Goal: Task Accomplishment & Management: Manage account settings

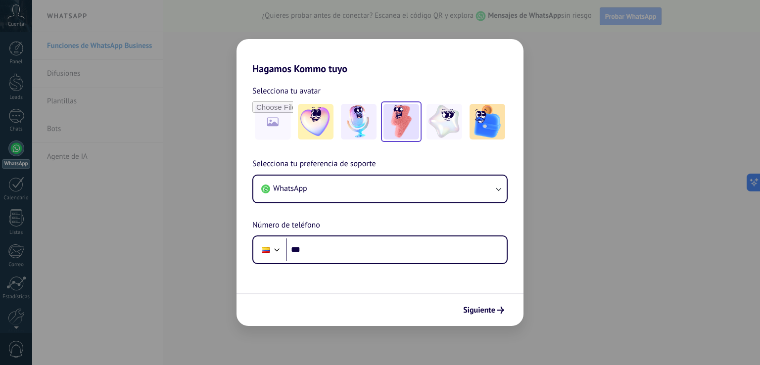
click at [396, 119] on img at bounding box center [402, 122] width 36 height 36
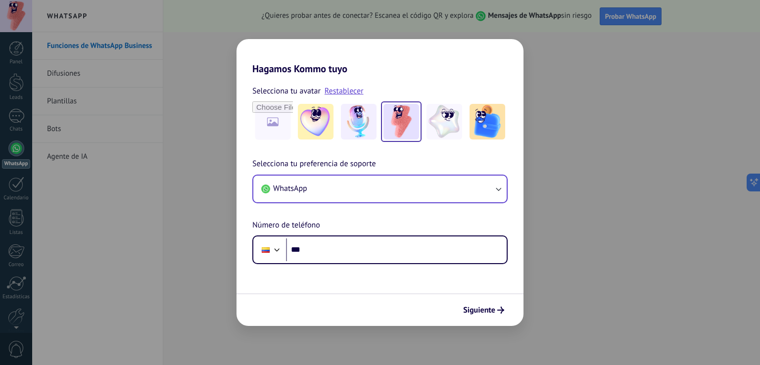
click at [374, 191] on button "WhatsApp" at bounding box center [379, 189] width 253 height 27
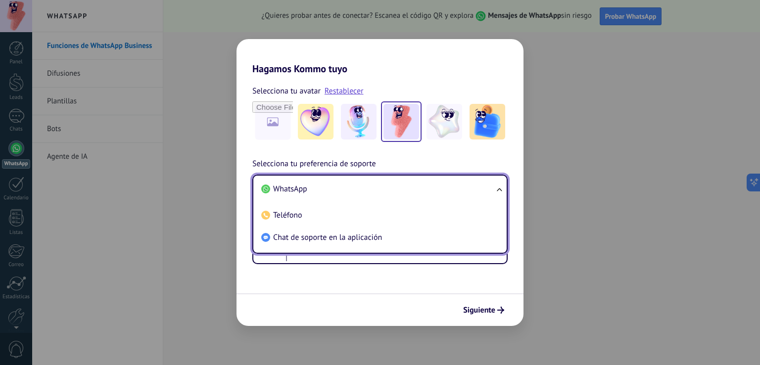
click at [298, 189] on span "WhatsApp" at bounding box center [290, 189] width 34 height 10
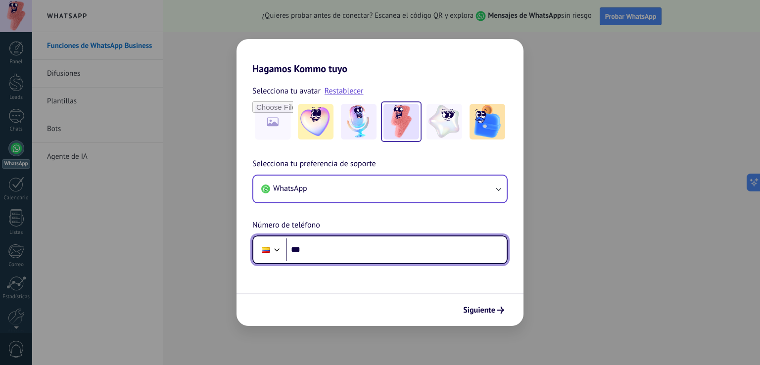
click at [323, 248] on input "***" at bounding box center [396, 250] width 221 height 23
type input "**********"
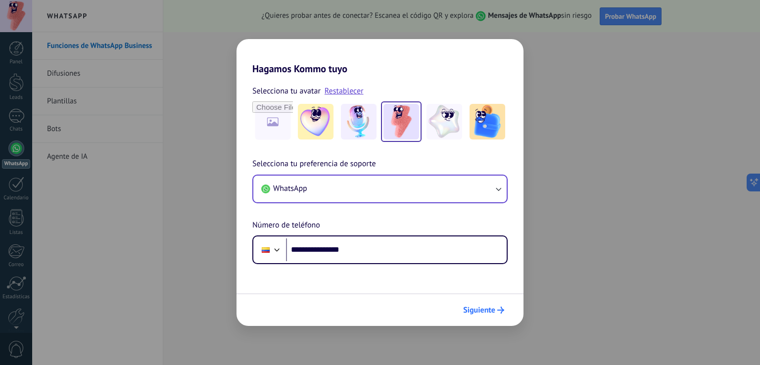
click at [485, 315] on button "Siguiente" at bounding box center [484, 310] width 50 height 17
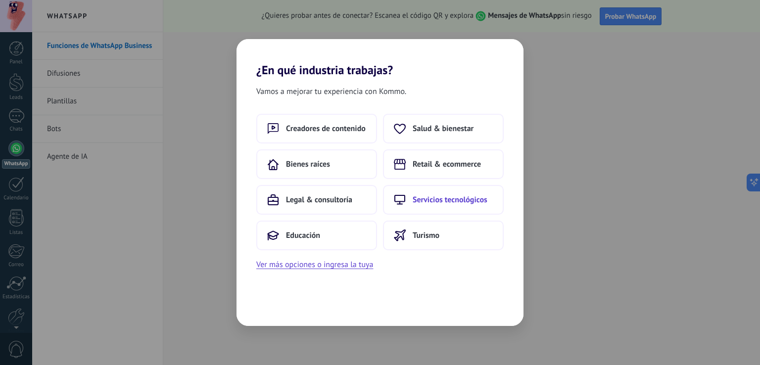
click at [419, 203] on span "Servicios tecnológicos" at bounding box center [450, 200] width 75 height 10
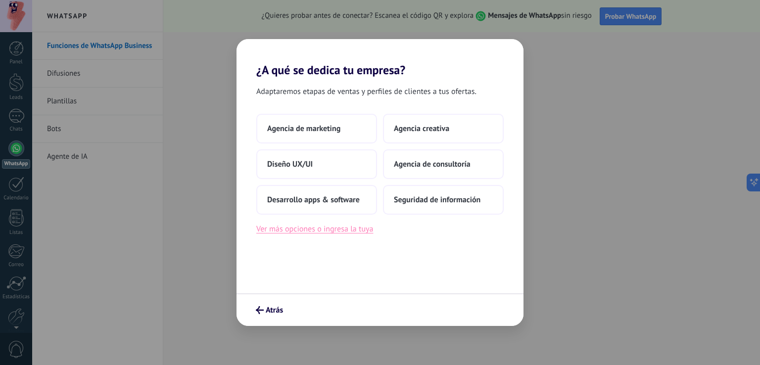
click at [348, 228] on button "Ver más opciones o ingresa la tuya" at bounding box center [314, 229] width 117 height 13
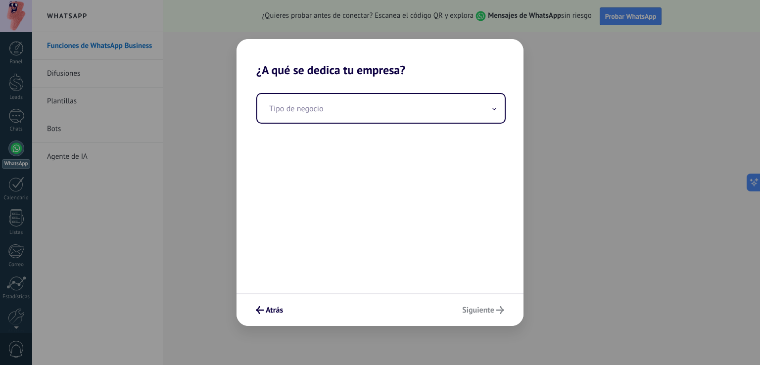
click at [312, 123] on div "Tipo de negocio" at bounding box center [380, 185] width 287 height 216
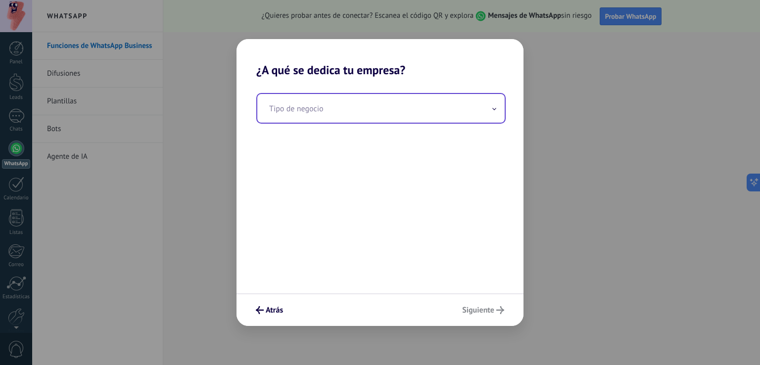
click at [304, 107] on input "text" at bounding box center [381, 108] width 248 height 29
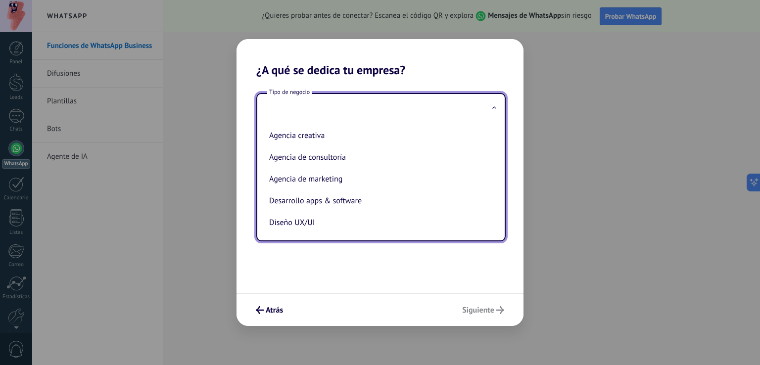
scroll to position [25, 0]
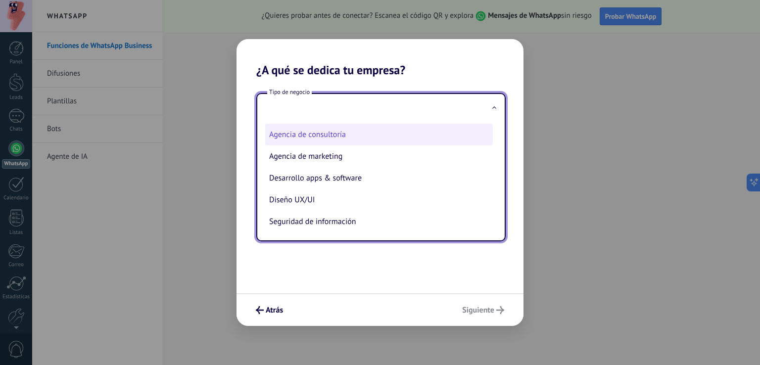
click at [340, 136] on li "Agencia de consultoría" at bounding box center [379, 135] width 228 height 22
type input "**********"
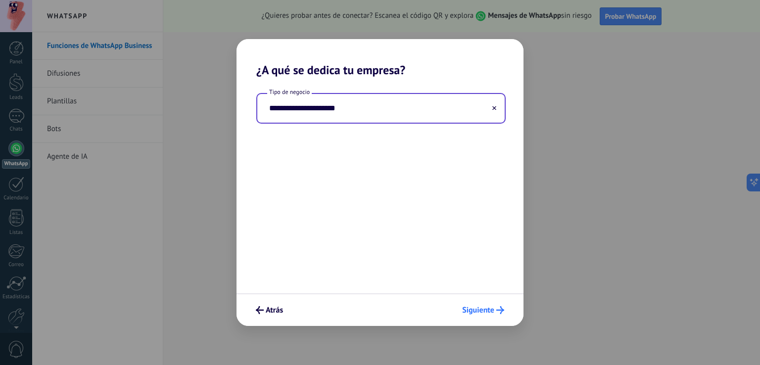
click at [485, 308] on span "Siguiente" at bounding box center [478, 310] width 32 height 7
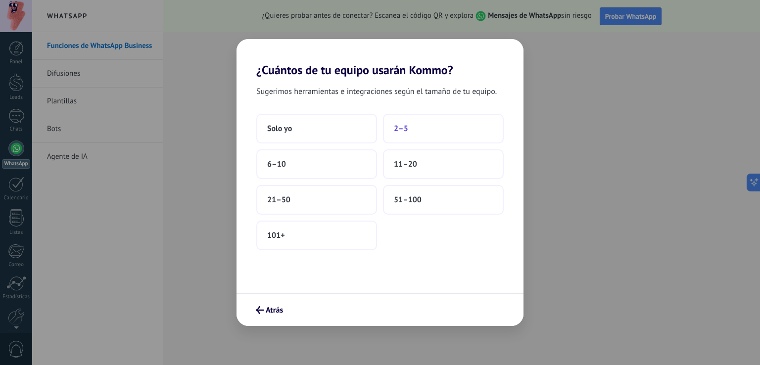
click at [408, 122] on button "2–5" at bounding box center [443, 129] width 121 height 30
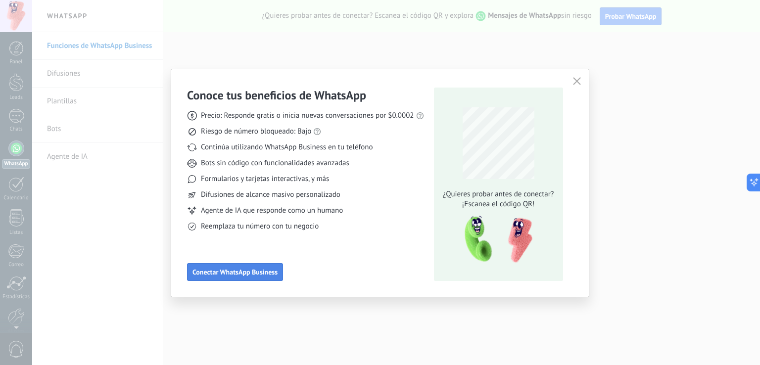
click at [263, 271] on span "Conectar WhatsApp Business" at bounding box center [235, 272] width 85 height 7
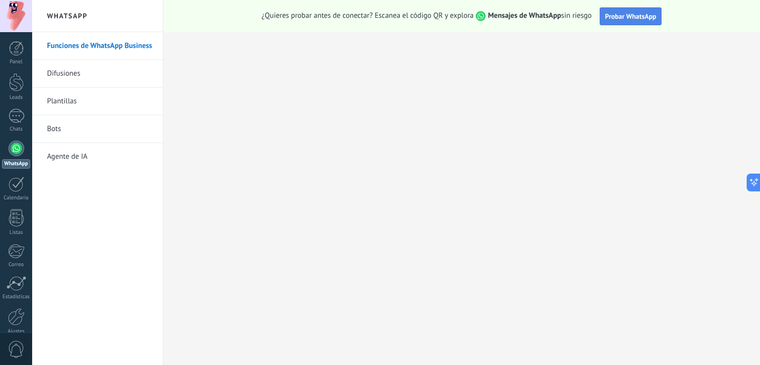
click at [629, 18] on span "Probar WhatsApp" at bounding box center [630, 16] width 51 height 9
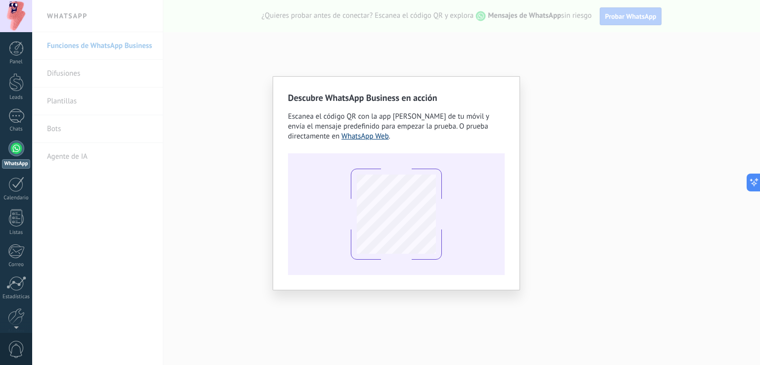
click at [363, 135] on link "WhatsApp Web" at bounding box center [366, 136] width 48 height 9
click at [542, 51] on div "Descubre WhatsApp Business en acción Escanea el código QR con la app de cámara …" at bounding box center [396, 182] width 728 height 365
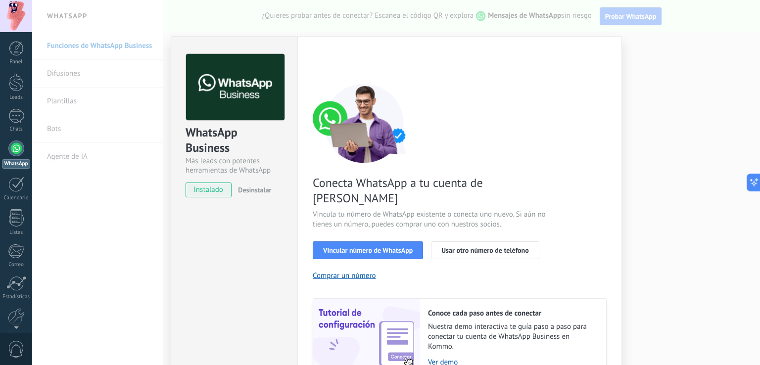
click at [584, 150] on div "Conecta WhatsApp a tu cuenta de Kommo Vincula tu número de WhatsApp existente o…" at bounding box center [460, 231] width 294 height 294
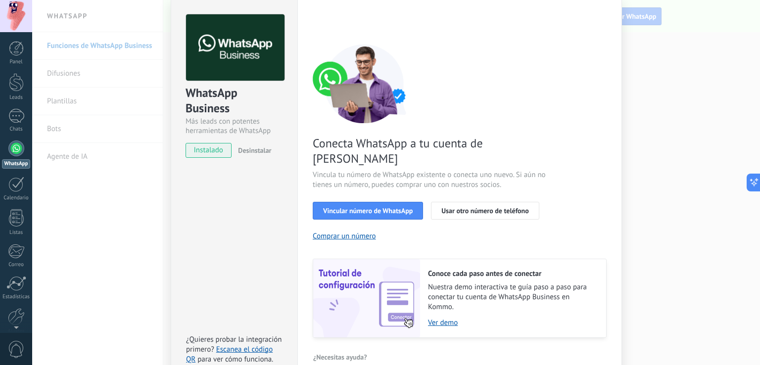
scroll to position [41, 0]
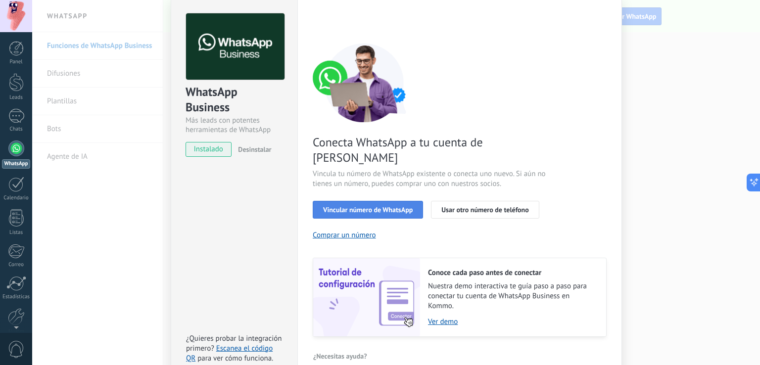
click at [371, 201] on button "Vincular número de WhatsApp" at bounding box center [368, 210] width 110 height 18
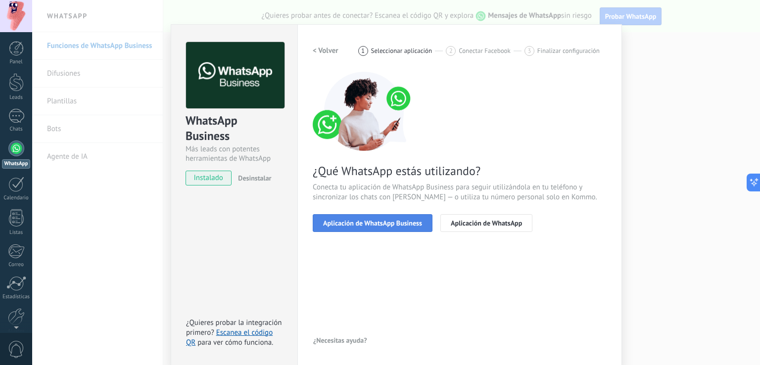
click at [384, 222] on span "Aplicación de WhatsApp Business" at bounding box center [372, 223] width 99 height 7
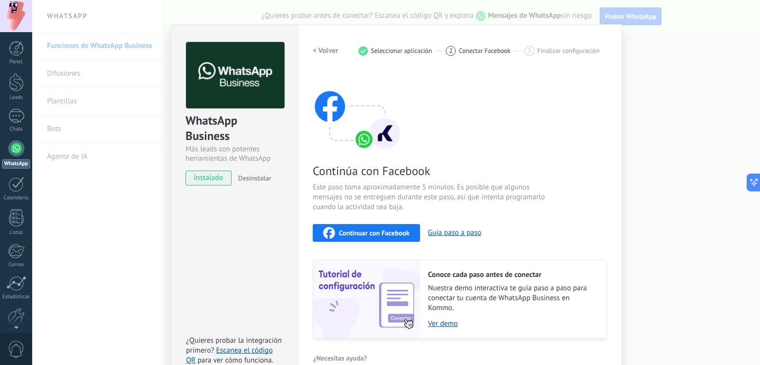
click at [457, 192] on span "Este paso toma aproximadamente 5 minutos. Es posible que algunos mensajes no se…" at bounding box center [431, 198] width 236 height 30
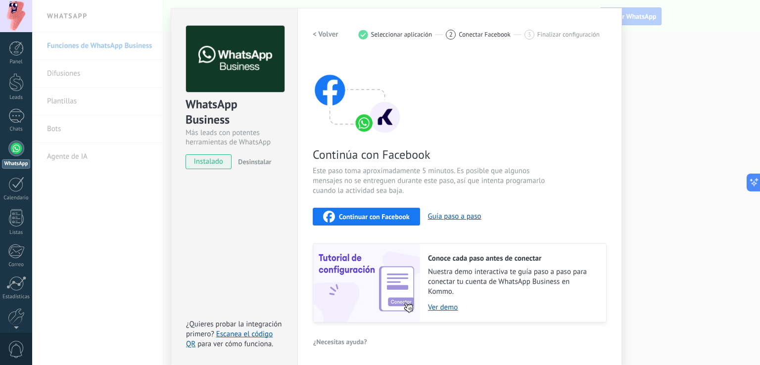
scroll to position [29, 0]
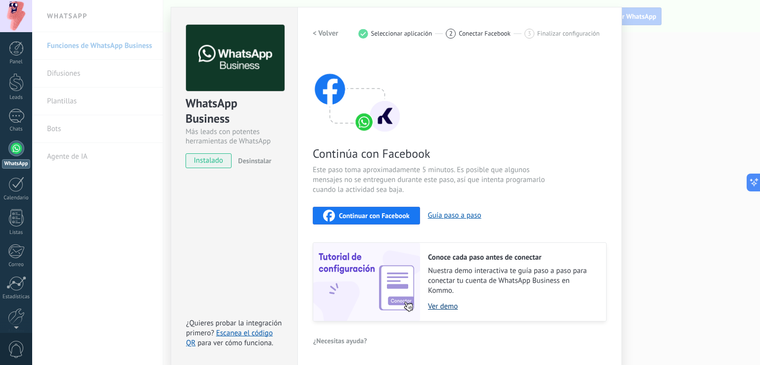
click at [441, 306] on link "Ver demo" at bounding box center [512, 306] width 168 height 9
click at [488, 230] on div "Continúa con Facebook Este paso toma aproximadamente 5 minutos. Es posible que …" at bounding box center [460, 187] width 294 height 267
click at [252, 163] on span "Desinstalar" at bounding box center [254, 160] width 33 height 9
click at [201, 162] on span "instalado" at bounding box center [208, 160] width 45 height 15
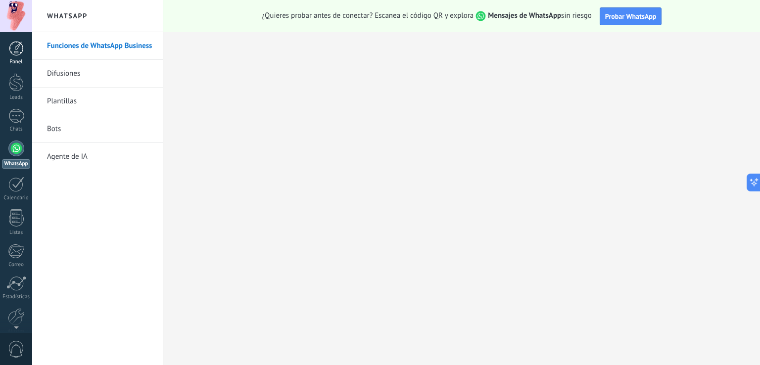
click at [16, 46] on div at bounding box center [16, 48] width 15 height 15
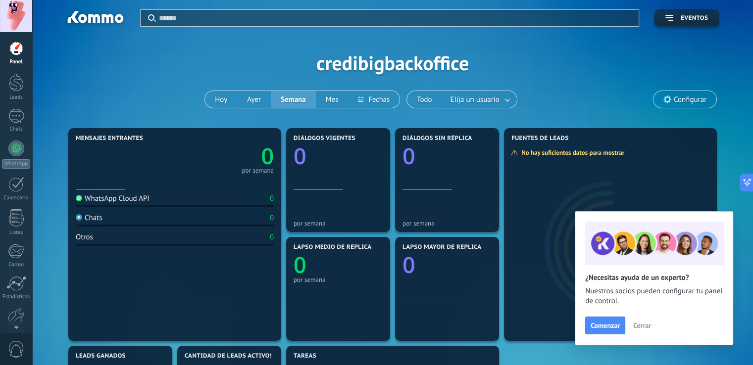
click at [647, 322] on span "Cerrar" at bounding box center [642, 325] width 18 height 7
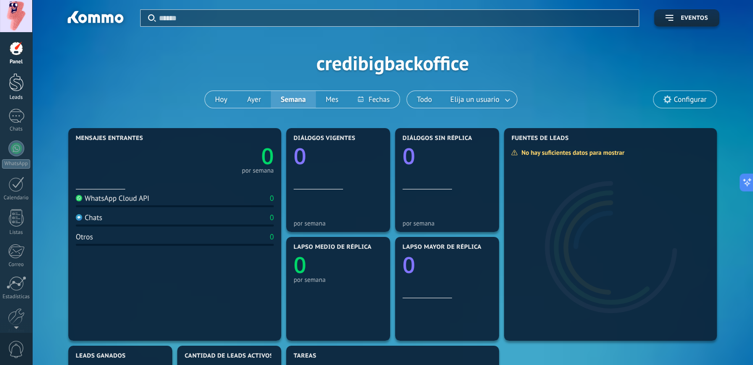
click at [20, 80] on div at bounding box center [16, 82] width 15 height 18
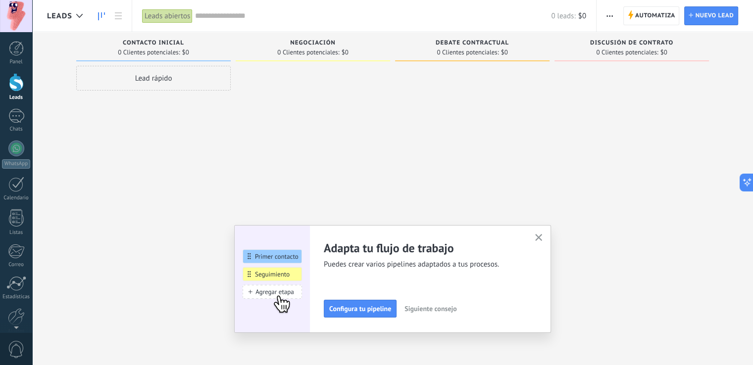
click at [543, 239] on icon "button" at bounding box center [538, 237] width 7 height 7
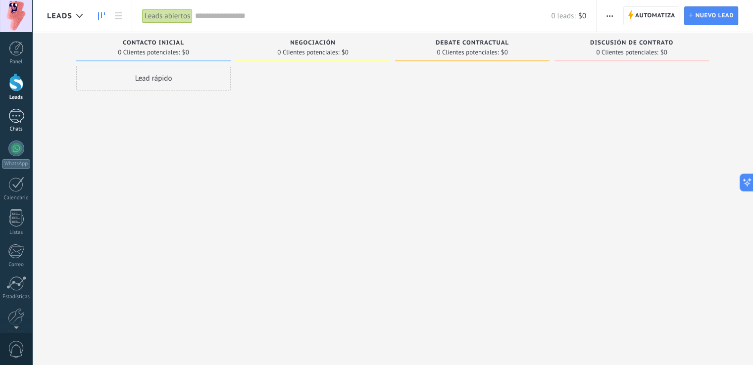
click at [12, 119] on div at bounding box center [16, 116] width 16 height 14
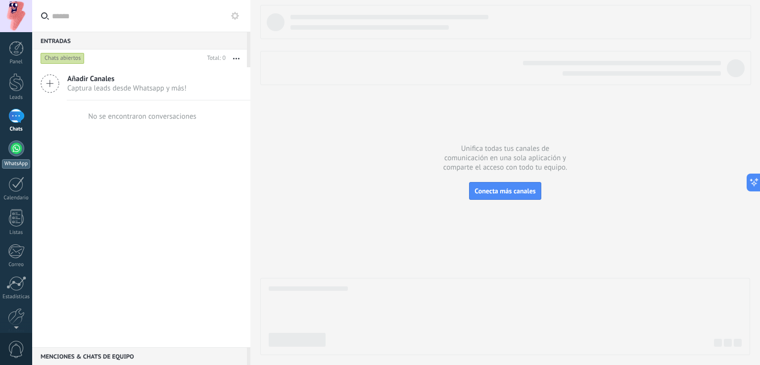
click at [17, 156] on link "WhatsApp" at bounding box center [16, 155] width 32 height 28
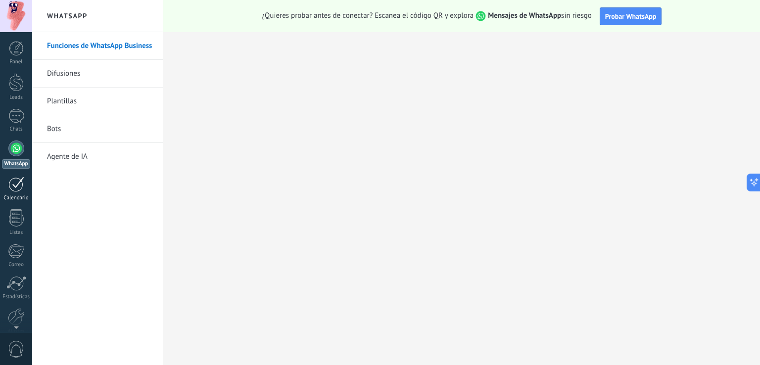
click at [17, 186] on div at bounding box center [16, 184] width 16 height 15
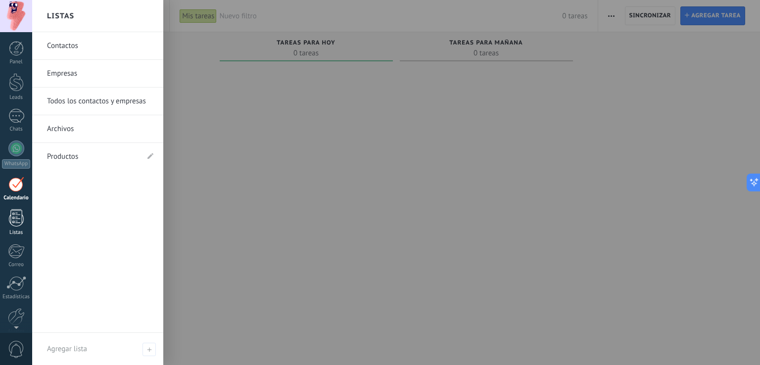
click at [14, 219] on div at bounding box center [16, 217] width 15 height 17
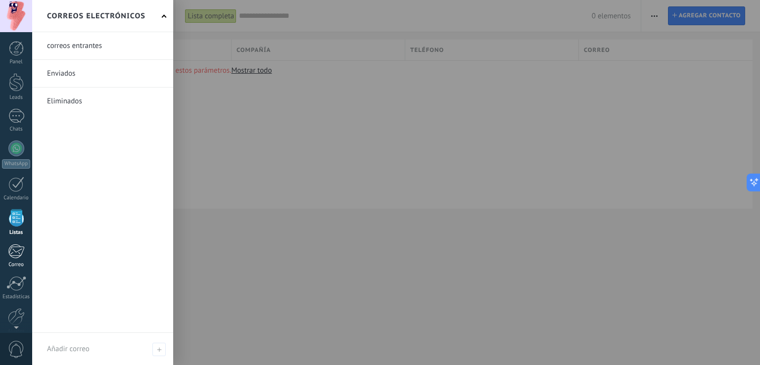
click at [18, 248] on div at bounding box center [16, 251] width 16 height 15
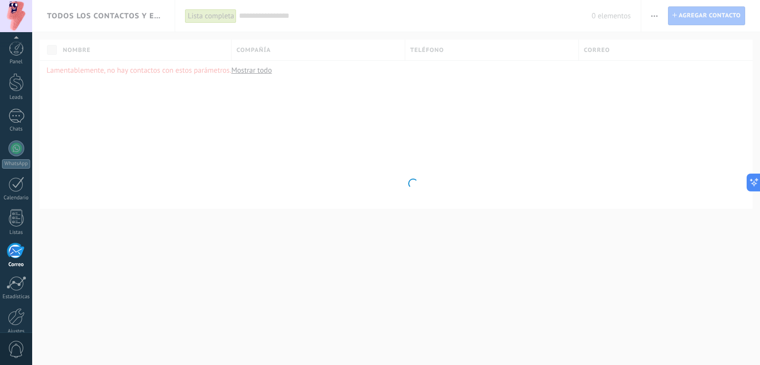
scroll to position [46, 0]
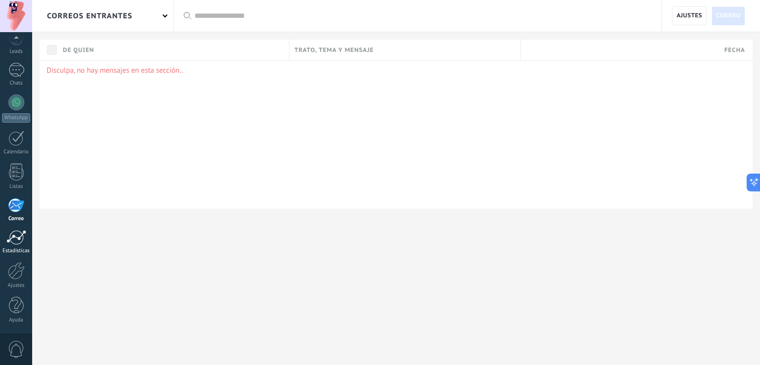
click at [18, 234] on div at bounding box center [16, 237] width 20 height 15
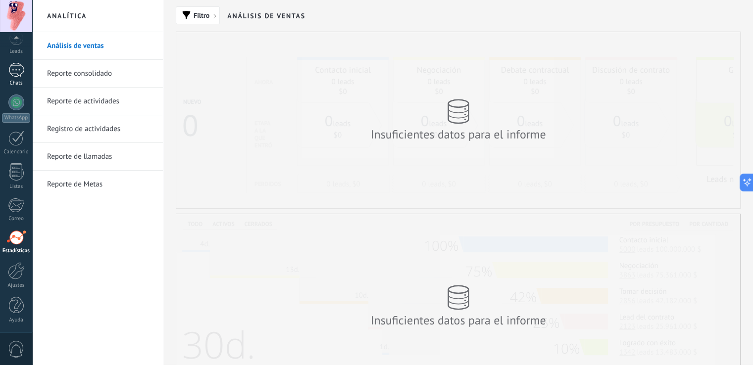
click at [17, 72] on div at bounding box center [16, 70] width 16 height 14
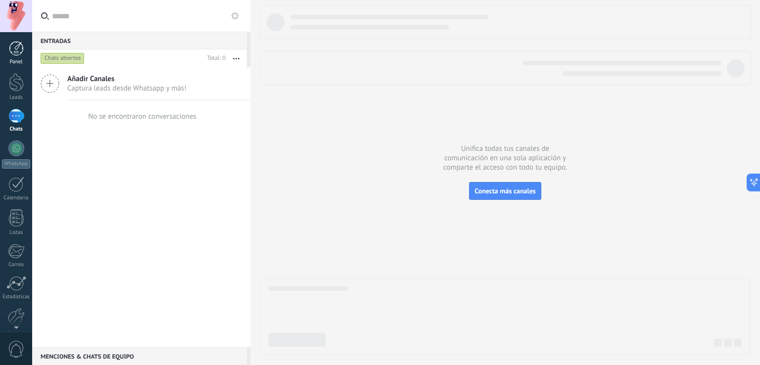
click at [16, 56] on link "Panel" at bounding box center [16, 53] width 32 height 24
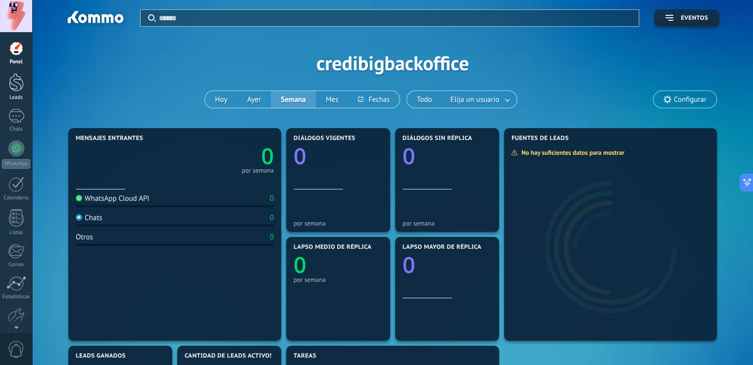
click at [19, 79] on div at bounding box center [16, 82] width 15 height 18
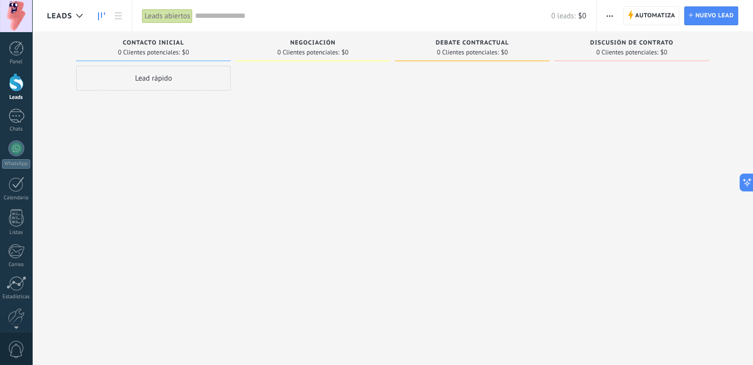
click at [163, 42] on span "Contacto inicial" at bounding box center [153, 43] width 61 height 7
click at [314, 44] on span "Negociación" at bounding box center [313, 43] width 46 height 7
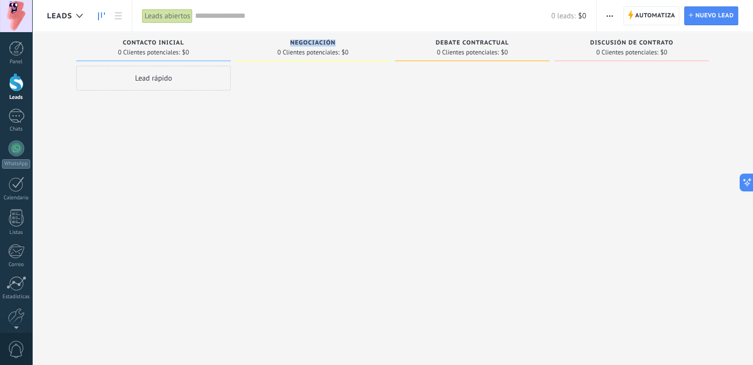
click at [314, 44] on span "Negociación" at bounding box center [313, 43] width 46 height 7
click at [614, 14] on button "button" at bounding box center [609, 15] width 14 height 19
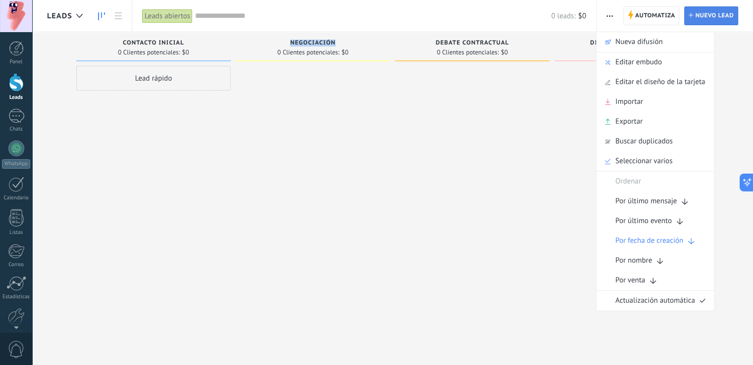
click at [703, 14] on span "Nuevo lead" at bounding box center [714, 16] width 39 height 18
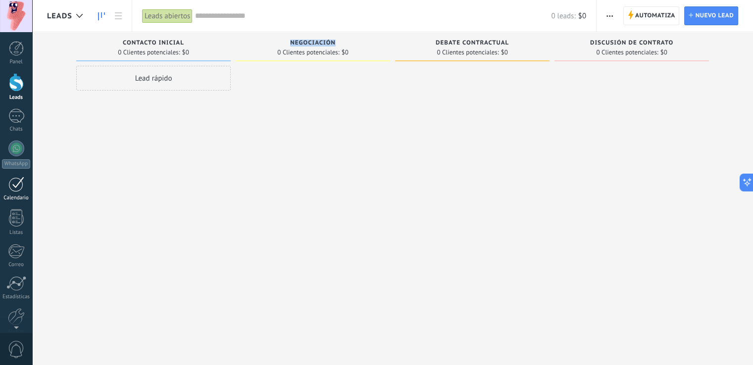
click at [22, 185] on div at bounding box center [16, 184] width 16 height 15
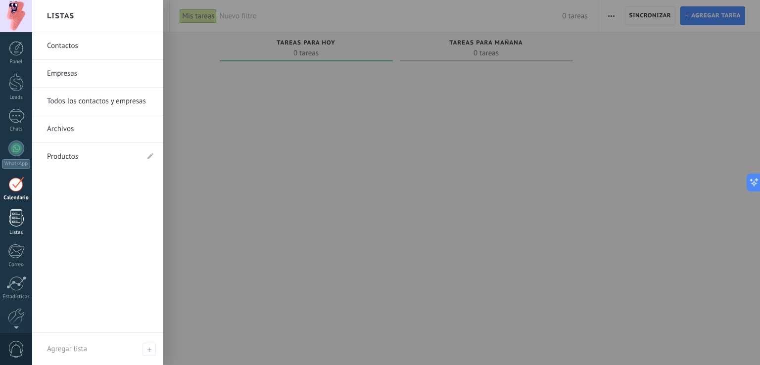
click at [20, 224] on div at bounding box center [16, 217] width 15 height 17
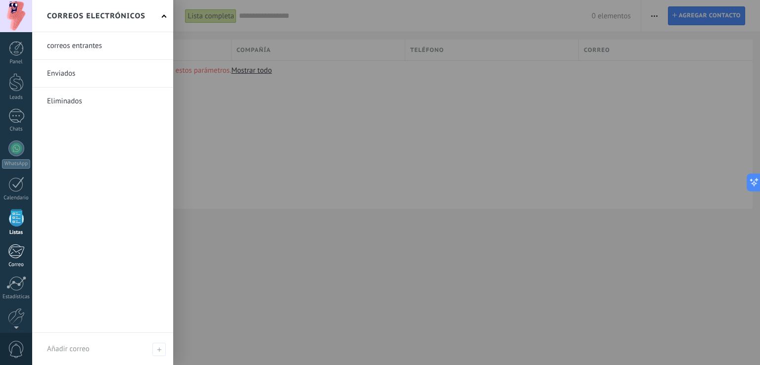
click at [20, 250] on div at bounding box center [16, 251] width 16 height 15
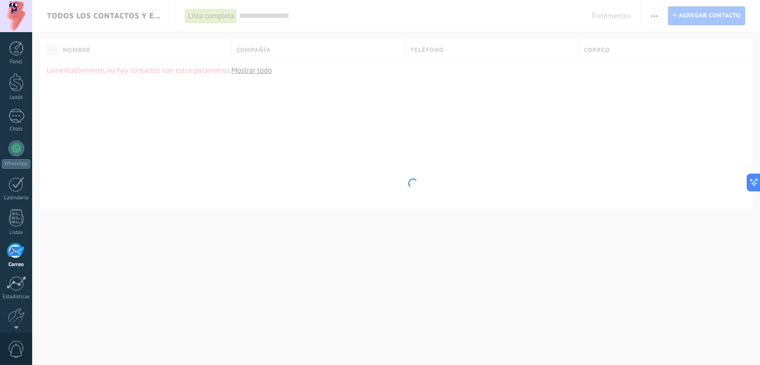
scroll to position [46, 0]
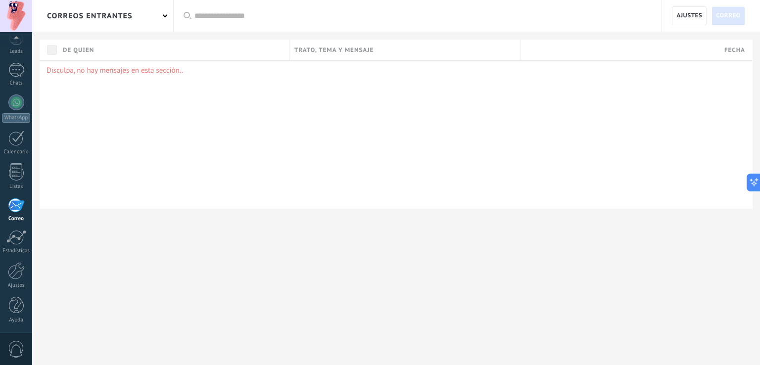
click at [17, 345] on span "0" at bounding box center [16, 349] width 17 height 17
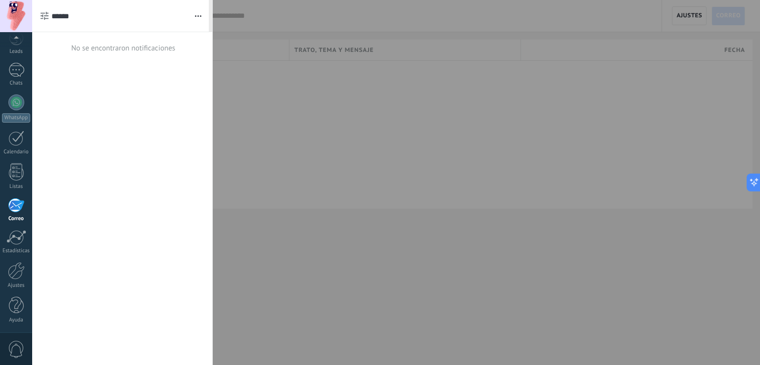
click at [20, 95] on link "WhatsApp" at bounding box center [16, 109] width 32 height 28
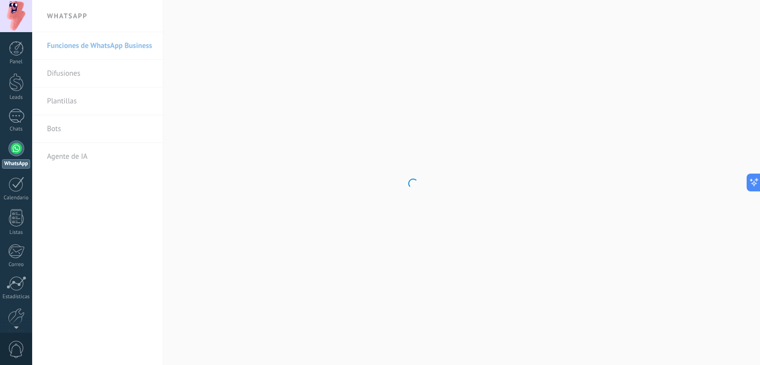
click at [18, 100] on div "Leads" at bounding box center [16, 98] width 29 height 6
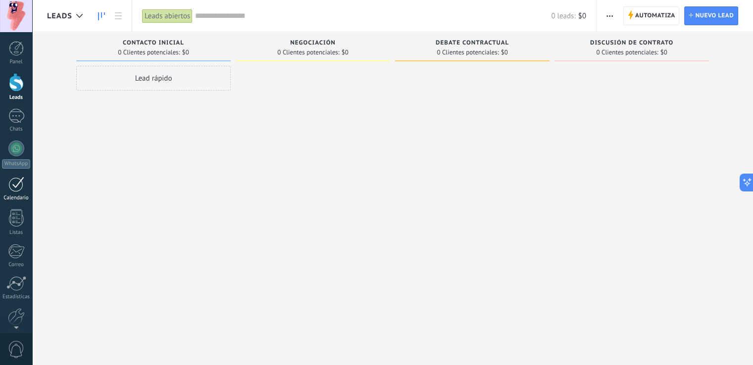
click at [18, 191] on div at bounding box center [16, 184] width 16 height 15
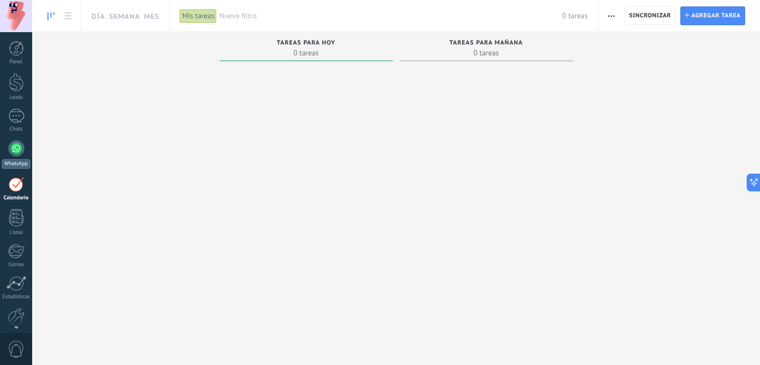
click at [14, 154] on div at bounding box center [16, 149] width 16 height 16
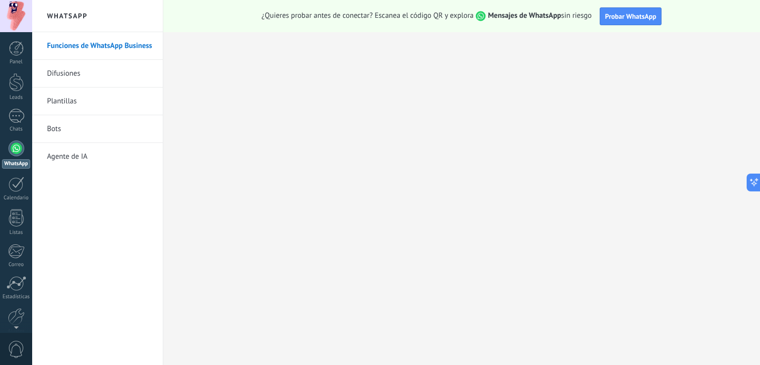
click at [101, 66] on link "Difusiones" at bounding box center [100, 74] width 106 height 28
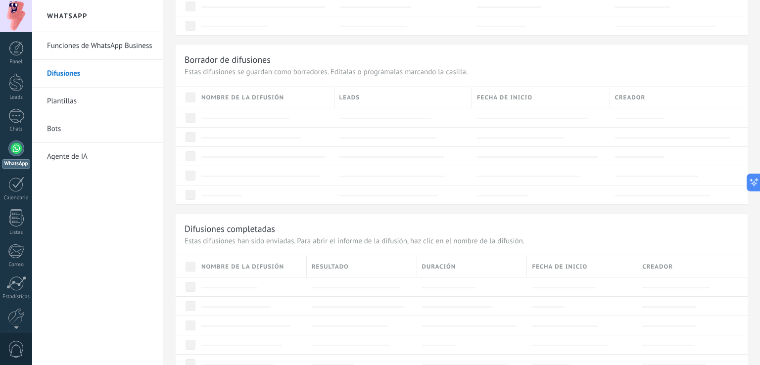
scroll to position [500, 0]
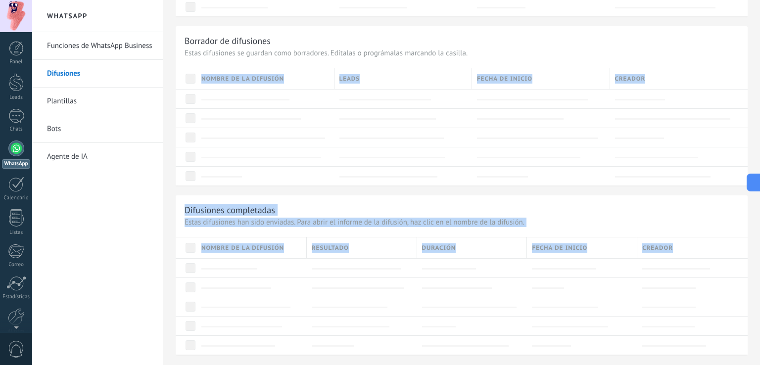
drag, startPoint x: 760, startPoint y: 338, endPoint x: 760, endPoint y: 52, distance: 285.6
click at [760, 52] on div "Difusiones Nueva difusión Configura tu difusión en solo unos pocos pasos Conect…" at bounding box center [461, 182] width 597 height 365
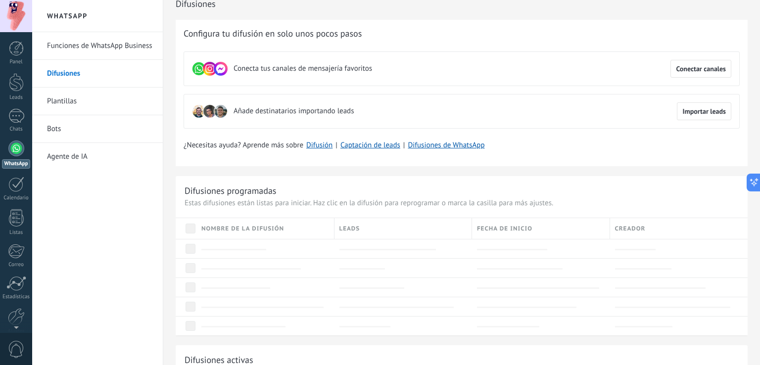
scroll to position [0, 0]
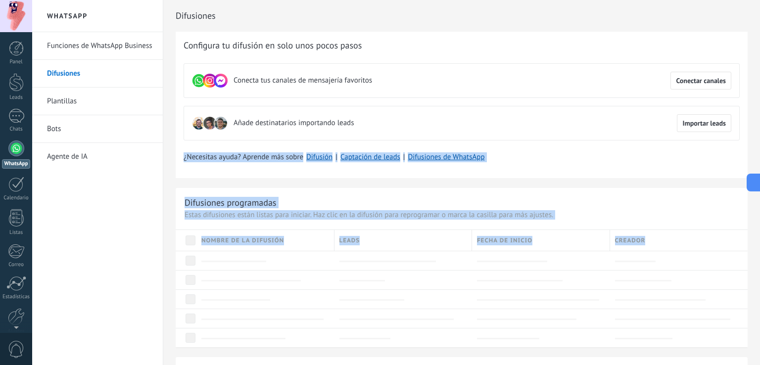
drag, startPoint x: 760, startPoint y: 121, endPoint x: 754, endPoint y: 289, distance: 167.9
click at [754, 289] on div "Difusiones Nueva difusión Configura tu difusión en solo unos pocos pasos Conect…" at bounding box center [461, 182] width 597 height 365
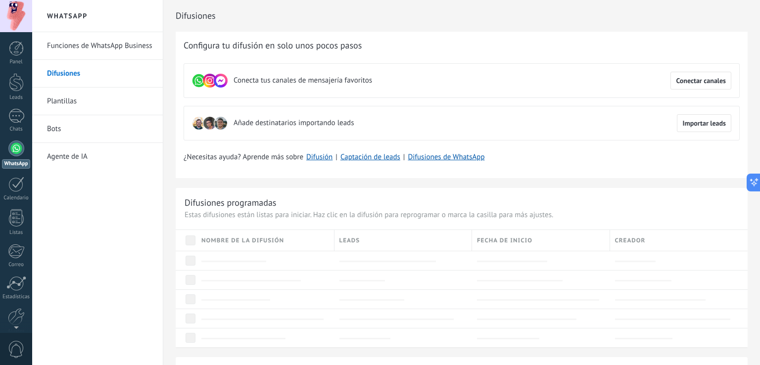
click at [760, 303] on div "Difusiones Nueva difusión Configura tu difusión en solo unos pocos pasos Conect…" at bounding box center [461, 182] width 597 height 365
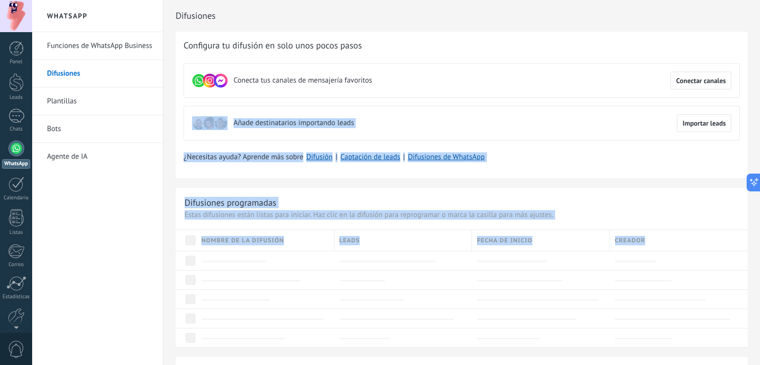
drag, startPoint x: 760, startPoint y: 303, endPoint x: 760, endPoint y: 68, distance: 235.6
click at [760, 68] on div "Difusiones Nueva difusión Configura tu difusión en solo unos pocos pasos Conect…" at bounding box center [461, 182] width 597 height 365
drag, startPoint x: 760, startPoint y: 68, endPoint x: 758, endPoint y: 230, distance: 162.4
click at [758, 230] on div "Difusiones Nueva difusión Configura tu difusión en solo unos pocos pasos Conect…" at bounding box center [461, 182] width 597 height 365
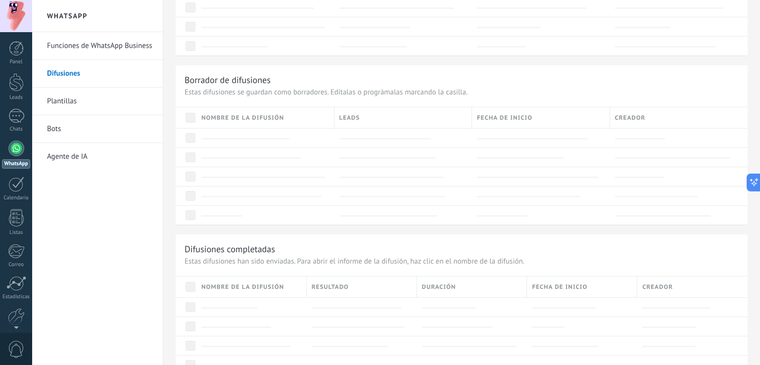
scroll to position [500, 0]
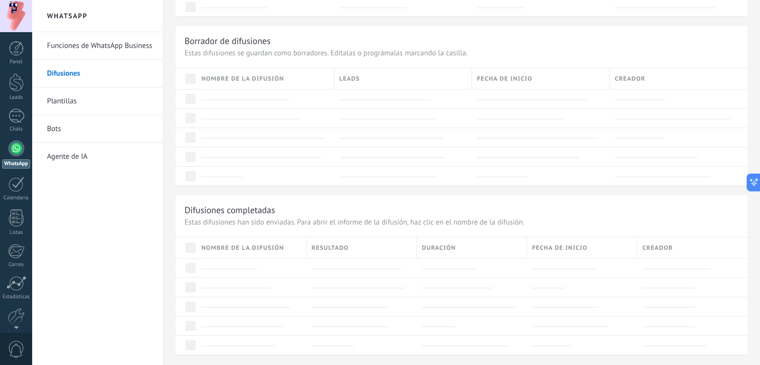
click at [72, 104] on link "Plantillas" at bounding box center [100, 102] width 106 height 28
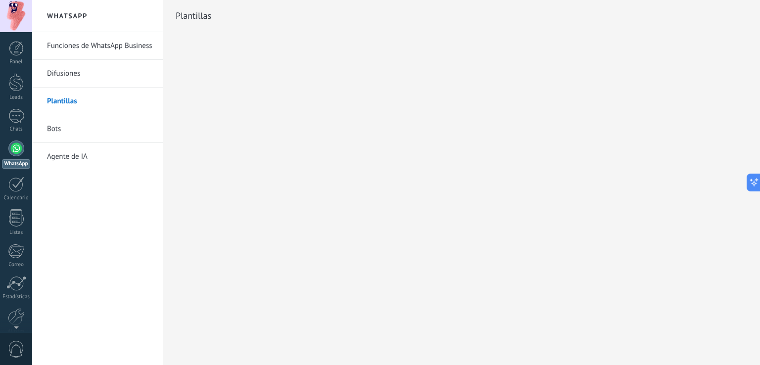
click at [67, 126] on link "Bots" at bounding box center [100, 129] width 106 height 28
click at [67, 152] on link "Agente de IA" at bounding box center [100, 157] width 106 height 28
click at [95, 41] on link "Funciones de WhatsApp Business" at bounding box center [100, 46] width 106 height 28
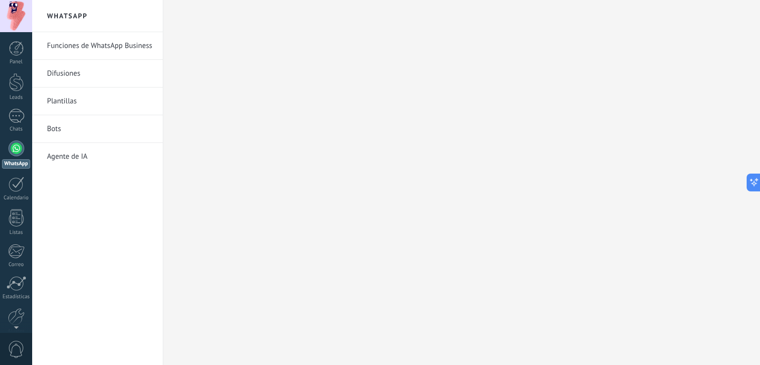
click at [95, 41] on link "Funciones de WhatsApp Business" at bounding box center [100, 46] width 106 height 28
click at [23, 114] on div at bounding box center [16, 116] width 16 height 14
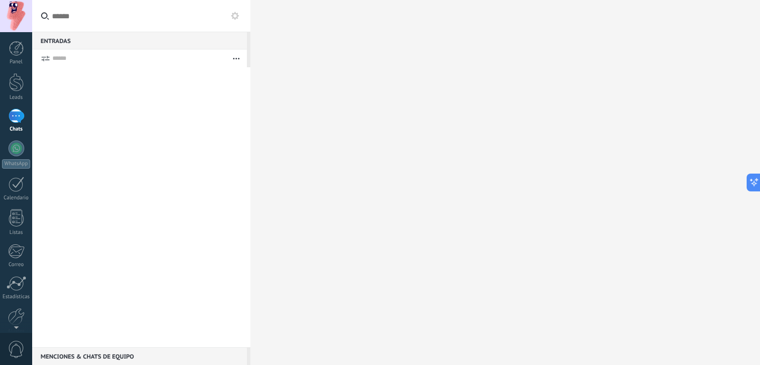
click at [21, 137] on div "Panel Leads Chats WhatsApp Clientes" at bounding box center [16, 210] width 32 height 339
click at [16, 153] on div at bounding box center [16, 149] width 16 height 16
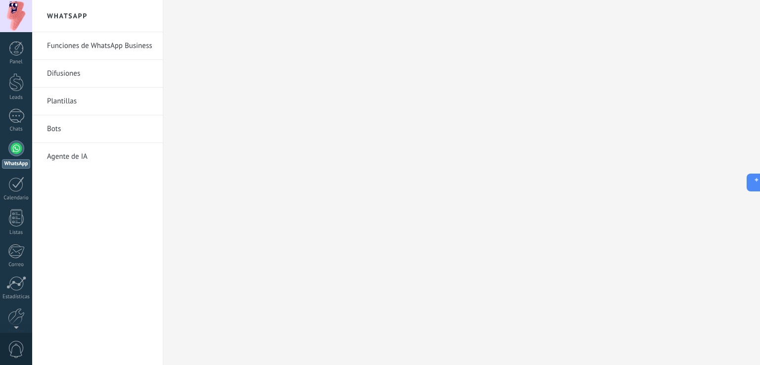
click at [82, 48] on link "Funciones de WhatsApp Business" at bounding box center [100, 46] width 106 height 28
click at [64, 131] on link "Bots" at bounding box center [100, 129] width 106 height 28
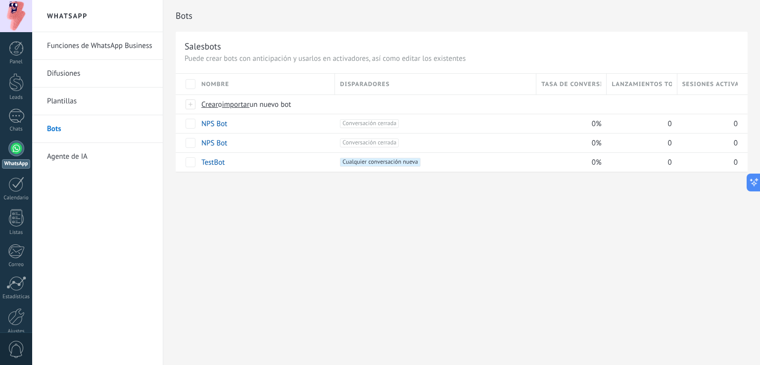
click at [74, 71] on link "Difusiones" at bounding box center [100, 74] width 106 height 28
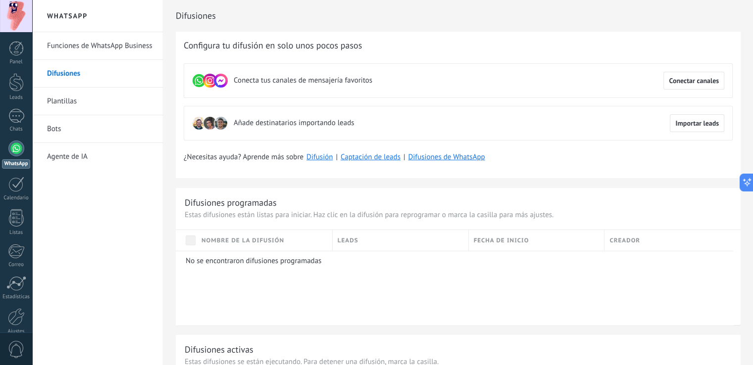
click at [74, 96] on link "Plantillas" at bounding box center [100, 102] width 106 height 28
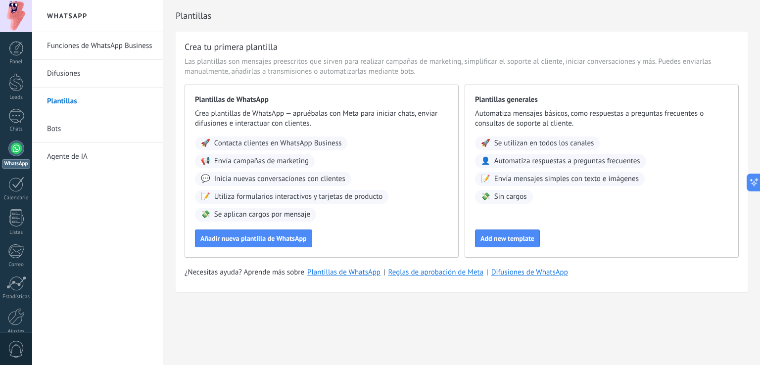
click at [74, 51] on link "Funciones de WhatsApp Business" at bounding box center [100, 46] width 106 height 28
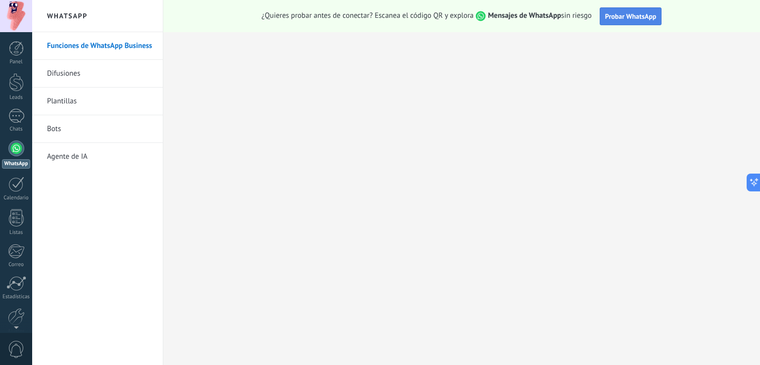
click at [636, 19] on span "Probar WhatsApp" at bounding box center [630, 16] width 51 height 9
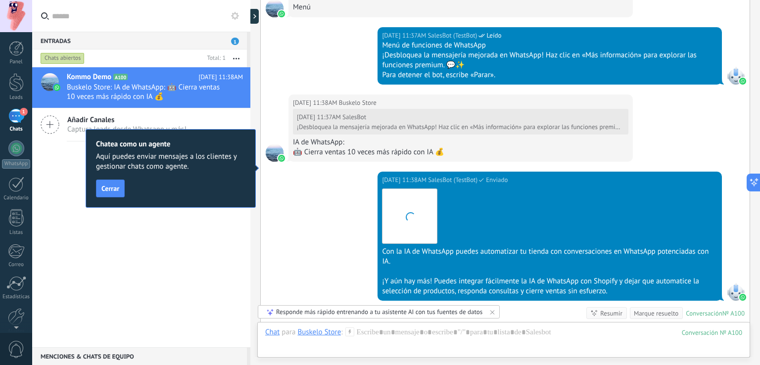
scroll to position [1372, 0]
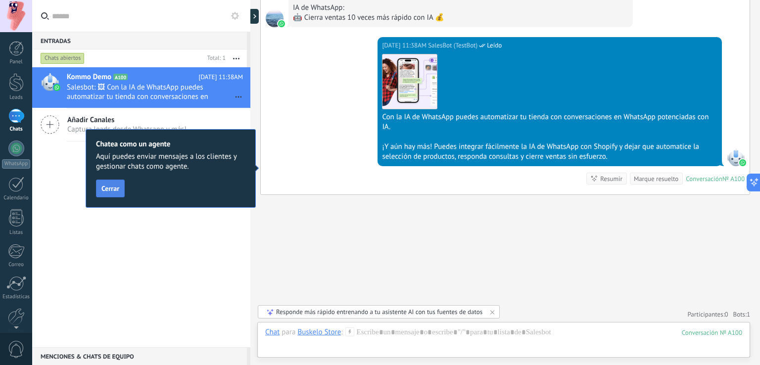
click at [111, 185] on span "Cerrar" at bounding box center [110, 188] width 18 height 7
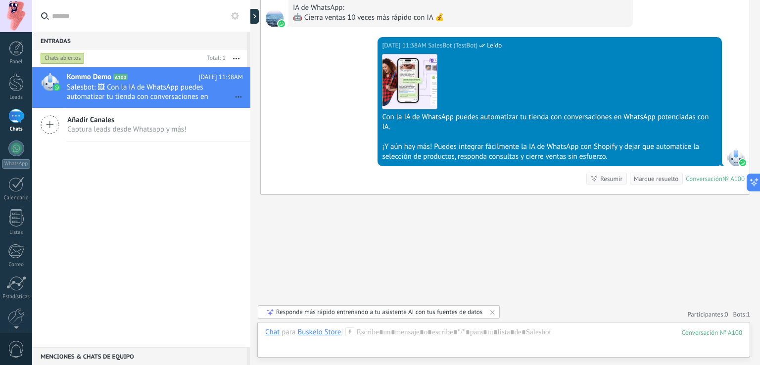
drag, startPoint x: 760, startPoint y: 311, endPoint x: 757, endPoint y: 303, distance: 8.9
click at [757, 303] on div "Buscar Carga más Hoy Hoy Creación: 2 eventos Expandir Hoy 11:36AM Buskelo Store…" at bounding box center [505, 182] width 510 height 365
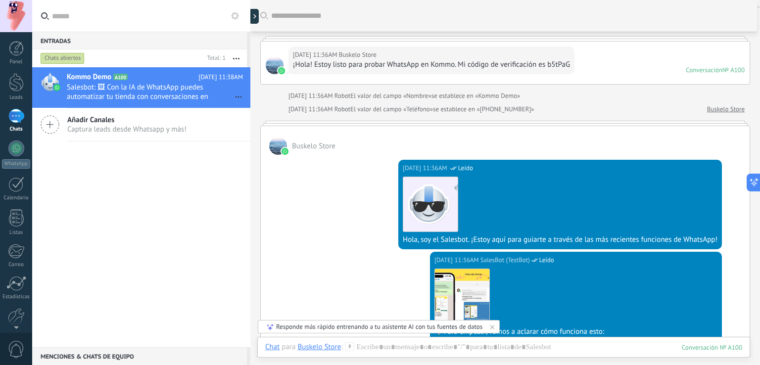
scroll to position [0, 0]
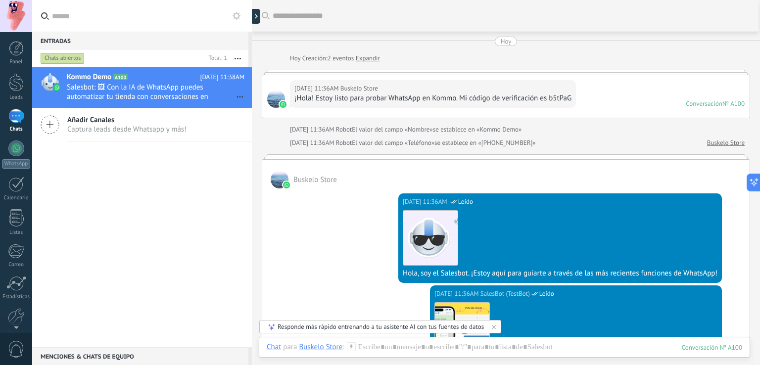
click at [252, 190] on div at bounding box center [252, 182] width 0 height 365
click at [285, 179] on div at bounding box center [280, 180] width 18 height 18
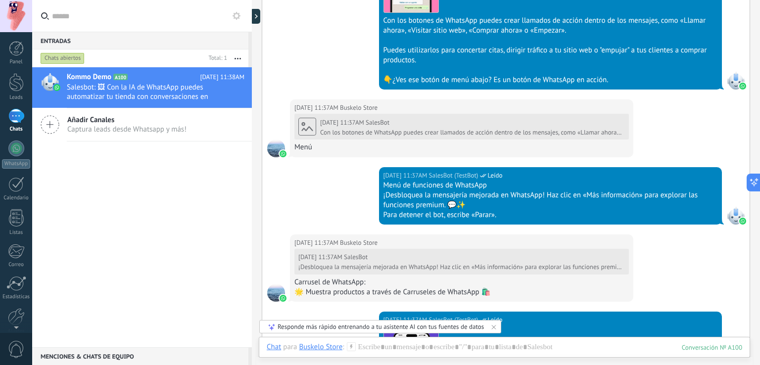
scroll to position [752, 0]
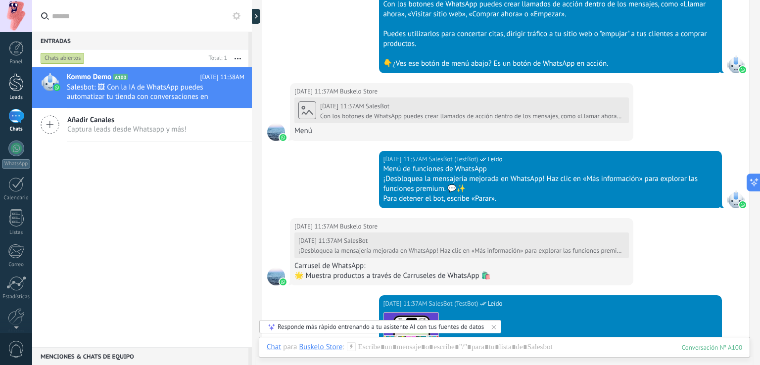
click at [13, 82] on div at bounding box center [16, 82] width 15 height 18
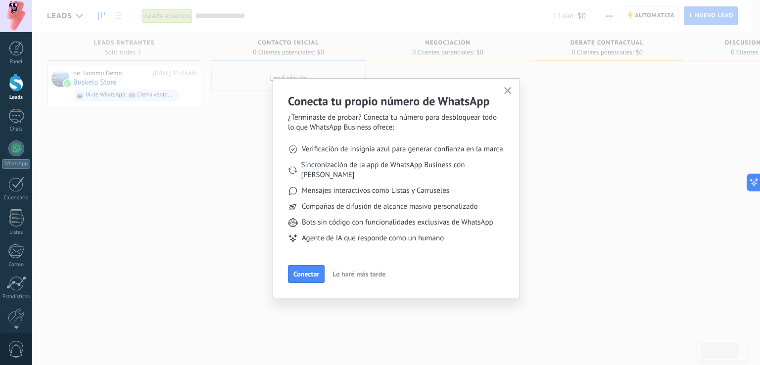
click at [507, 92] on icon "button" at bounding box center [507, 90] width 7 height 7
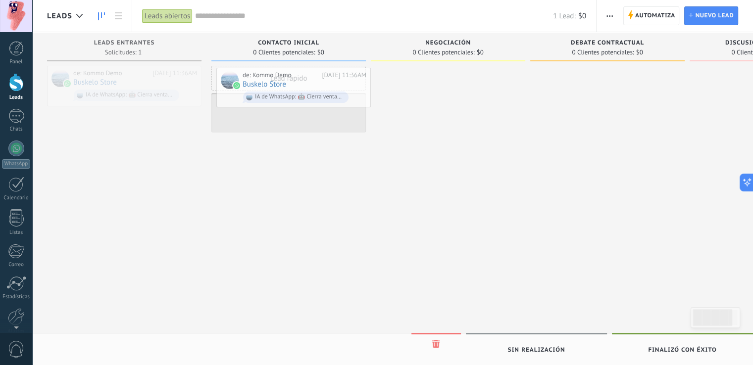
drag, startPoint x: 109, startPoint y: 81, endPoint x: 281, endPoint y: 82, distance: 172.3
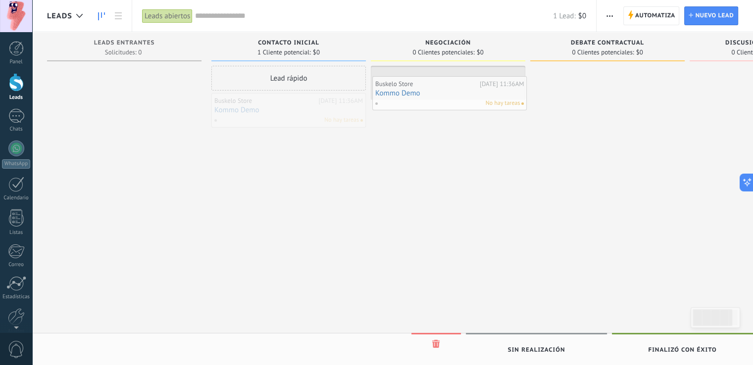
drag, startPoint x: 249, startPoint y: 101, endPoint x: 410, endPoint y: 85, distance: 161.8
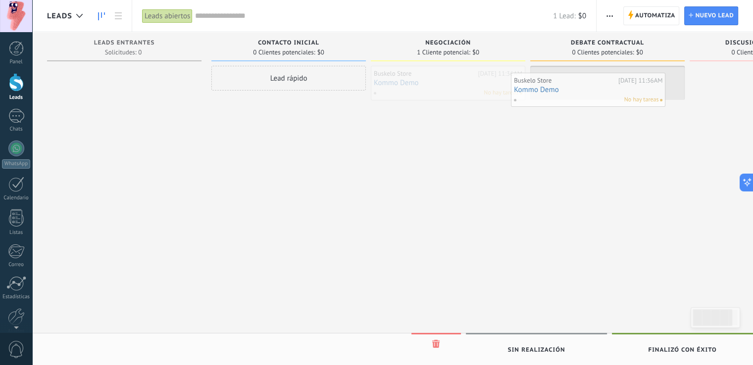
drag, startPoint x: 410, startPoint y: 85, endPoint x: 554, endPoint y: 89, distance: 143.6
drag, startPoint x: 570, startPoint y: 89, endPoint x: 114, endPoint y: 88, distance: 456.4
drag, startPoint x: 632, startPoint y: 82, endPoint x: 139, endPoint y: 76, distance: 493.1
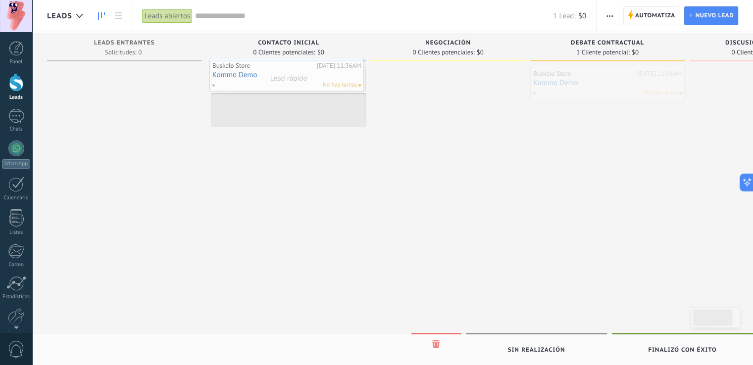
drag, startPoint x: 542, startPoint y: 83, endPoint x: 221, endPoint y: 75, distance: 320.8
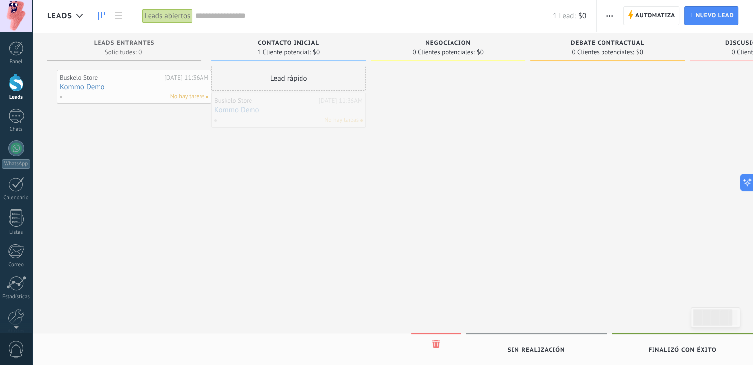
drag, startPoint x: 271, startPoint y: 113, endPoint x: 116, endPoint y: 90, distance: 157.2
drag, startPoint x: 251, startPoint y: 108, endPoint x: 424, endPoint y: 81, distance: 174.4
drag, startPoint x: 424, startPoint y: 81, endPoint x: 572, endPoint y: 83, distance: 148.5
drag, startPoint x: 572, startPoint y: 83, endPoint x: 88, endPoint y: 79, distance: 484.6
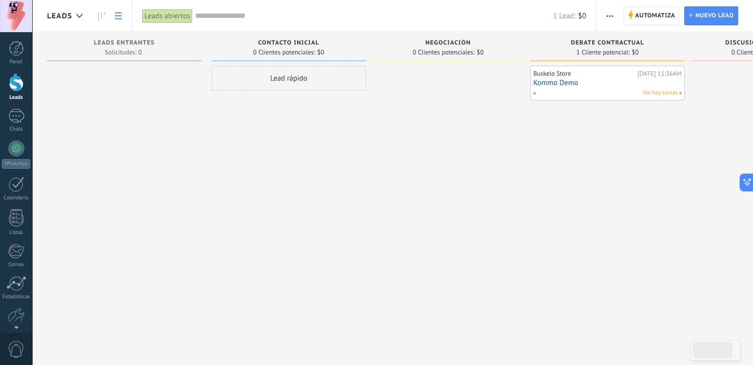
click at [115, 18] on icon at bounding box center [118, 15] width 7 height 7
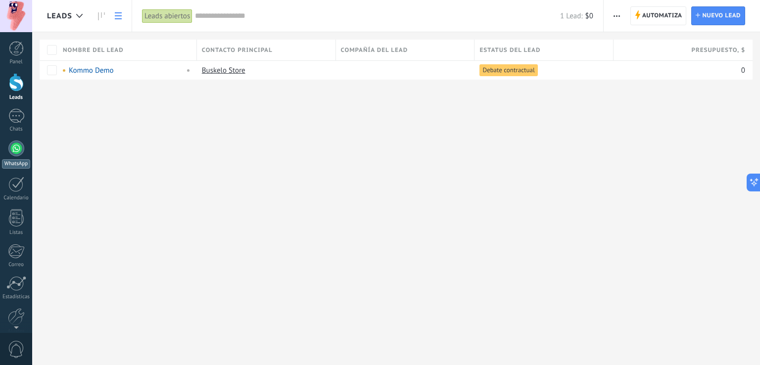
click at [14, 150] on div at bounding box center [16, 149] width 16 height 16
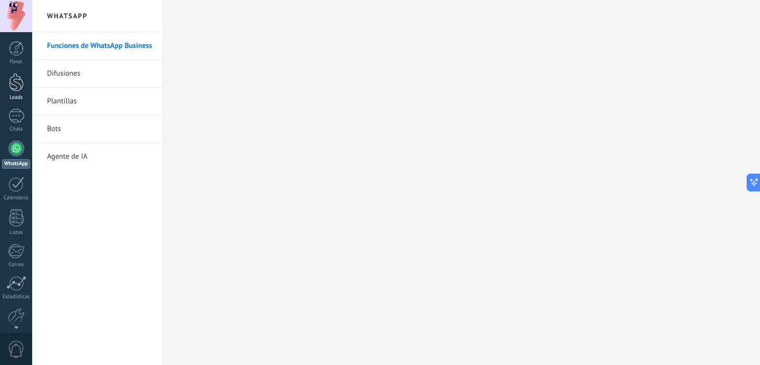
click at [14, 87] on div at bounding box center [16, 82] width 15 height 18
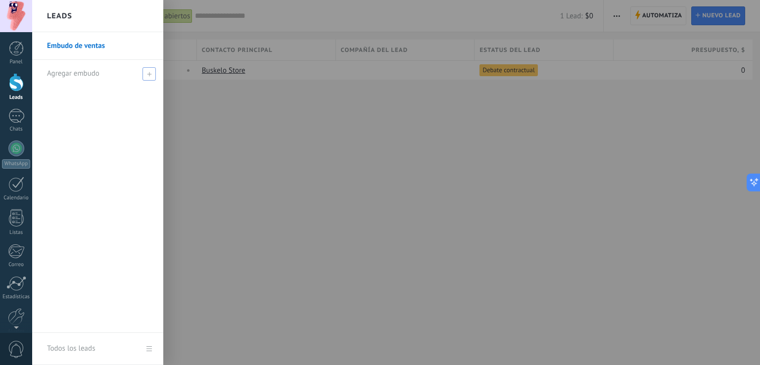
click at [151, 76] on span at bounding box center [149, 73] width 13 height 13
click at [149, 74] on span at bounding box center [150, 73] width 9 height 7
click at [83, 42] on link "Embudo de ventas" at bounding box center [100, 46] width 106 height 28
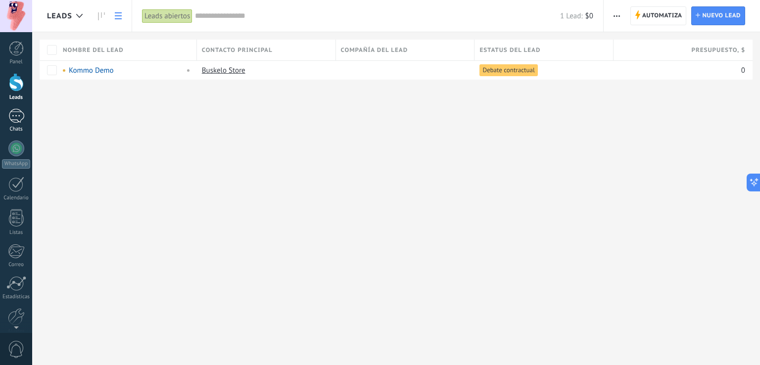
click at [12, 117] on div "1" at bounding box center [16, 116] width 16 height 14
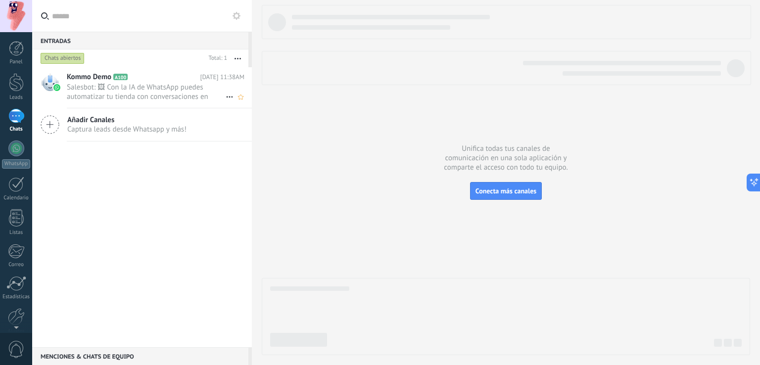
click at [121, 97] on span "Salesbot: 🖼 Con la IA de WhatsApp puedes automatizar tu tienda con conversacion…" at bounding box center [146, 92] width 159 height 19
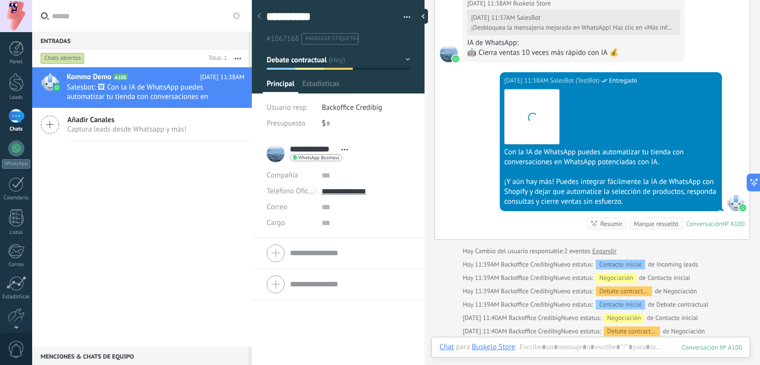
scroll to position [14, 0]
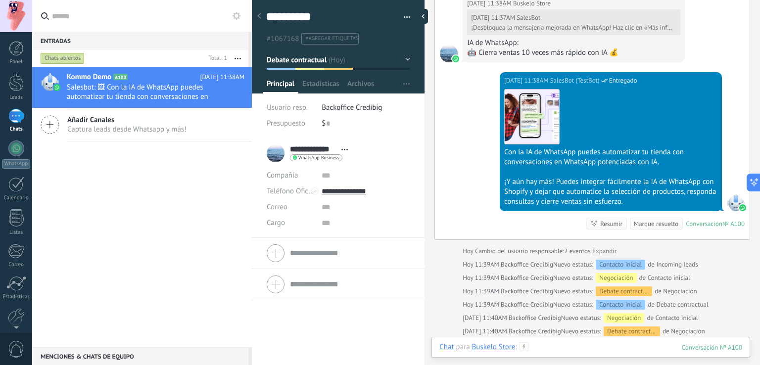
click at [564, 347] on div at bounding box center [591, 358] width 303 height 30
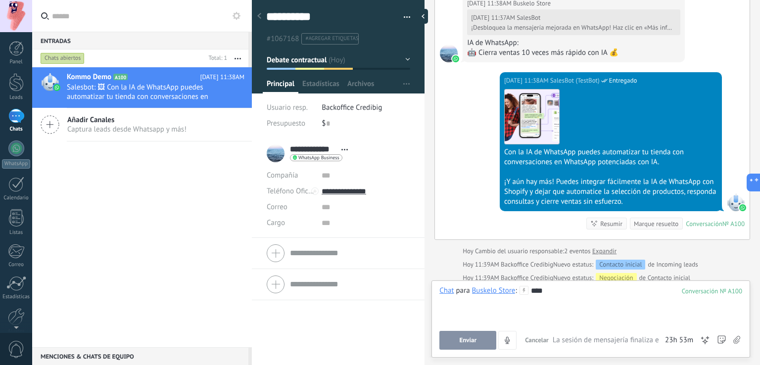
click at [471, 345] on button "Enviar" at bounding box center [468, 340] width 57 height 19
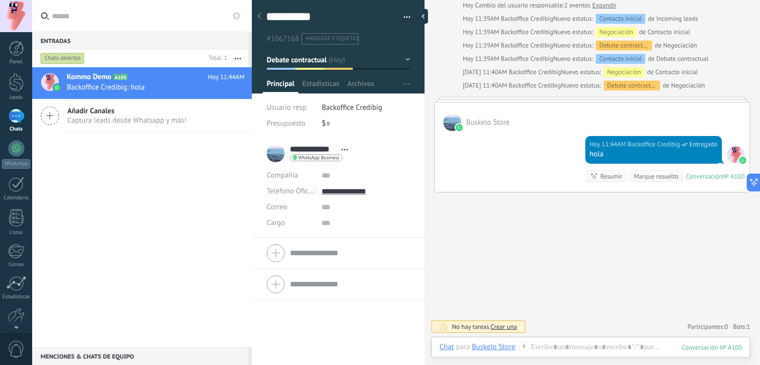
scroll to position [1263, 0]
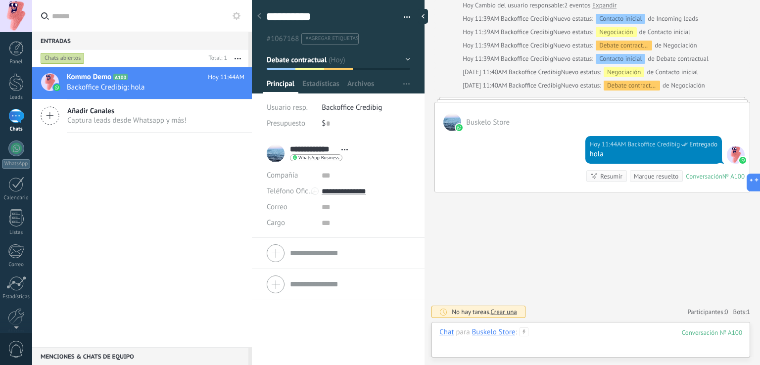
click at [544, 334] on div at bounding box center [591, 343] width 303 height 30
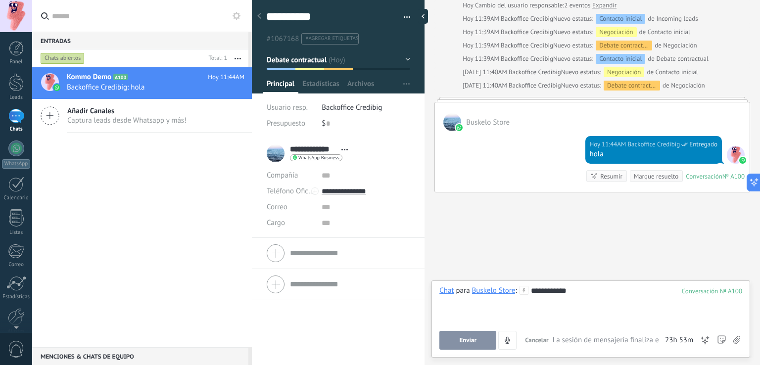
click at [470, 346] on button "Enviar" at bounding box center [468, 340] width 57 height 19
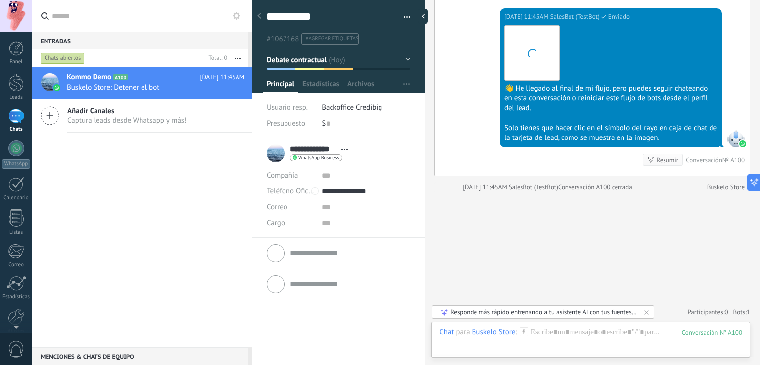
scroll to position [1621, 0]
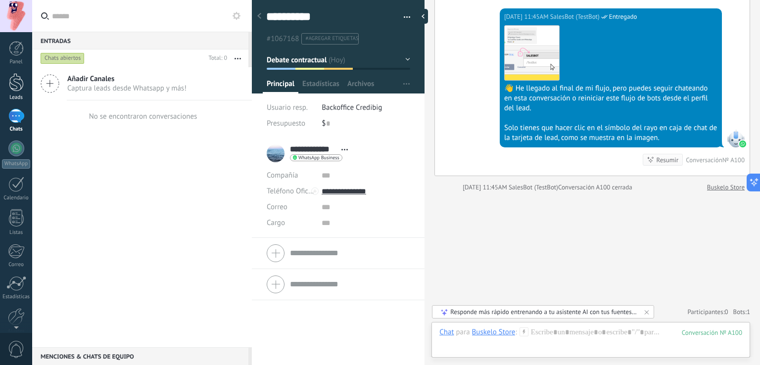
click at [13, 88] on div at bounding box center [16, 82] width 15 height 18
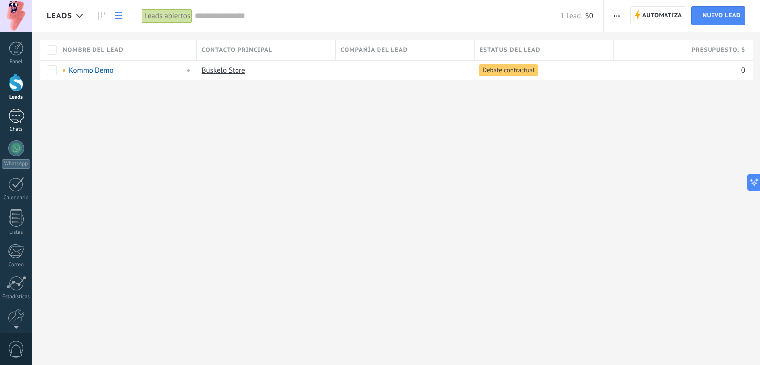
click at [16, 120] on div "1" at bounding box center [16, 116] width 16 height 14
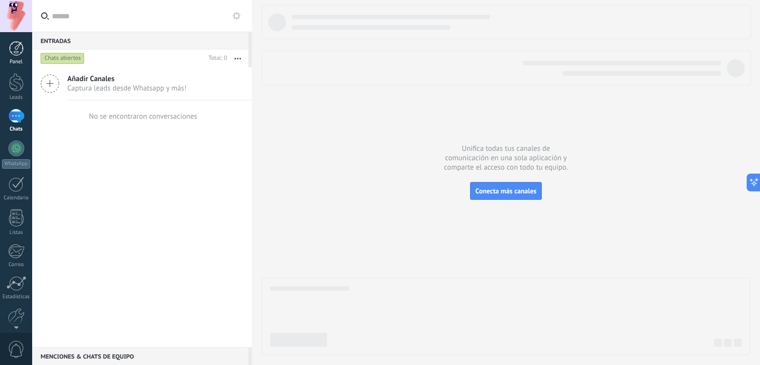
click at [16, 50] on div at bounding box center [16, 48] width 15 height 15
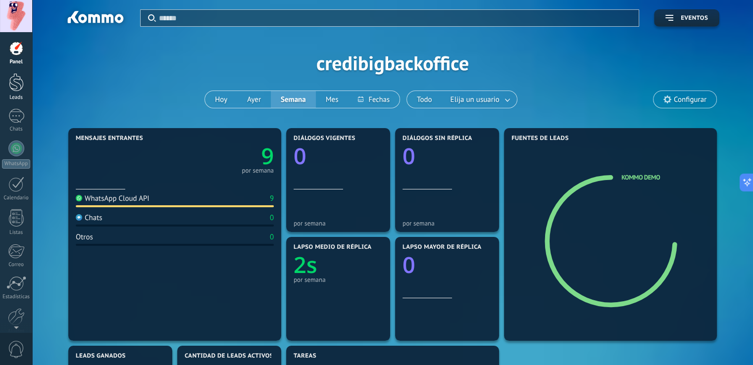
click at [16, 97] on div "Leads" at bounding box center [16, 98] width 29 height 6
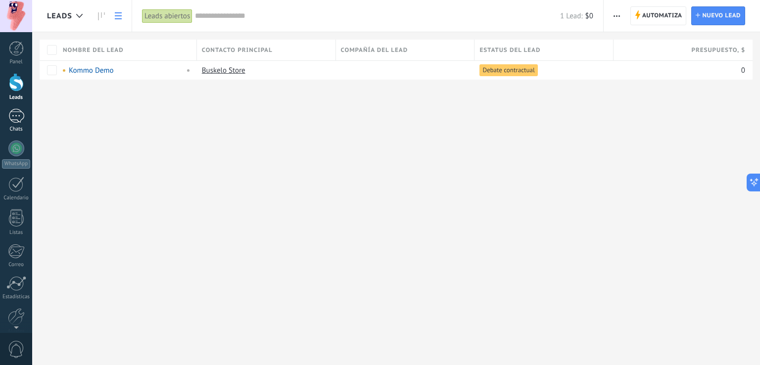
click at [26, 117] on link "1 Chats" at bounding box center [16, 121] width 32 height 24
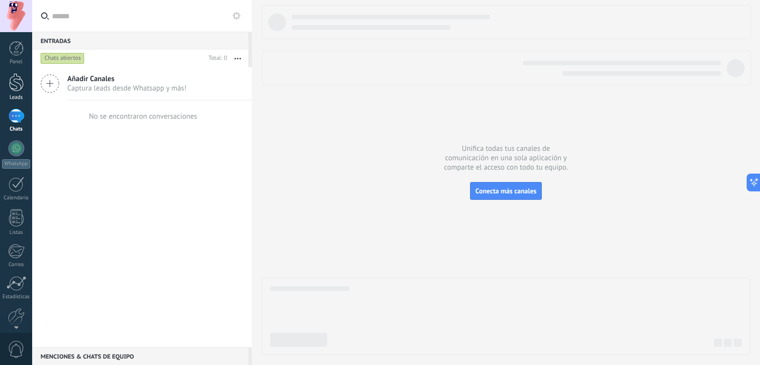
click at [11, 82] on div at bounding box center [16, 82] width 15 height 18
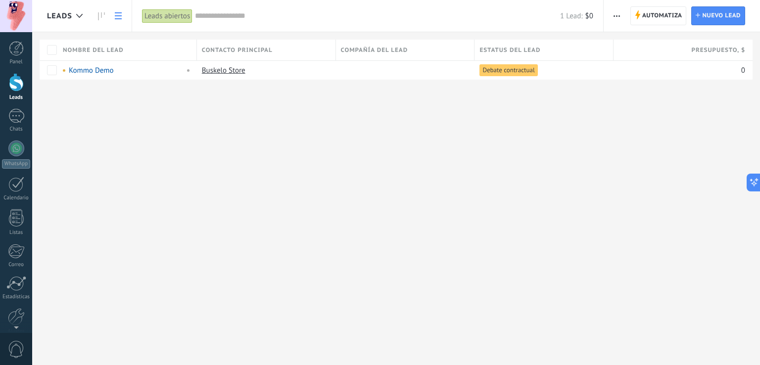
click at [234, 50] on span "Contacto principal" at bounding box center [237, 50] width 71 height 9
click at [379, 54] on span "Compañía del lead" at bounding box center [374, 50] width 67 height 9
click at [399, 42] on div "Compañía del lead" at bounding box center [405, 50] width 139 height 21
click at [390, 53] on span "Compañía del lead" at bounding box center [374, 50] width 67 height 9
click at [115, 16] on use at bounding box center [118, 15] width 7 height 7
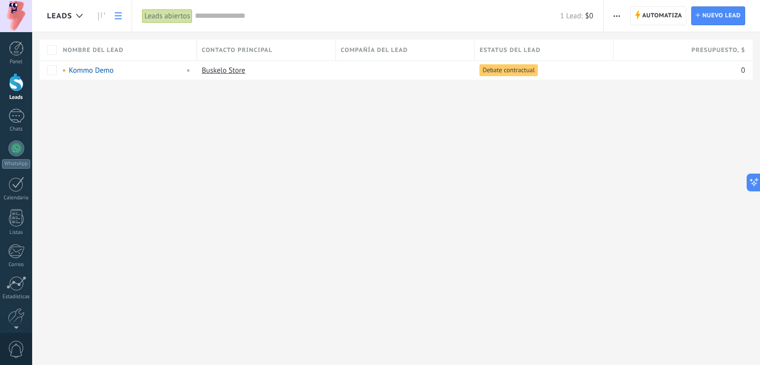
click at [115, 16] on use at bounding box center [118, 15] width 7 height 7
click at [103, 16] on icon at bounding box center [101, 16] width 7 height 8
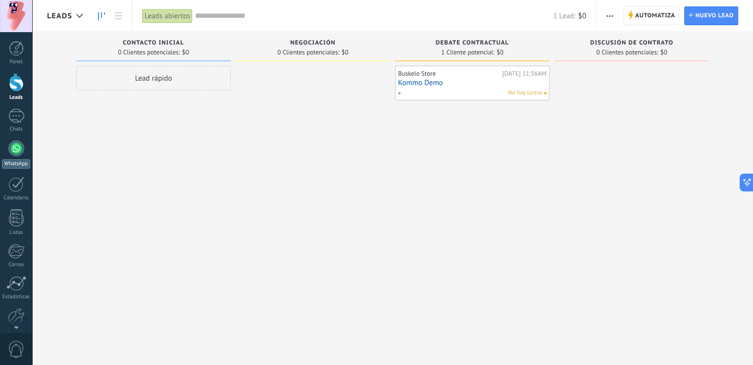
click at [13, 151] on div at bounding box center [16, 149] width 16 height 16
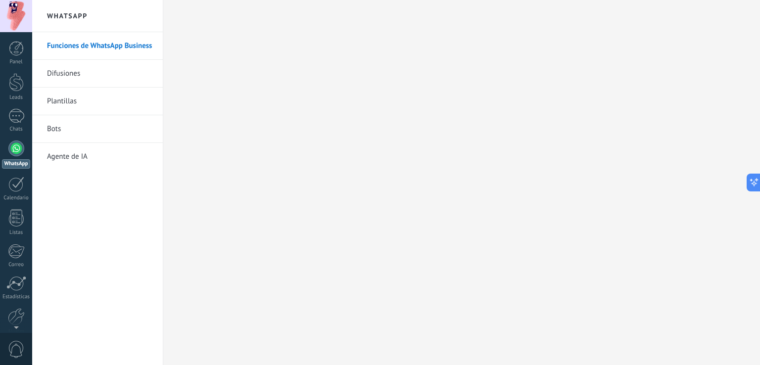
click at [14, 151] on div at bounding box center [16, 149] width 16 height 16
click at [16, 148] on div at bounding box center [16, 149] width 16 height 16
click at [68, 283] on div "Funciones de WhatsApp Business Difusiones Plantillas Bots Agente de IA" at bounding box center [97, 198] width 131 height 333
click at [18, 316] on link "Ayuda" at bounding box center [16, 310] width 32 height 27
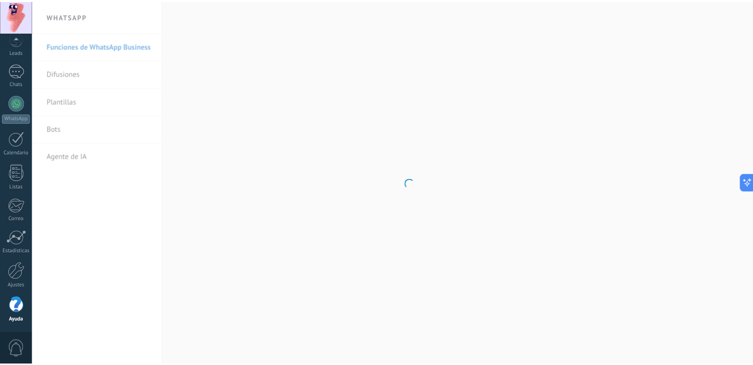
scroll to position [46, 0]
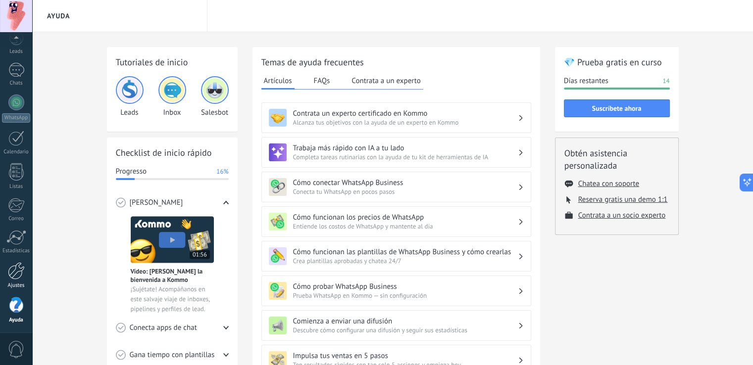
click at [19, 264] on div at bounding box center [16, 270] width 17 height 17
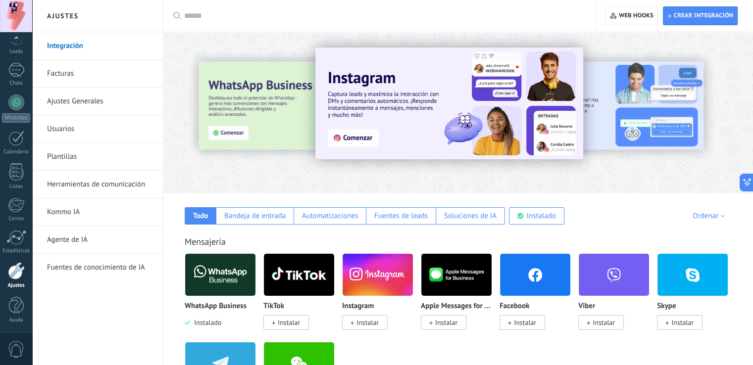
click at [85, 73] on link "Facturas" at bounding box center [100, 74] width 106 height 28
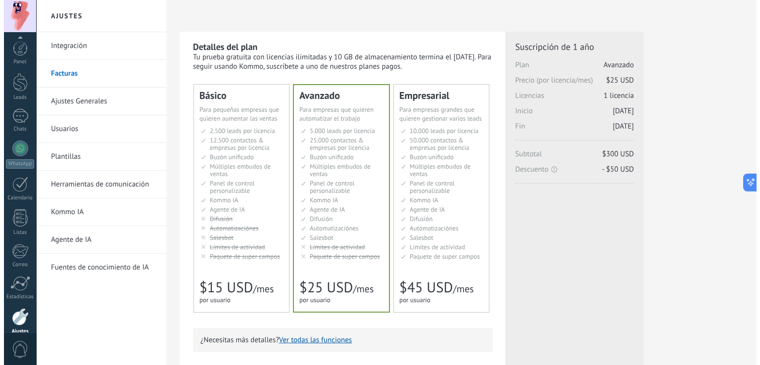
scroll to position [46, 0]
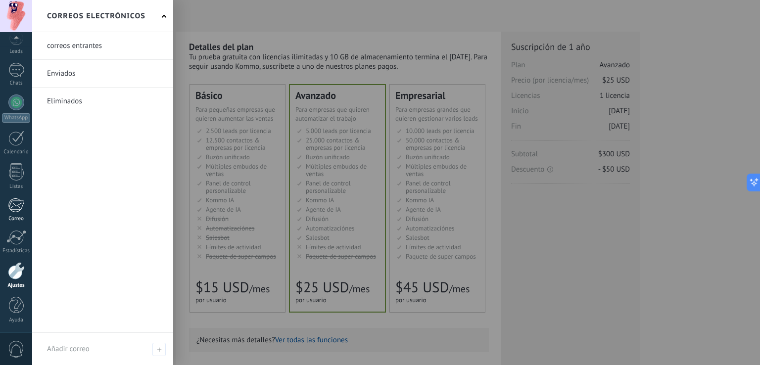
click at [21, 220] on div "Correo" at bounding box center [16, 219] width 29 height 6
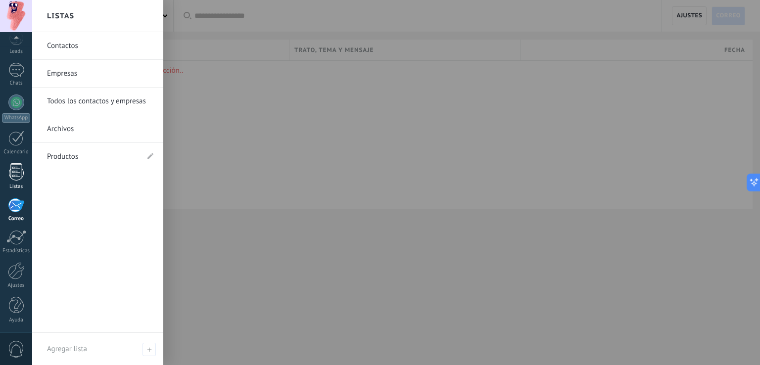
click at [21, 171] on div at bounding box center [16, 171] width 15 height 17
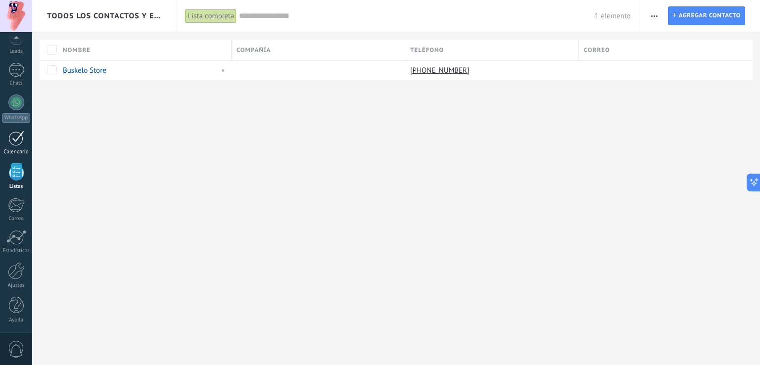
click at [22, 147] on link "Calendario" at bounding box center [16, 143] width 32 height 25
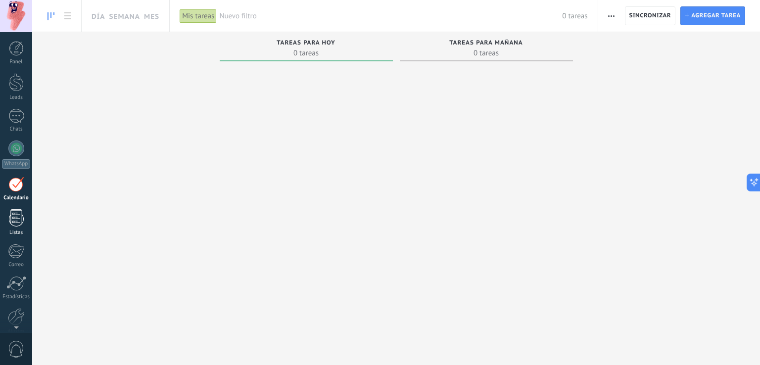
click at [17, 220] on div at bounding box center [16, 217] width 15 height 17
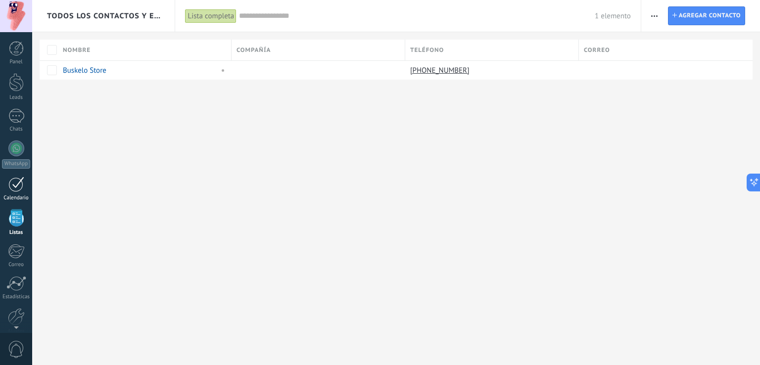
click at [19, 189] on div at bounding box center [16, 184] width 16 height 15
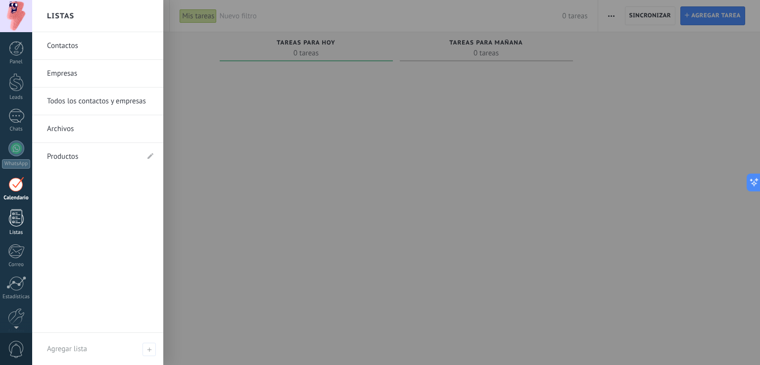
click at [17, 216] on div at bounding box center [16, 217] width 15 height 17
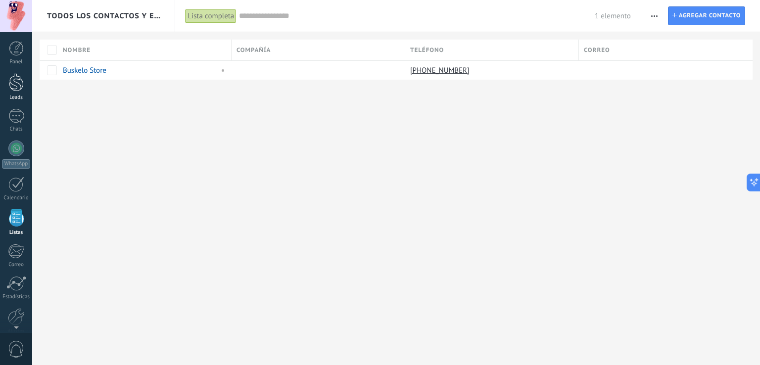
click at [12, 74] on div at bounding box center [16, 82] width 15 height 18
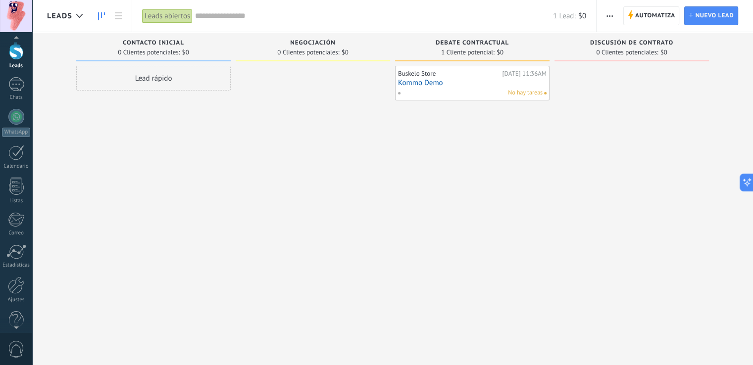
scroll to position [46, 0]
click at [14, 275] on div at bounding box center [16, 271] width 17 height 17
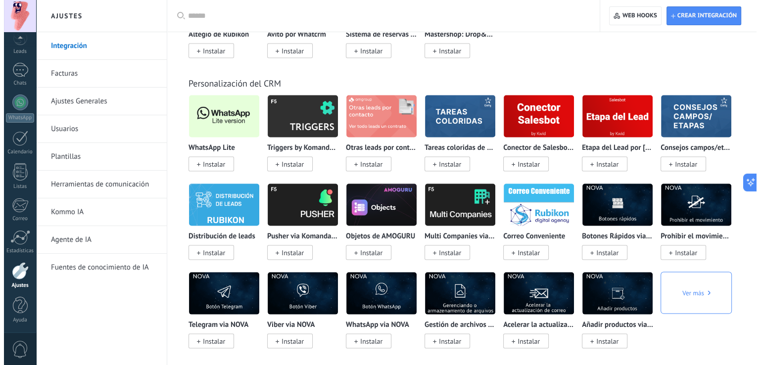
scroll to position [1911, 0]
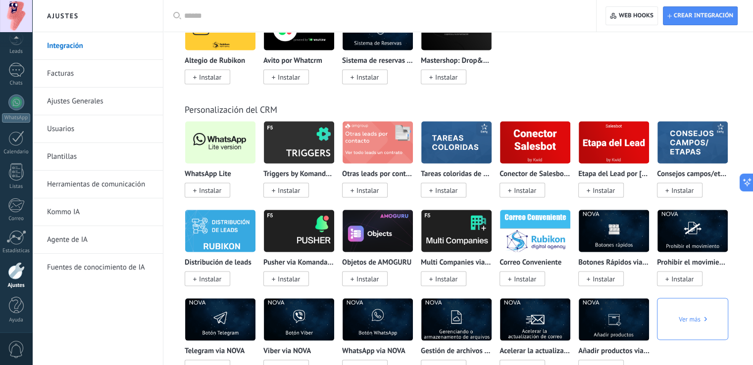
click at [207, 194] on span "Instalar" at bounding box center [210, 190] width 22 height 9
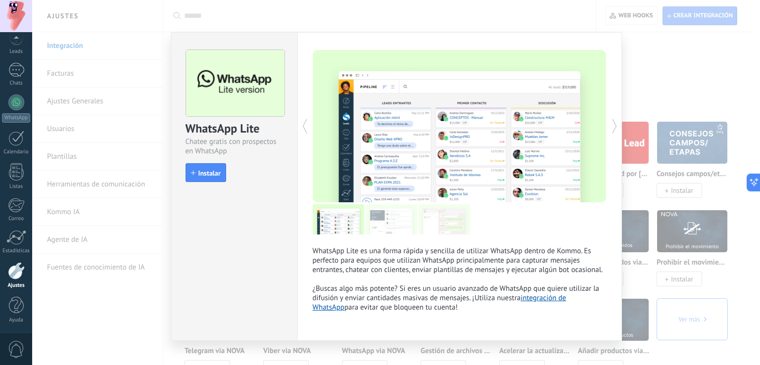
click at [614, 123] on icon at bounding box center [615, 126] width 10 height 20
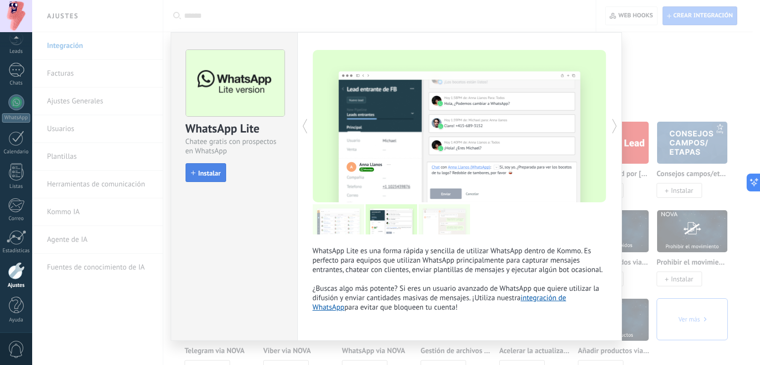
click at [209, 181] on button "Instalar" at bounding box center [206, 172] width 41 height 19
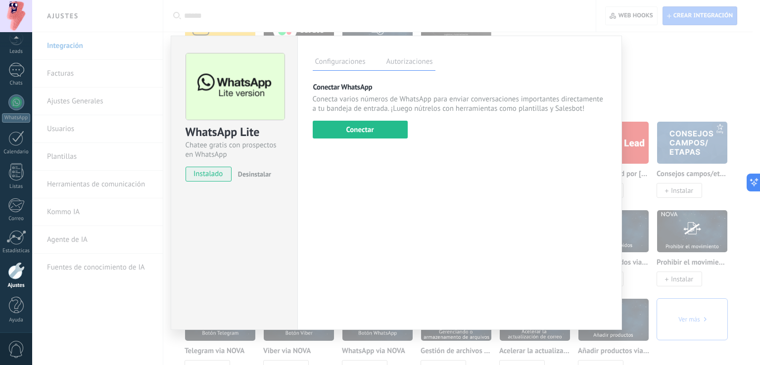
click at [396, 68] on label "Autorizaciones" at bounding box center [409, 63] width 51 height 14
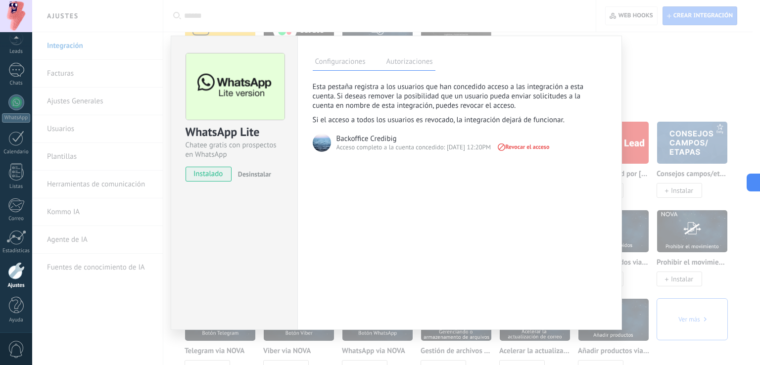
click at [358, 62] on label "Configuraciones" at bounding box center [340, 63] width 55 height 14
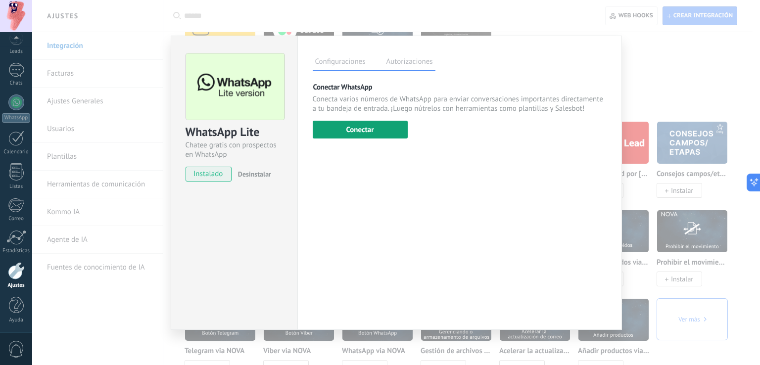
click at [383, 133] on button "Conectar" at bounding box center [360, 130] width 95 height 18
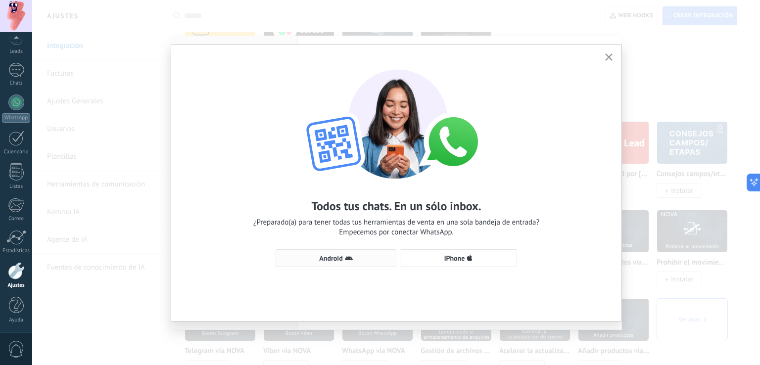
click at [354, 260] on span "Android" at bounding box center [336, 258] width 110 height 8
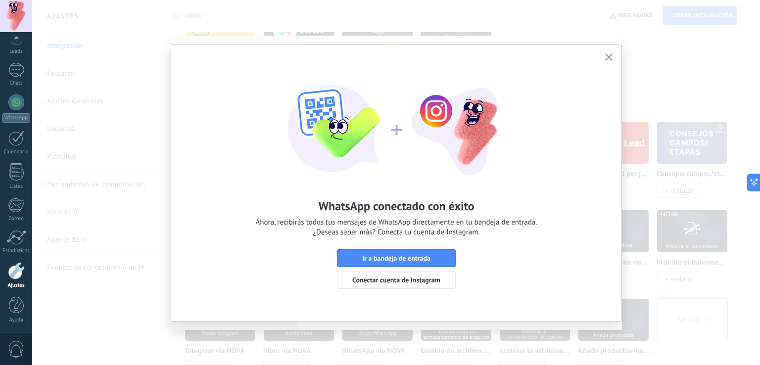
click at [354, 260] on span "Ir a bandeja de entrada" at bounding box center [397, 258] width 108 height 7
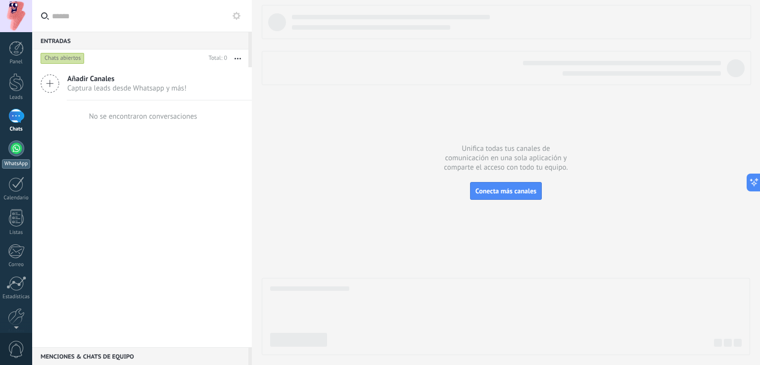
click at [16, 155] on div at bounding box center [16, 149] width 16 height 16
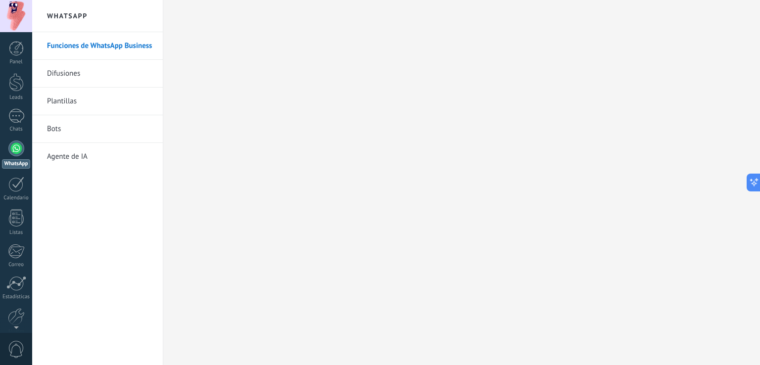
click at [44, 71] on li "Difusiones" at bounding box center [97, 74] width 131 height 28
click at [61, 71] on link "Difusiones" at bounding box center [100, 74] width 106 height 28
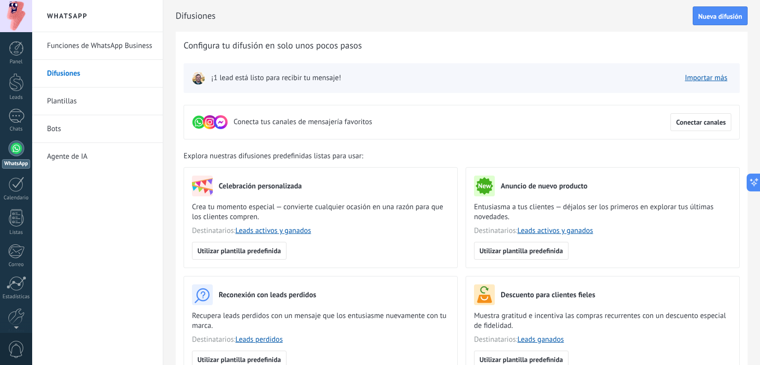
click at [69, 103] on link "Plantillas" at bounding box center [100, 102] width 106 height 28
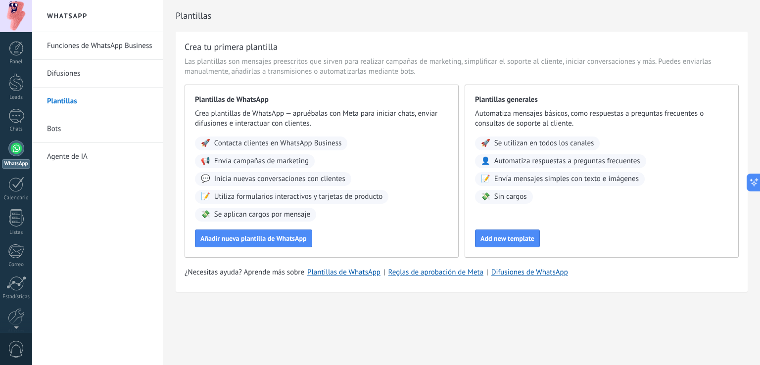
click at [57, 125] on link "Bots" at bounding box center [100, 129] width 106 height 28
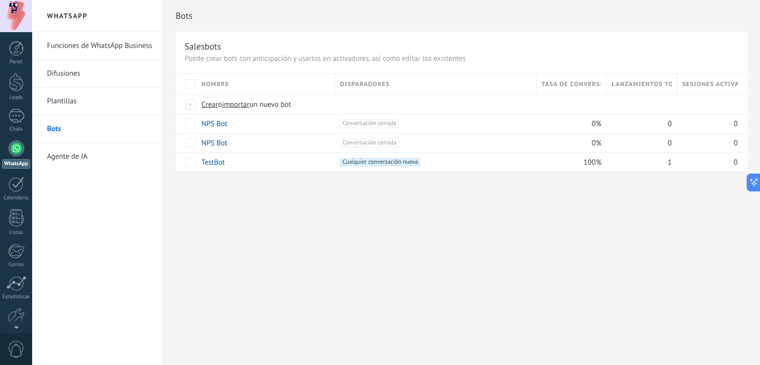
click at [93, 158] on link "Agente de IA" at bounding box center [100, 157] width 106 height 28
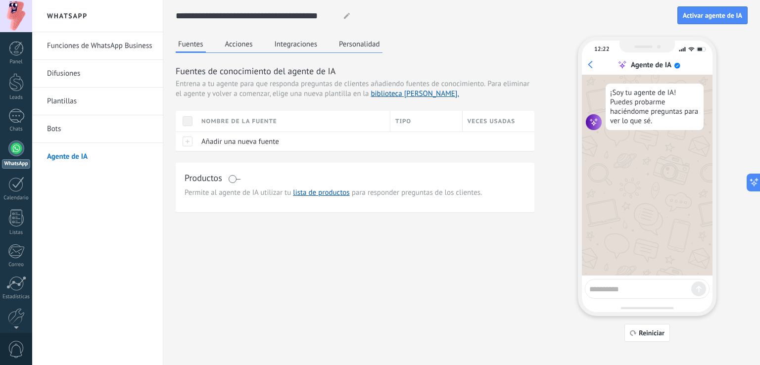
click at [616, 287] on textarea at bounding box center [641, 288] width 102 height 12
click at [224, 42] on button "Acciones" at bounding box center [239, 44] width 33 height 15
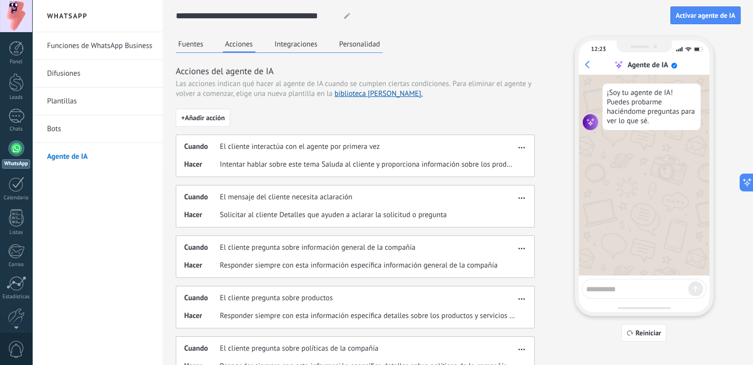
click at [18, 151] on div at bounding box center [16, 149] width 16 height 16
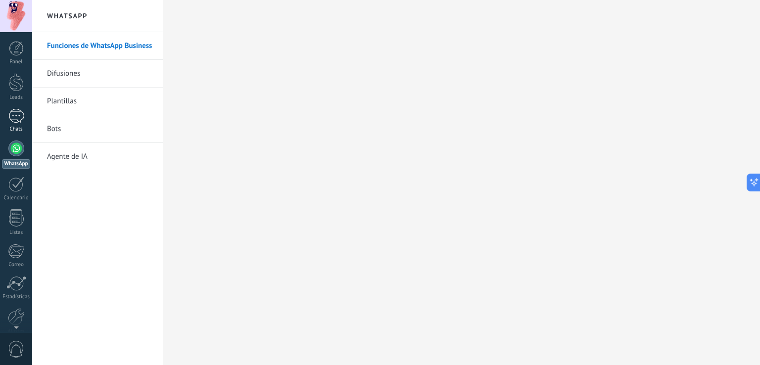
click at [14, 118] on div at bounding box center [16, 116] width 16 height 14
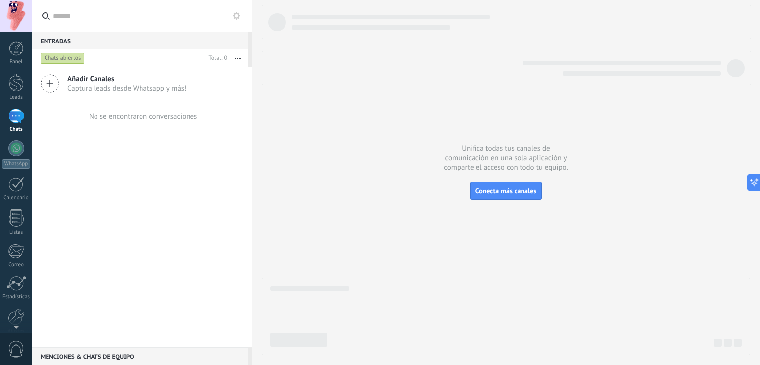
click at [117, 87] on span "Captura leads desde Whatsapp y más!" at bounding box center [126, 88] width 119 height 9
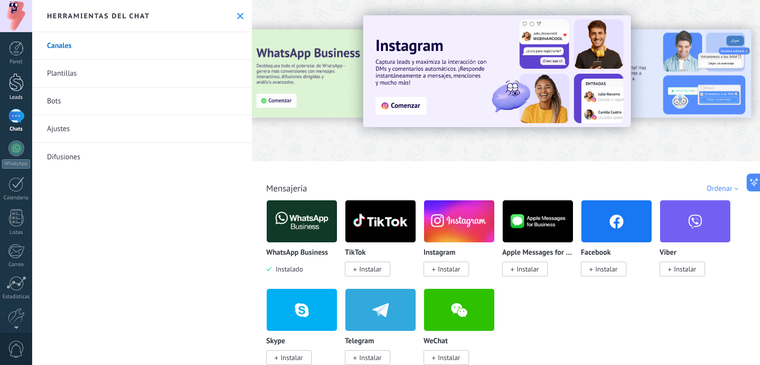
click at [23, 91] on div at bounding box center [16, 82] width 15 height 18
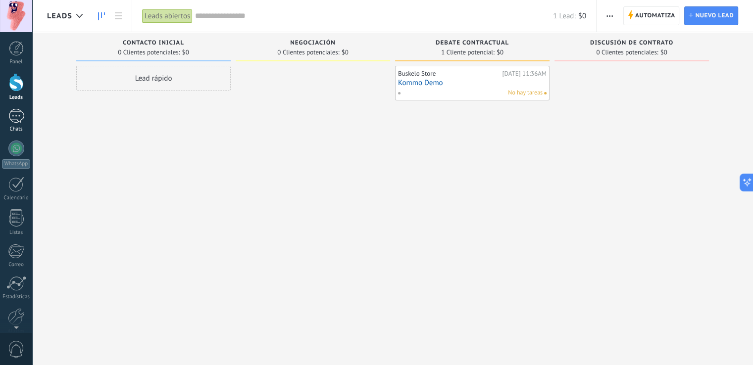
click at [13, 114] on div at bounding box center [16, 116] width 16 height 14
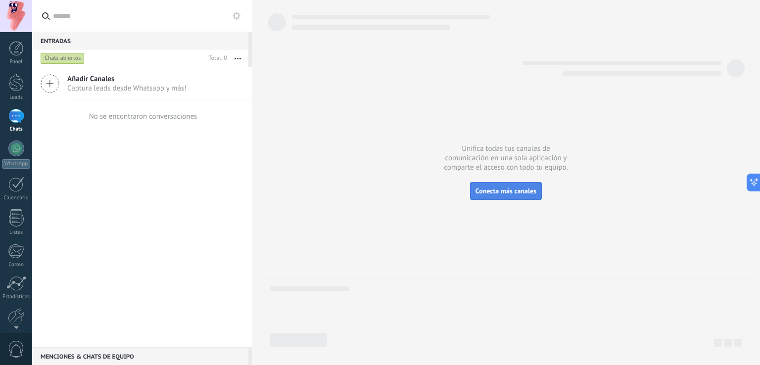
click at [497, 194] on span "Conecta más canales" at bounding box center [506, 191] width 61 height 9
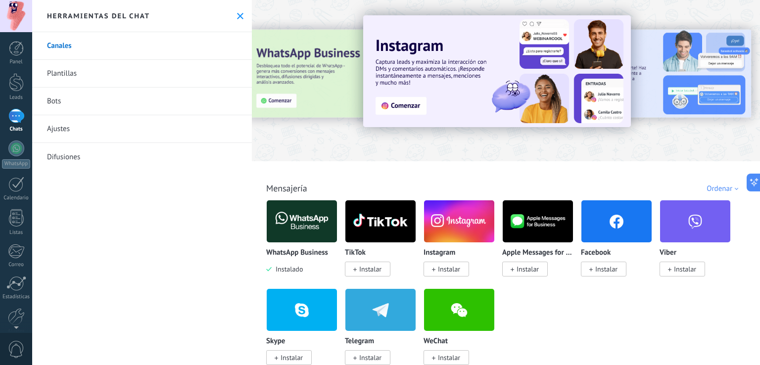
click at [237, 13] on icon at bounding box center [240, 16] width 6 height 6
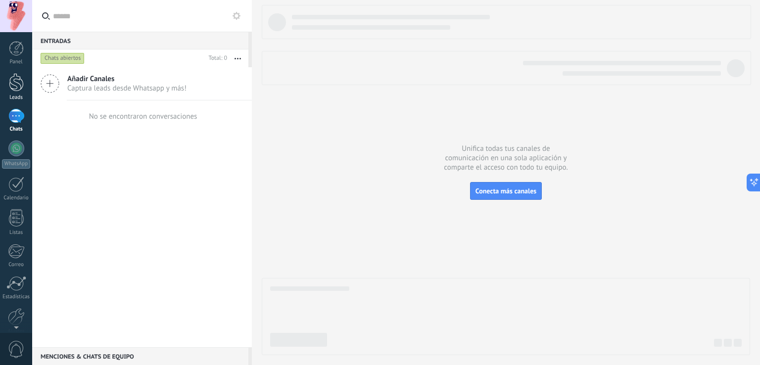
click at [12, 80] on div at bounding box center [16, 82] width 15 height 18
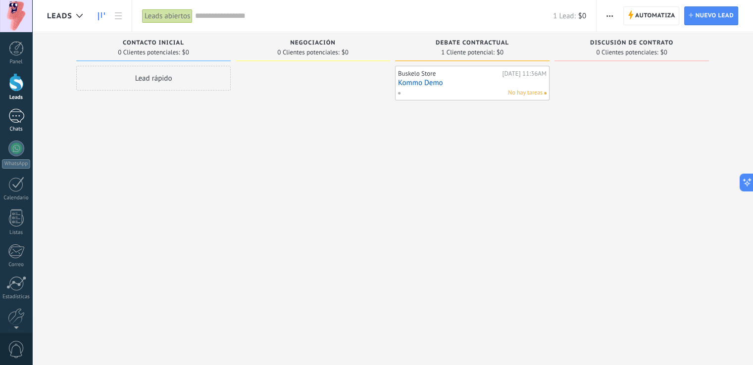
click at [14, 119] on div at bounding box center [16, 116] width 16 height 14
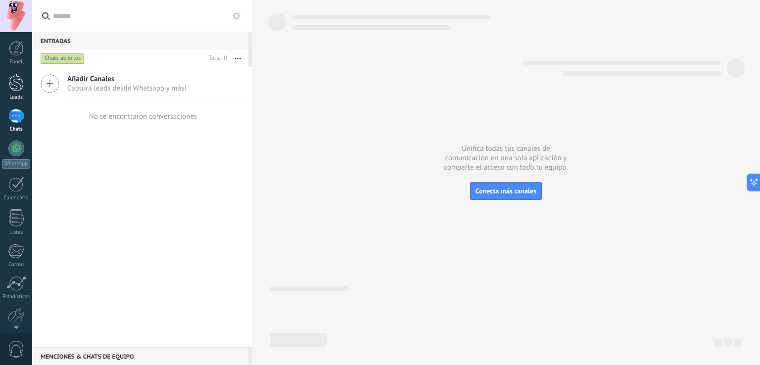
click at [16, 86] on div at bounding box center [16, 82] width 15 height 18
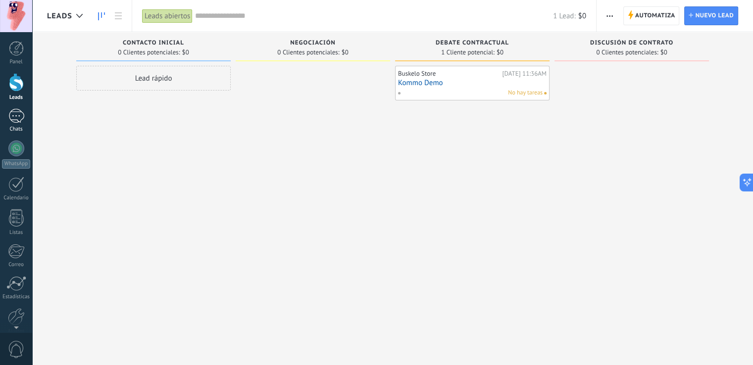
click at [16, 117] on div at bounding box center [16, 116] width 16 height 14
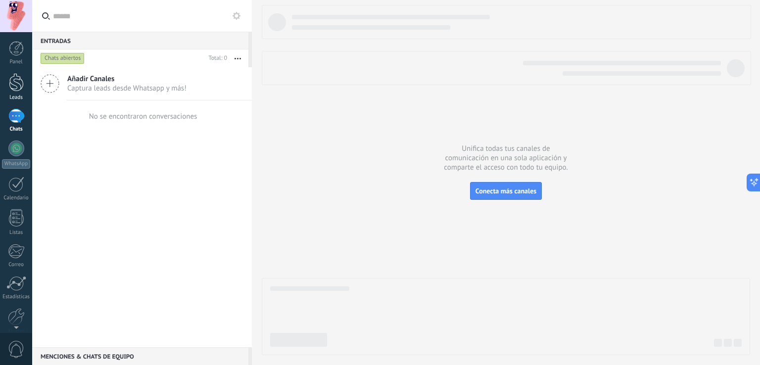
click at [15, 88] on div at bounding box center [16, 82] width 15 height 18
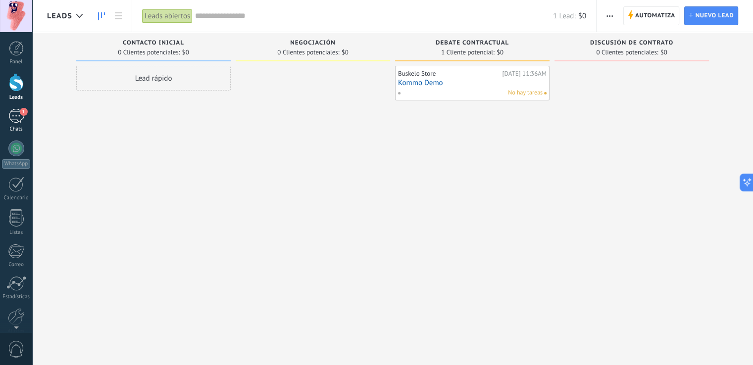
click at [6, 120] on link "1 Chats" at bounding box center [16, 121] width 32 height 24
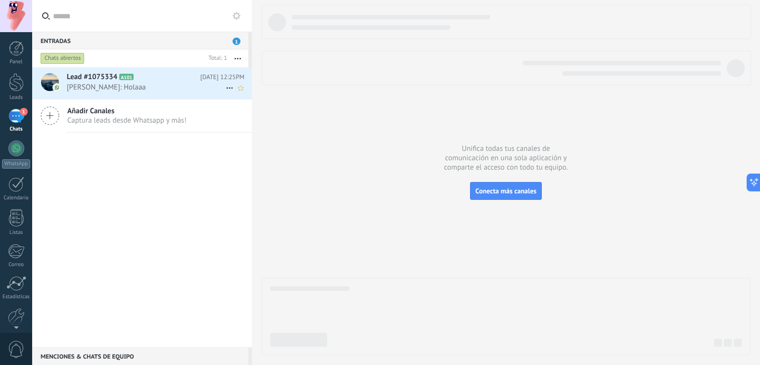
click at [137, 92] on span "Fernando Durso: Holaaa" at bounding box center [146, 87] width 159 height 9
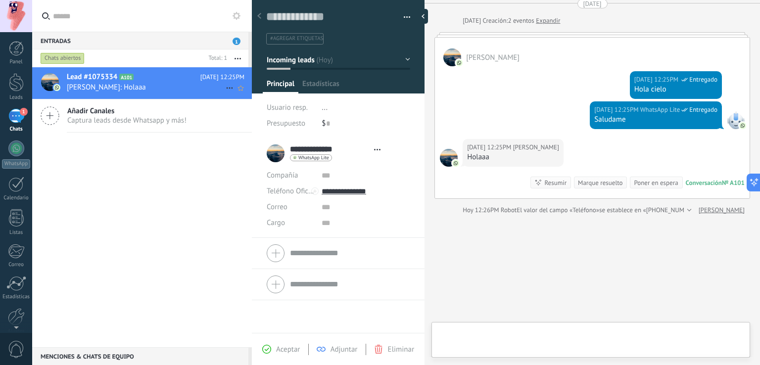
scroll to position [14, 0]
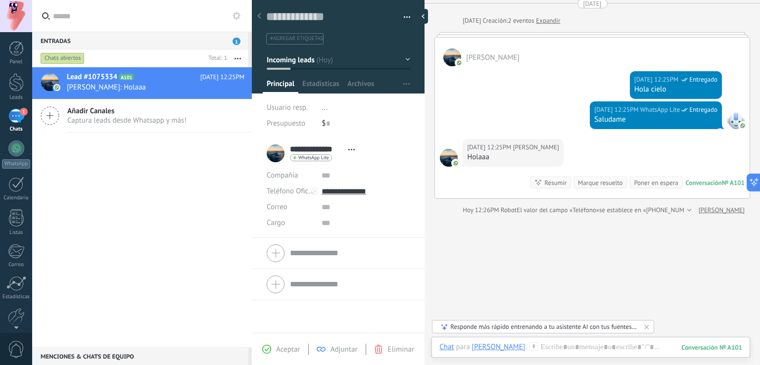
click at [340, 351] on span "Adjuntar" at bounding box center [344, 349] width 27 height 9
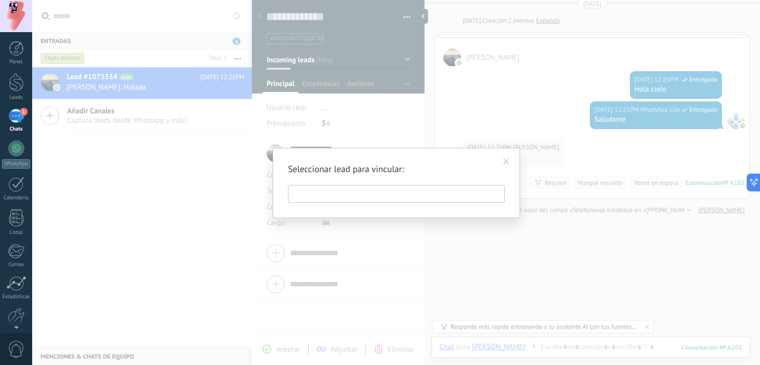
click at [349, 193] on input "text" at bounding box center [396, 194] width 217 height 18
click at [508, 162] on span at bounding box center [506, 161] width 6 height 7
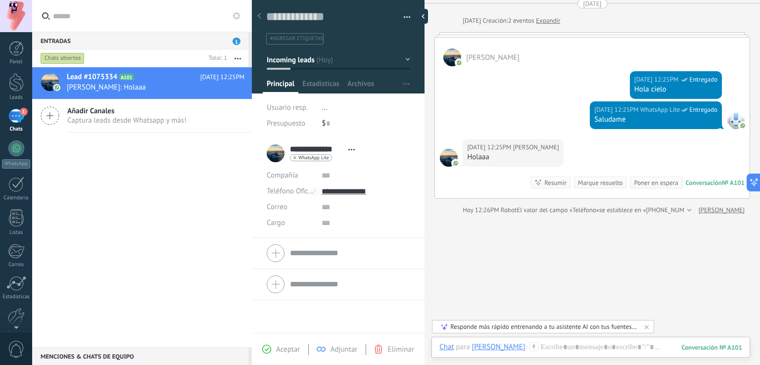
click at [323, 157] on span "WhatsApp Lite" at bounding box center [313, 157] width 31 height 5
click at [337, 190] on div "Separar el chat" at bounding box center [328, 188] width 74 height 17
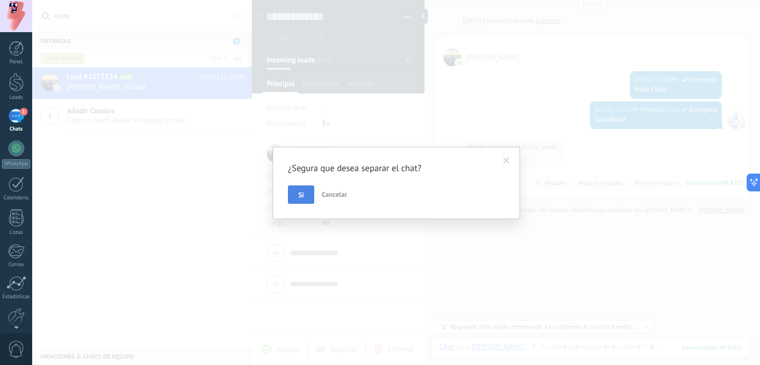
click at [303, 197] on span "Si" at bounding box center [300, 195] width 5 height 7
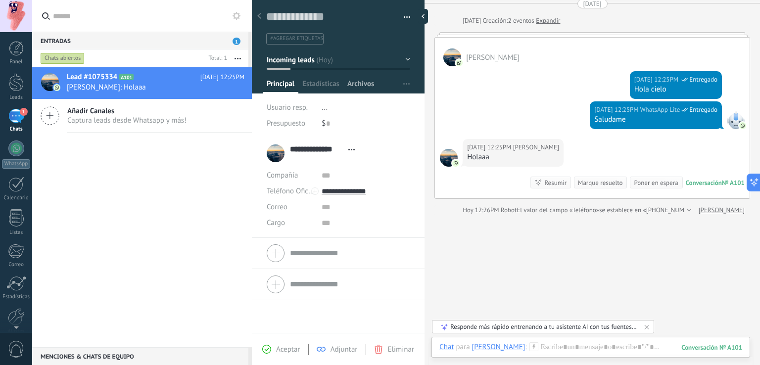
click at [345, 81] on div "Archivos" at bounding box center [361, 86] width 35 height 14
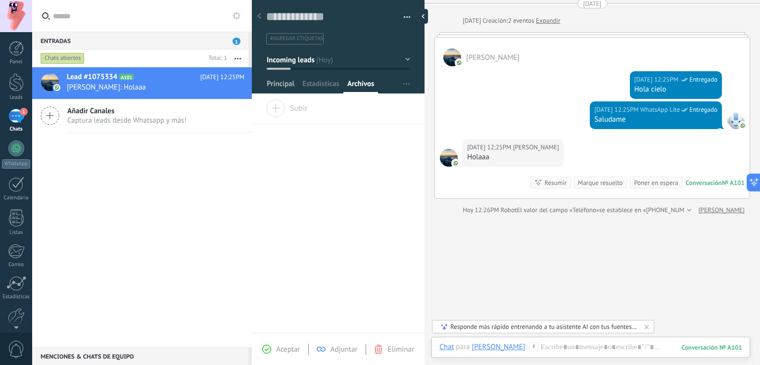
click at [281, 86] on span "Principal" at bounding box center [281, 86] width 28 height 14
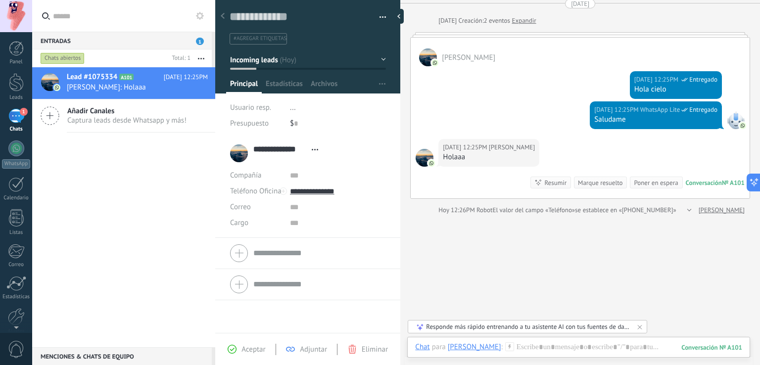
click at [168, 142] on div "Entradas 1 Chats abiertos Total: 1 Silenciar Acciones múltiples Ordenar Más rec…" at bounding box center [396, 182] width 728 height 365
click at [580, 324] on div "Responde más rápido entrenando a tu asistente AI con tus fuentes de datos" at bounding box center [527, 327] width 203 height 8
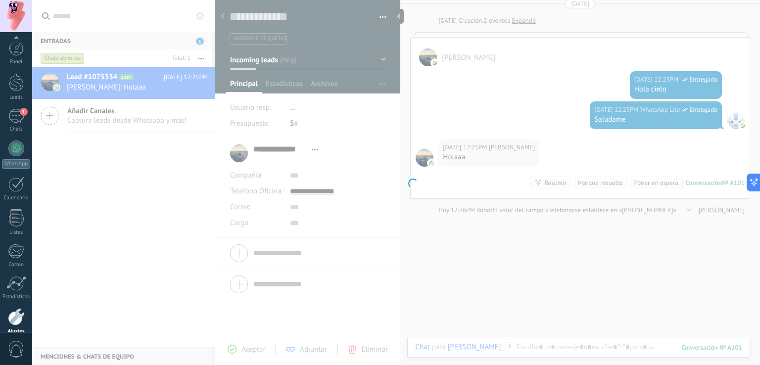
scroll to position [46, 0]
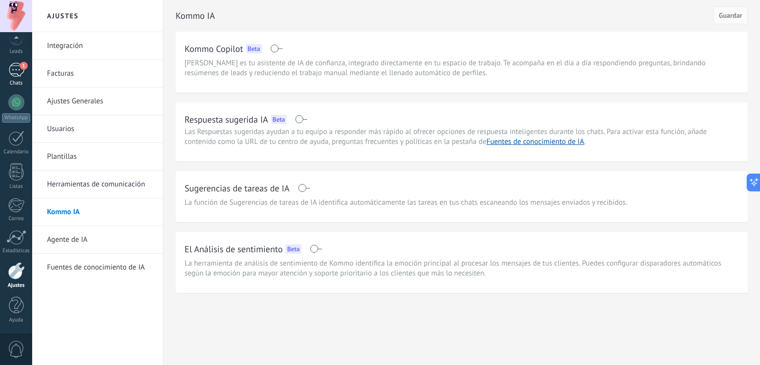
click at [17, 68] on div "1" at bounding box center [16, 70] width 16 height 14
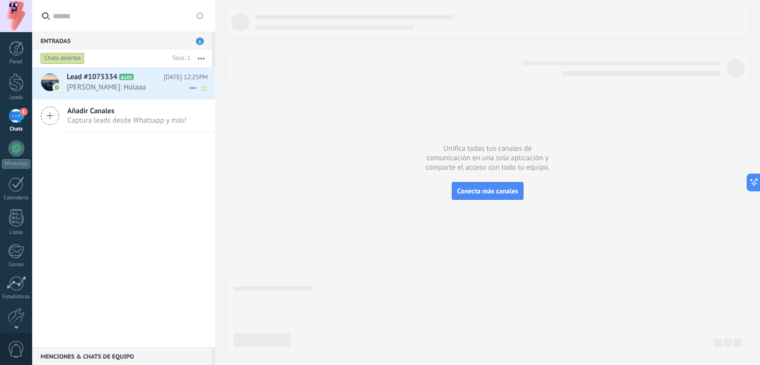
click at [139, 89] on span "Fernando Durso: Holaaa" at bounding box center [128, 87] width 122 height 9
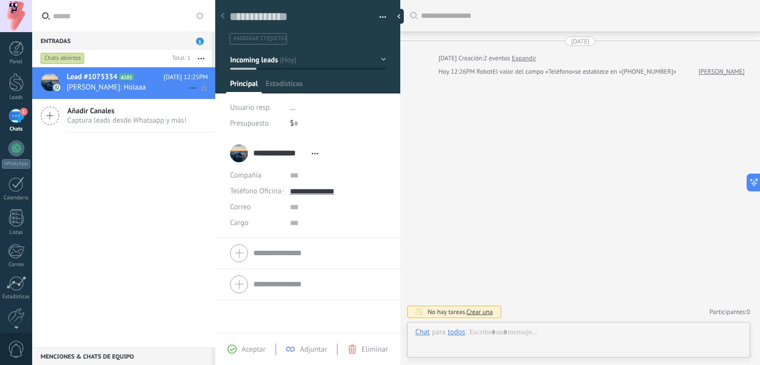
scroll to position [14, 0]
click at [18, 81] on div at bounding box center [16, 82] width 15 height 18
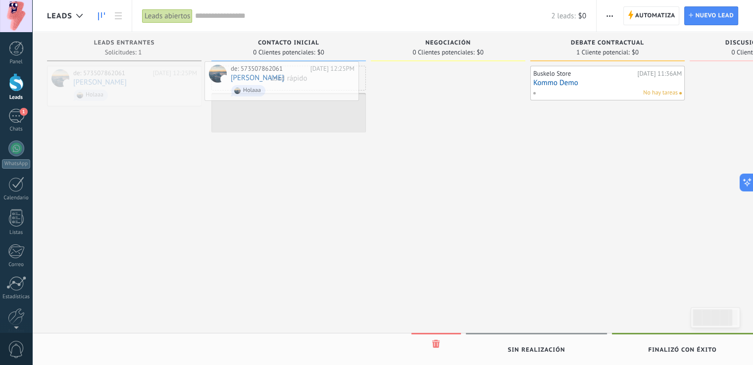
drag, startPoint x: 113, startPoint y: 89, endPoint x: 277, endPoint y: 88, distance: 163.9
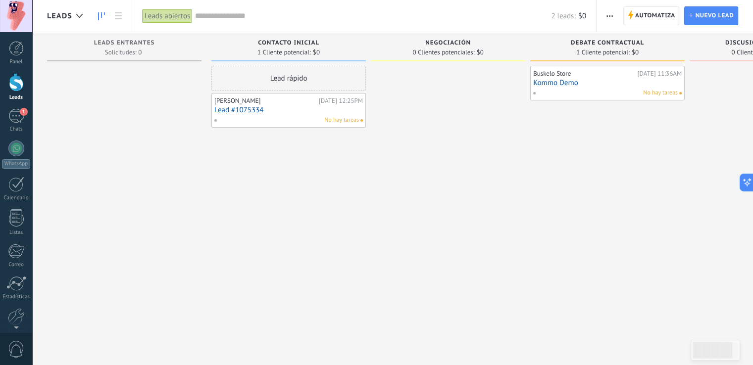
click at [293, 118] on div "No hay tareas" at bounding box center [286, 120] width 145 height 9
click at [243, 106] on link "Lead #1075334" at bounding box center [288, 110] width 149 height 8
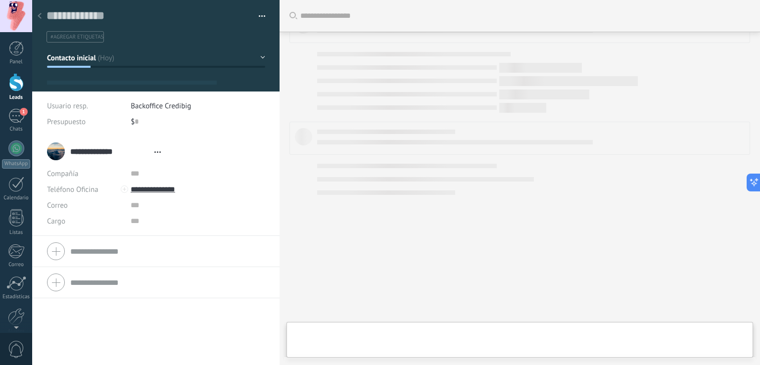
type textarea "**********"
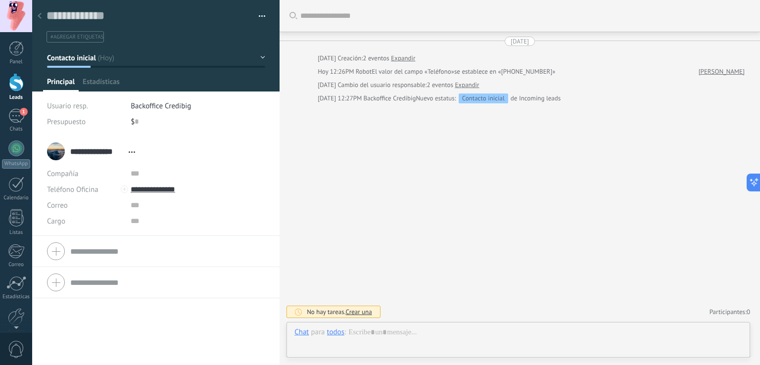
scroll to position [14, 0]
click at [376, 335] on div at bounding box center [519, 343] width 448 height 30
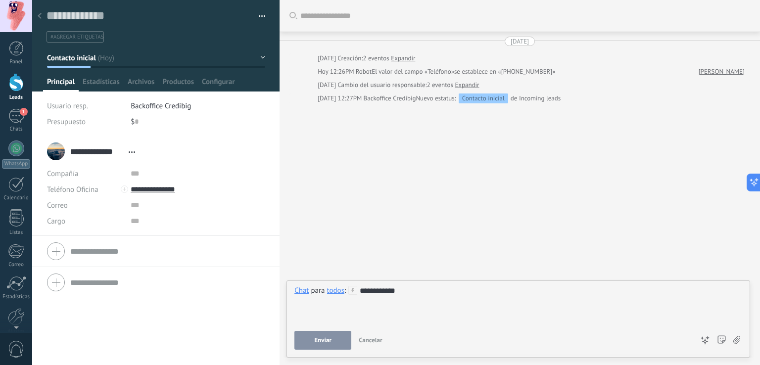
click at [325, 349] on button "Enviar" at bounding box center [323, 340] width 57 height 19
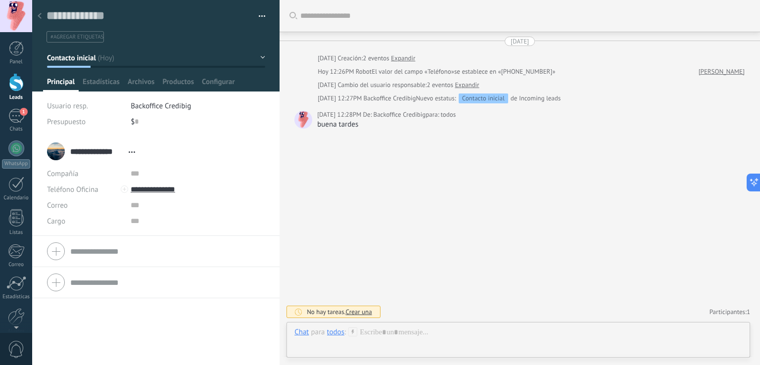
click at [132, 150] on span "Abrir detalle Copie el nombre Desatar Contacto principal" at bounding box center [132, 152] width 16 height 7
click at [151, 198] on div "Desatar" at bounding box center [163, 199] width 78 height 17
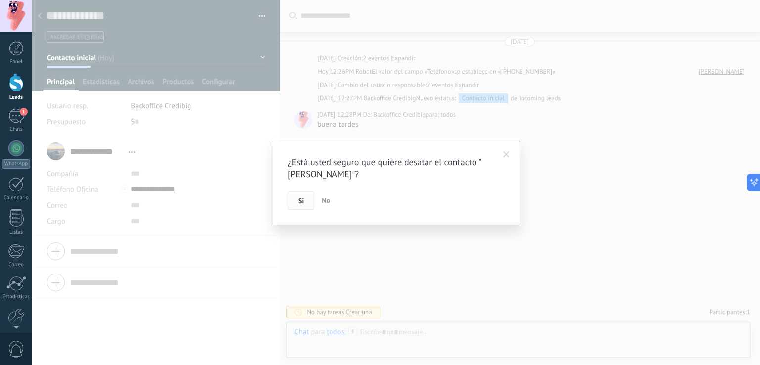
click at [304, 197] on button "Si" at bounding box center [301, 201] width 26 height 19
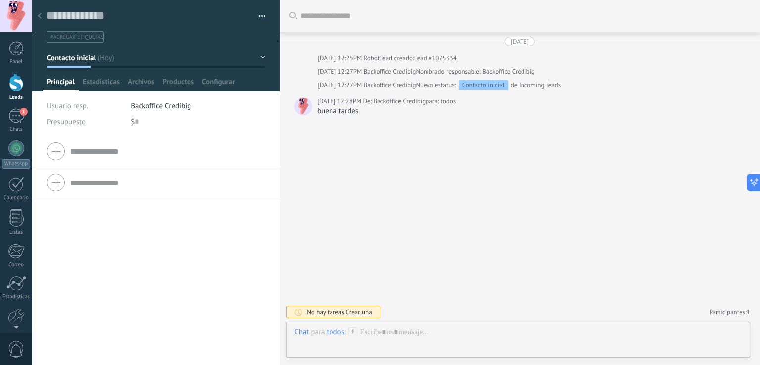
click at [37, 18] on div at bounding box center [40, 16] width 14 height 19
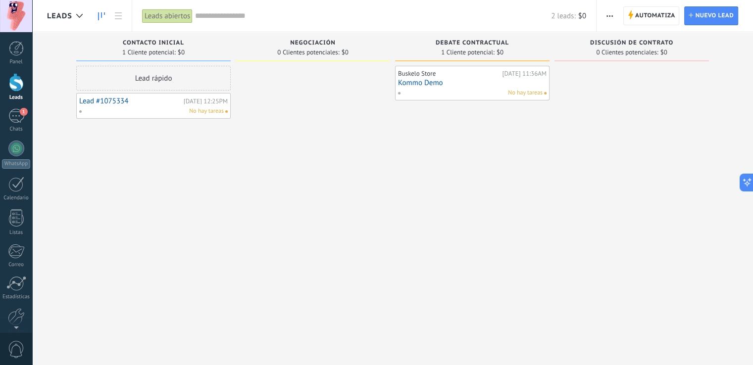
click at [145, 102] on link "Lead #1075334" at bounding box center [130, 101] width 102 height 8
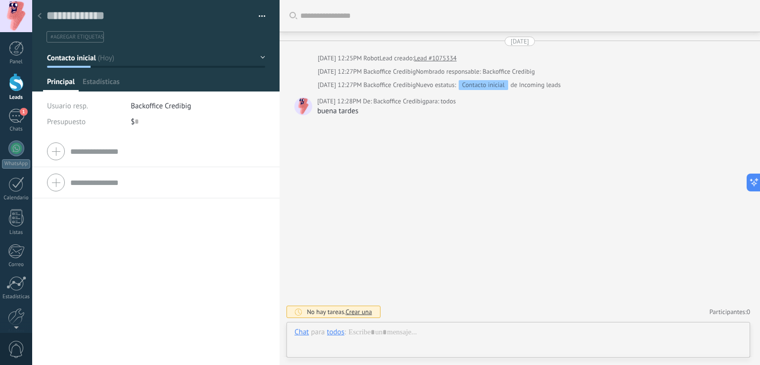
type textarea "**********"
click at [125, 80] on div "Archivos" at bounding box center [141, 84] width 35 height 14
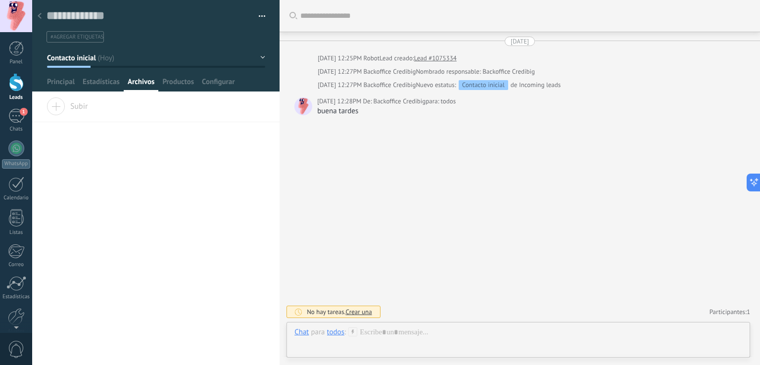
click at [39, 21] on div at bounding box center [40, 16] width 14 height 19
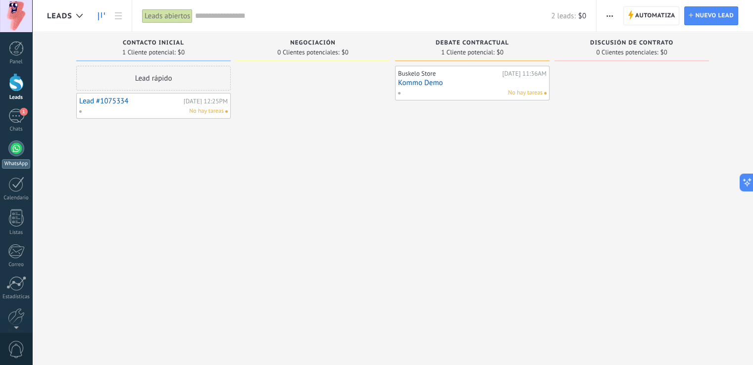
click at [15, 145] on div at bounding box center [16, 149] width 16 height 16
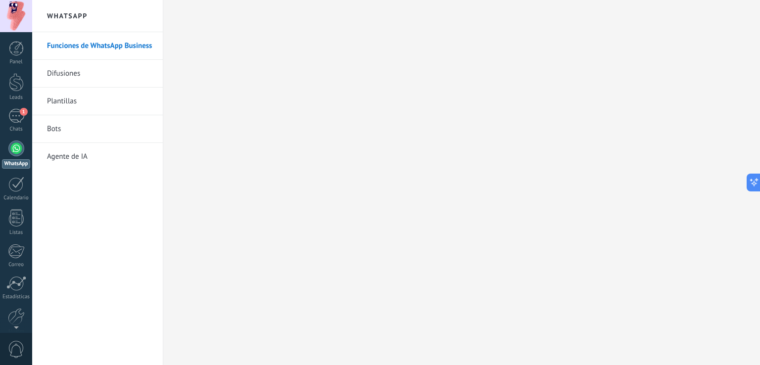
click at [99, 159] on link "Agente de IA" at bounding box center [100, 157] width 106 height 28
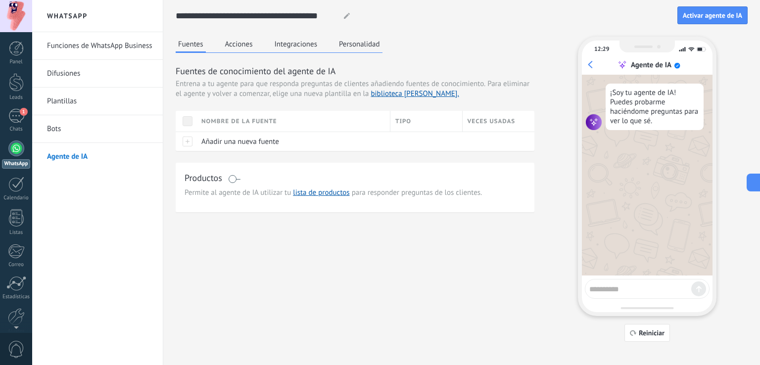
click at [69, 133] on link "Bots" at bounding box center [100, 129] width 106 height 28
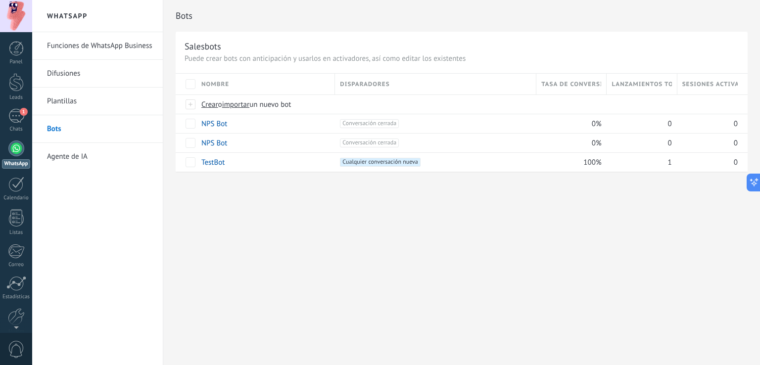
click at [10, 150] on div at bounding box center [16, 149] width 16 height 16
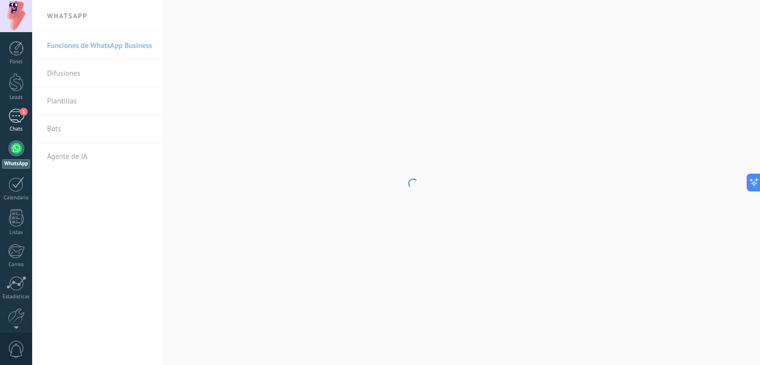
click at [19, 114] on div "1" at bounding box center [16, 116] width 16 height 14
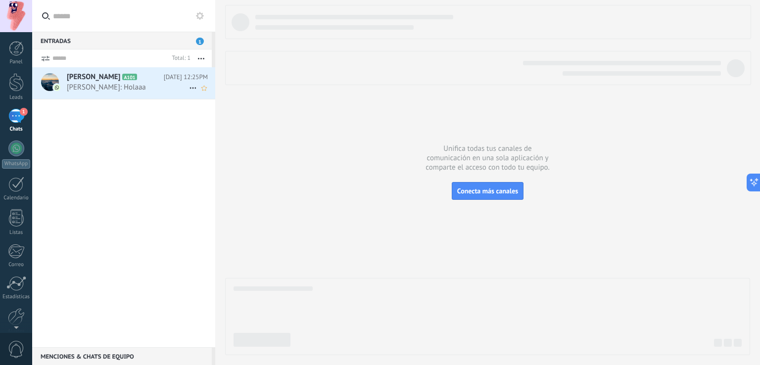
click at [118, 81] on h2 "Fernando Durso A101" at bounding box center [115, 77] width 97 height 10
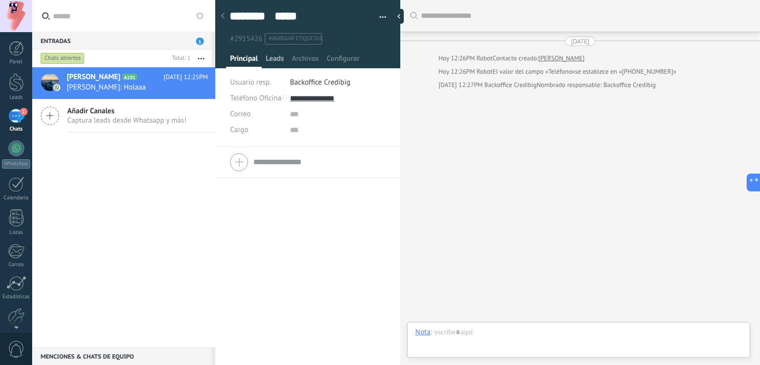
click at [270, 65] on span "Leads" at bounding box center [275, 61] width 18 height 14
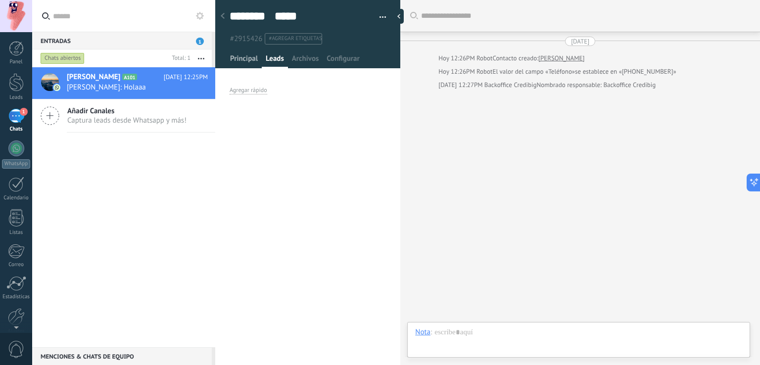
click at [252, 61] on span "Principal" at bounding box center [244, 61] width 28 height 14
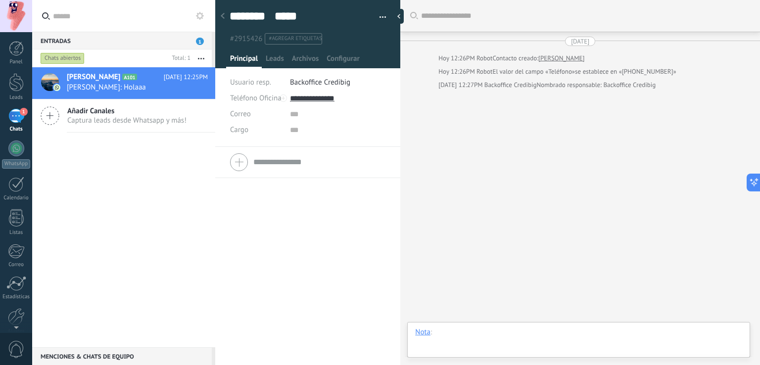
click at [467, 328] on div at bounding box center [578, 343] width 327 height 30
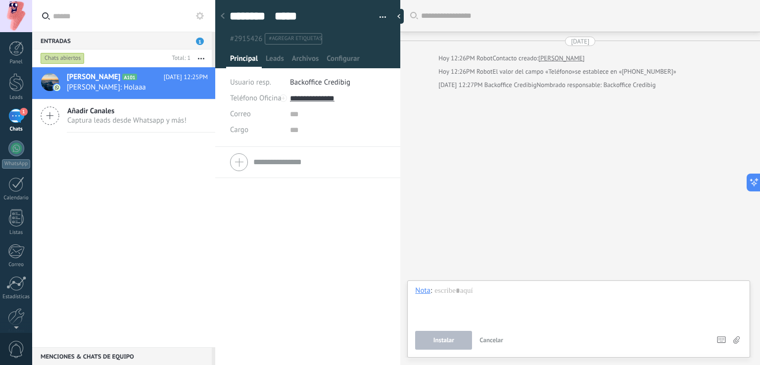
click at [499, 343] on span "Cancelar" at bounding box center [492, 340] width 24 height 8
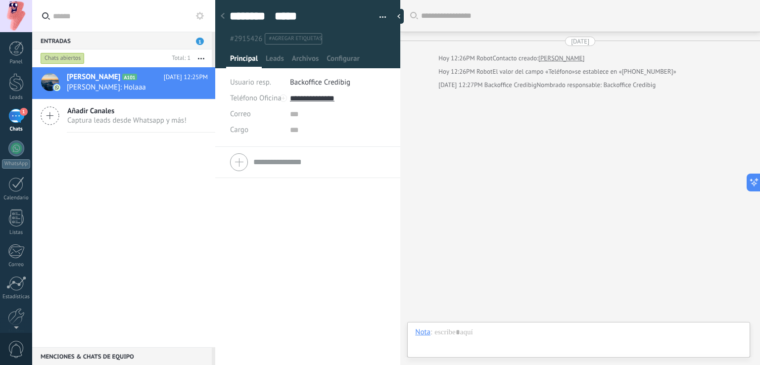
click at [518, 59] on div "Contacto creado:" at bounding box center [516, 58] width 46 height 10
click at [574, 41] on div "[DATE]" at bounding box center [580, 41] width 18 height 9
click at [422, 334] on div "Nota" at bounding box center [422, 332] width 15 height 9
click at [423, 319] on div "Tarea" at bounding box center [425, 315] width 35 height 17
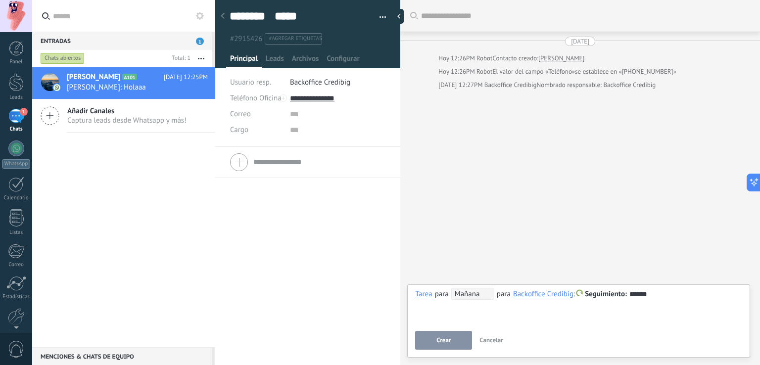
click at [446, 337] on button "Crear" at bounding box center [443, 340] width 57 height 19
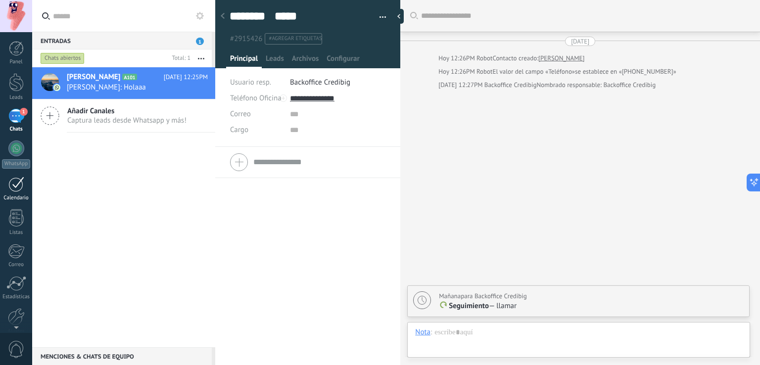
click at [14, 193] on link "Calendario" at bounding box center [16, 189] width 32 height 25
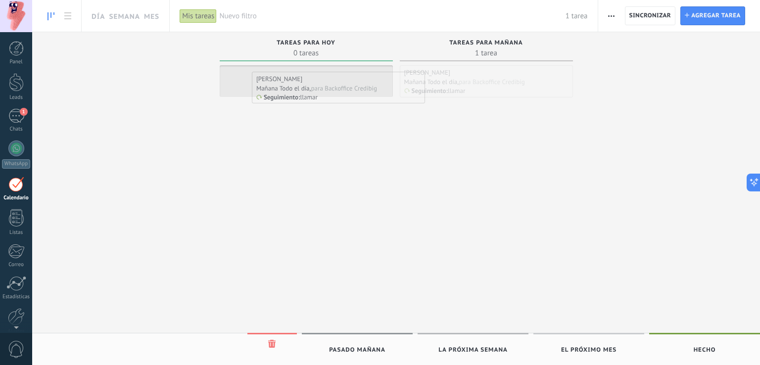
drag, startPoint x: 454, startPoint y: 85, endPoint x: 301, endPoint y: 85, distance: 153.0
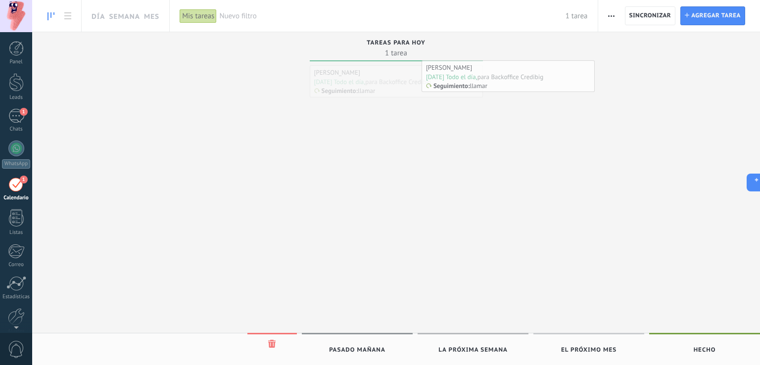
drag, startPoint x: 380, startPoint y: 74, endPoint x: 522, endPoint y: 69, distance: 142.2
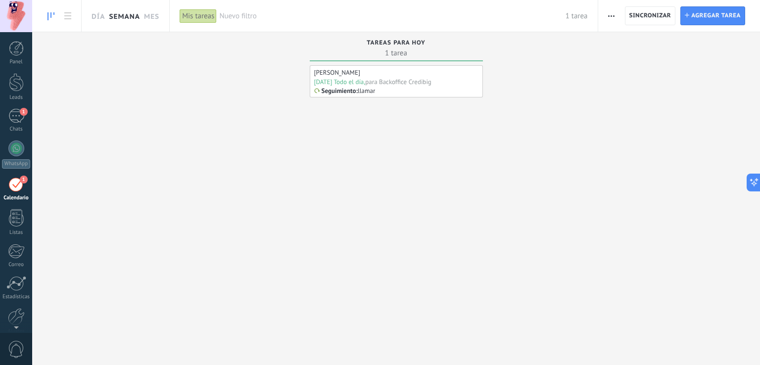
click at [109, 18] on link "Semana" at bounding box center [124, 16] width 31 height 32
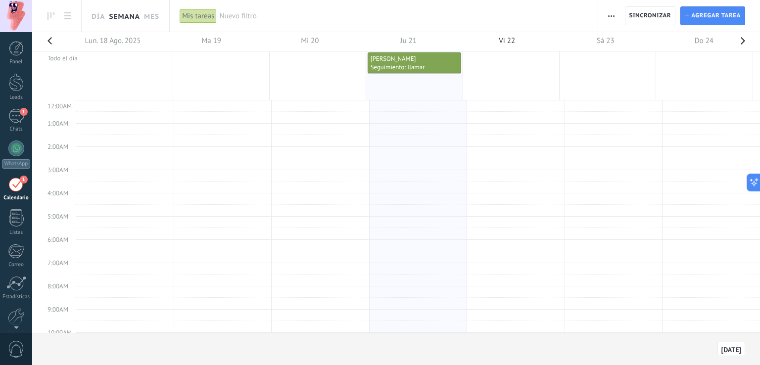
scroll to position [185, 0]
click at [12, 115] on div "1" at bounding box center [16, 116] width 16 height 14
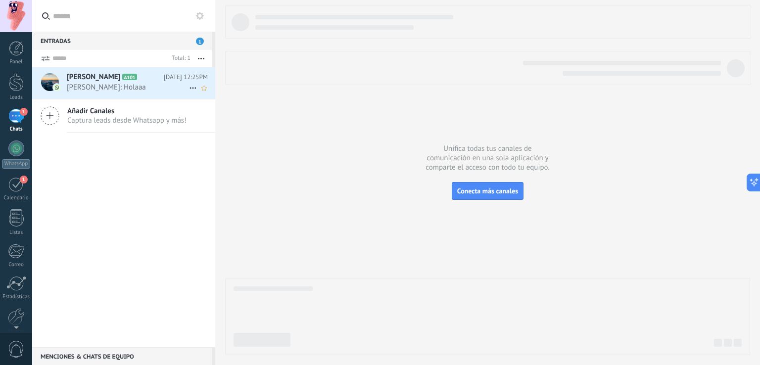
click at [136, 85] on span "Fernando Durso: Holaaa" at bounding box center [128, 87] width 122 height 9
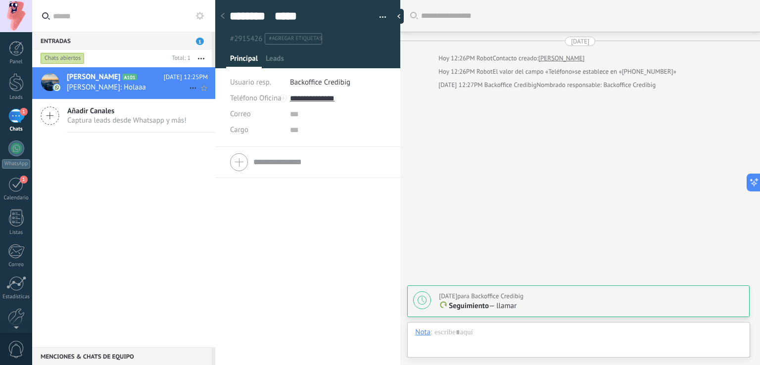
click at [190, 90] on icon at bounding box center [193, 88] width 12 height 12
click at [226, 114] on span "Conversación cerrada" at bounding box center [236, 113] width 67 height 20
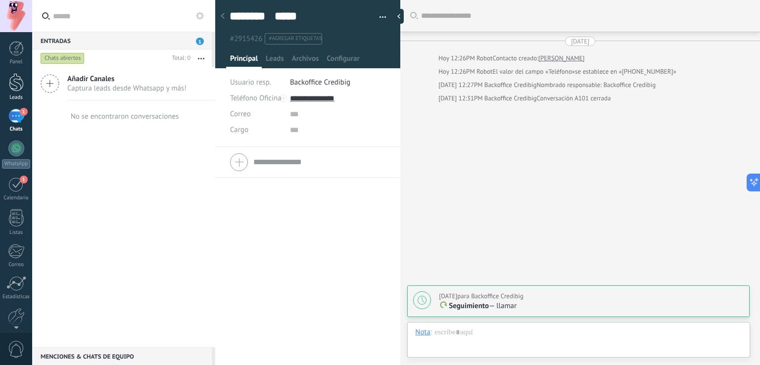
click at [17, 88] on div at bounding box center [16, 82] width 15 height 18
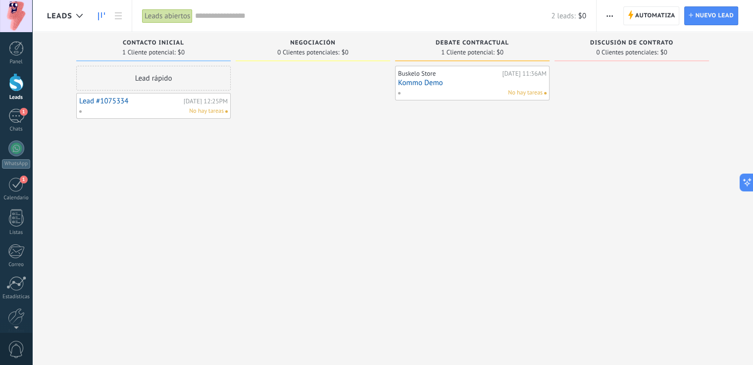
click at [107, 109] on div "No hay tareas" at bounding box center [151, 111] width 145 height 9
click at [120, 101] on link "Lead #1075334" at bounding box center [130, 101] width 102 height 8
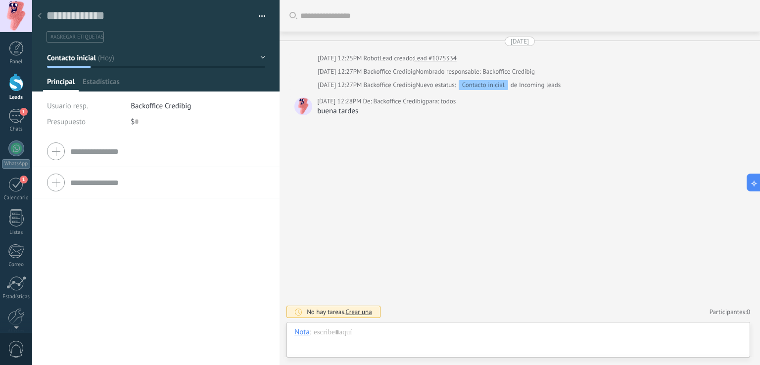
scroll to position [14, 0]
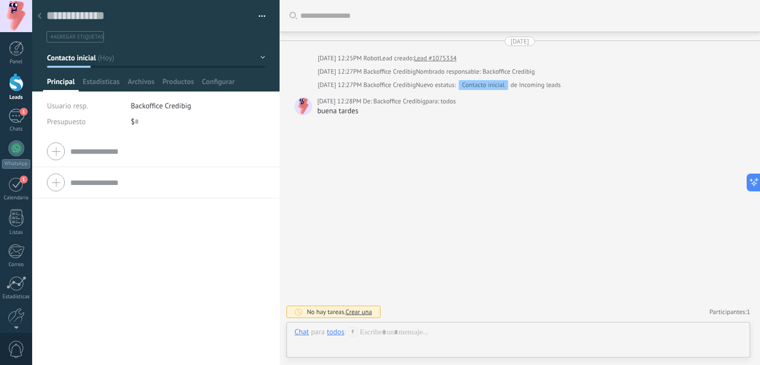
click at [39, 16] on use at bounding box center [40, 16] width 4 height 6
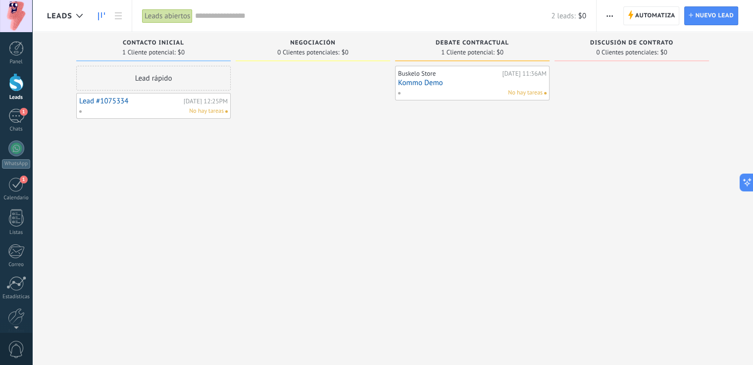
click at [94, 105] on div "Lead #1075334 Hoy 12:25PM No hay tareas" at bounding box center [153, 106] width 149 height 20
click at [21, 117] on div "1" at bounding box center [16, 116] width 16 height 14
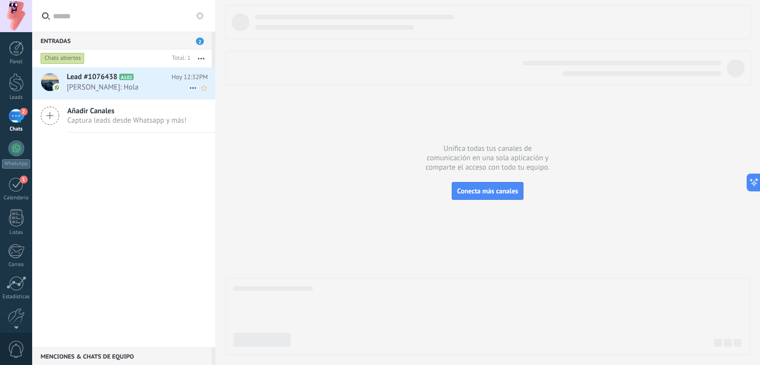
click at [124, 91] on span "Fernando Durso: Hola" at bounding box center [128, 87] width 122 height 9
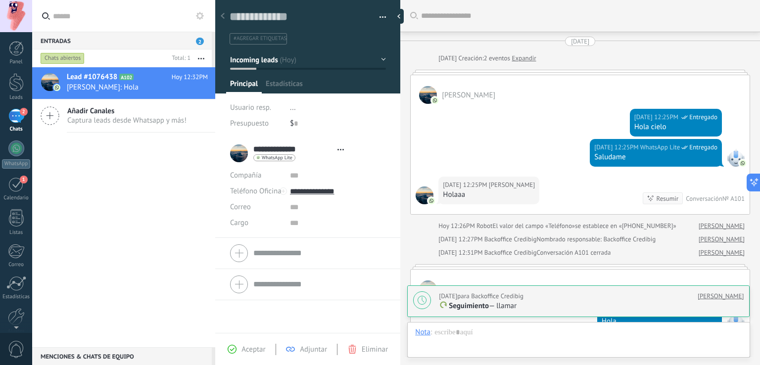
type textarea "**********"
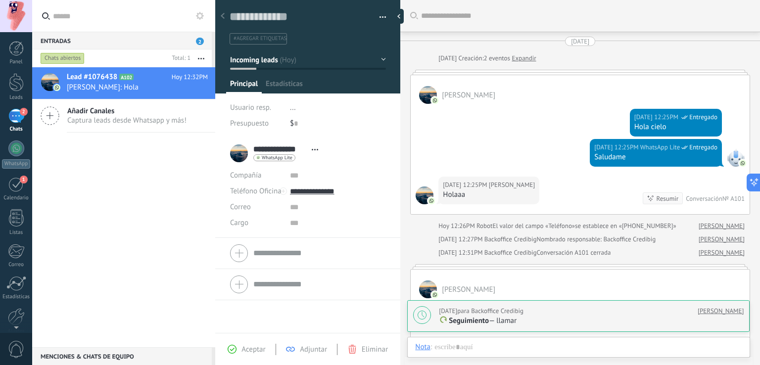
scroll to position [301, 0]
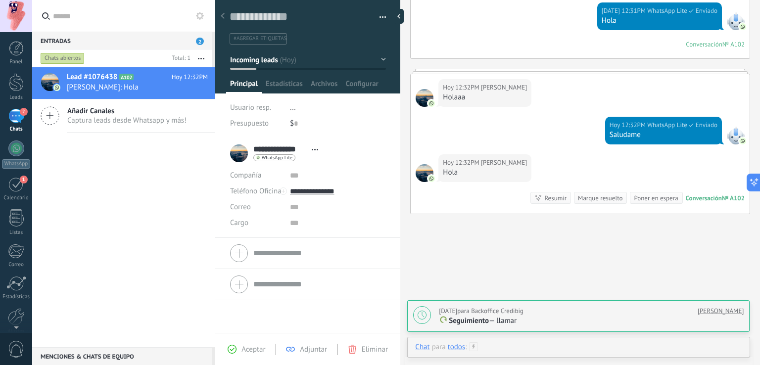
click at [501, 346] on div at bounding box center [578, 358] width 327 height 30
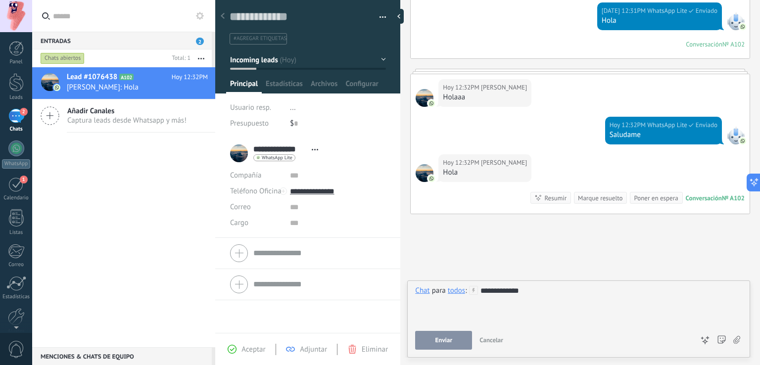
click at [445, 333] on button "Enviar" at bounding box center [443, 340] width 57 height 19
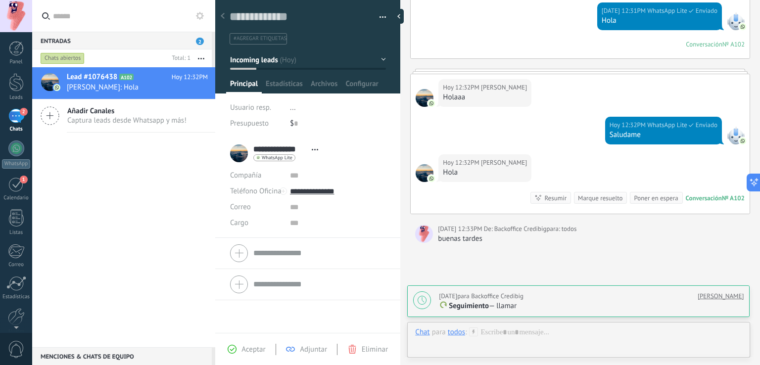
scroll to position [386, 0]
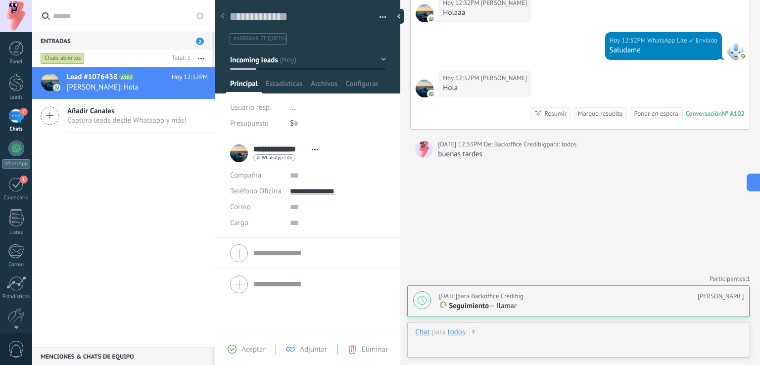
click at [436, 344] on div at bounding box center [578, 343] width 327 height 30
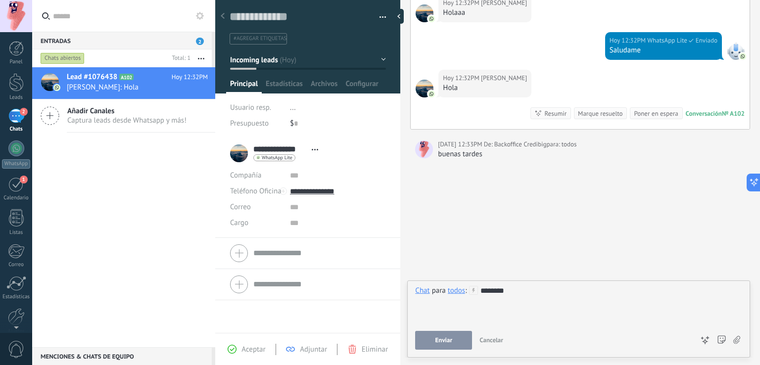
click at [436, 344] on span "Enviar" at bounding box center [444, 340] width 17 height 7
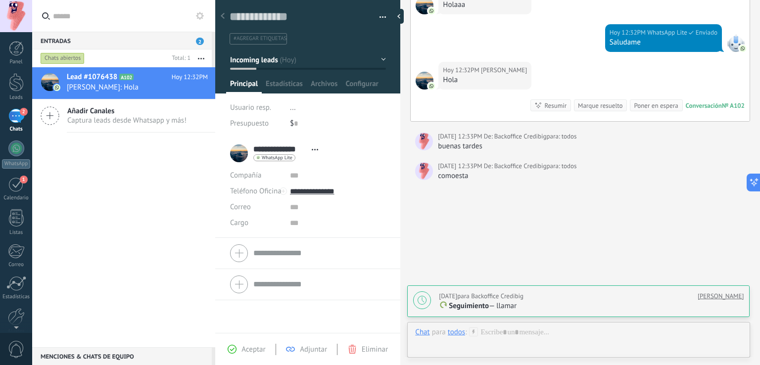
scroll to position [415, 0]
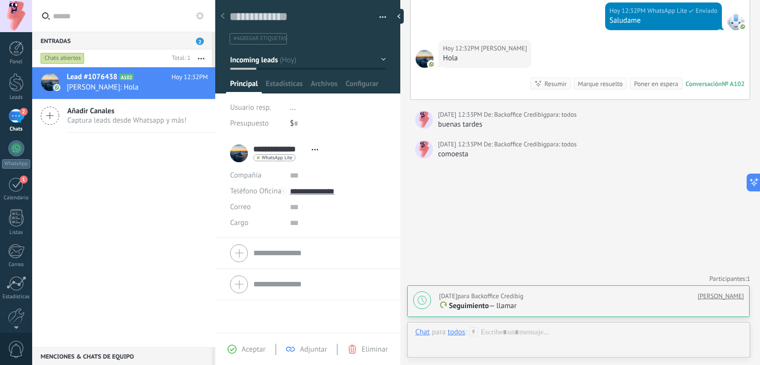
click at [22, 119] on div "2" at bounding box center [16, 116] width 16 height 14
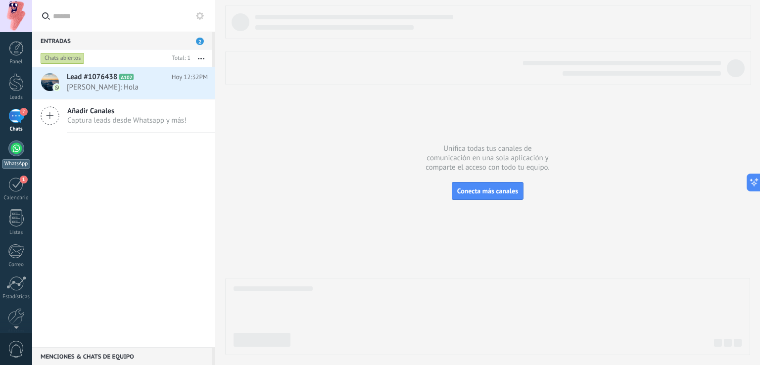
click at [17, 153] on div at bounding box center [16, 149] width 16 height 16
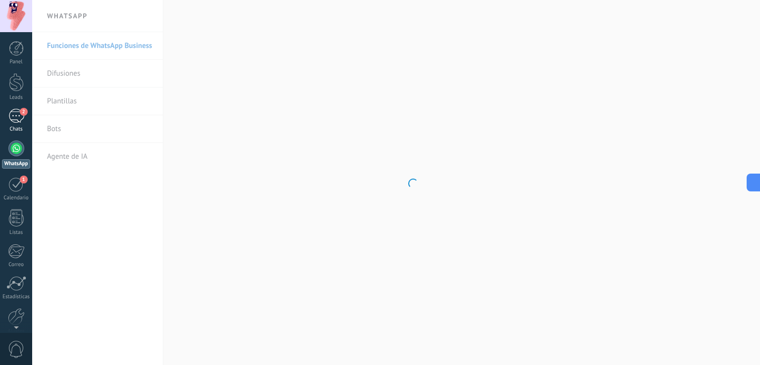
click at [16, 114] on div "2" at bounding box center [16, 116] width 16 height 14
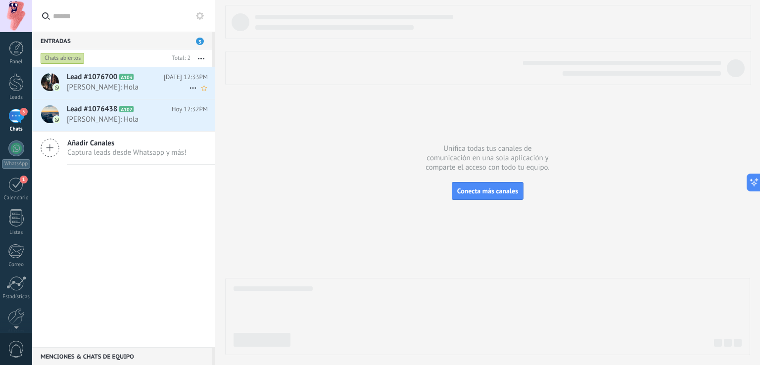
click at [123, 84] on span "Trey Barrera: Hola" at bounding box center [128, 87] width 122 height 9
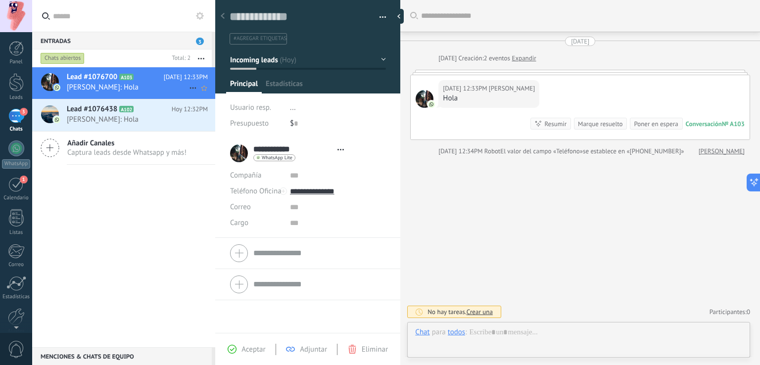
type textarea "**********"
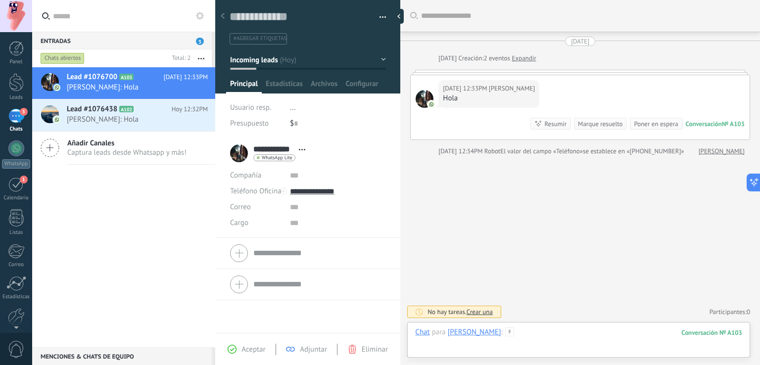
click at [485, 348] on div at bounding box center [578, 343] width 327 height 30
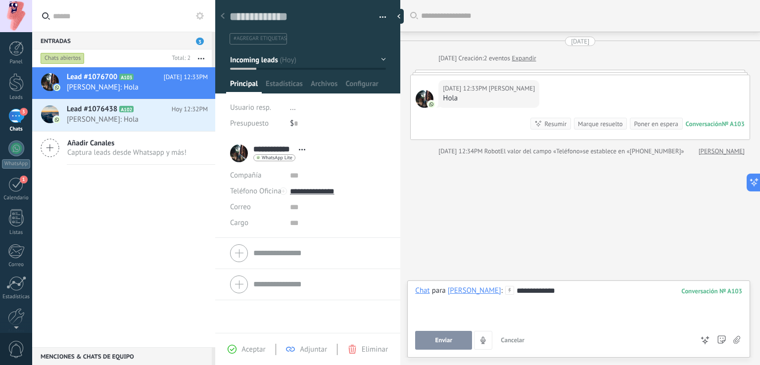
click at [454, 344] on button "Enviar" at bounding box center [443, 340] width 57 height 19
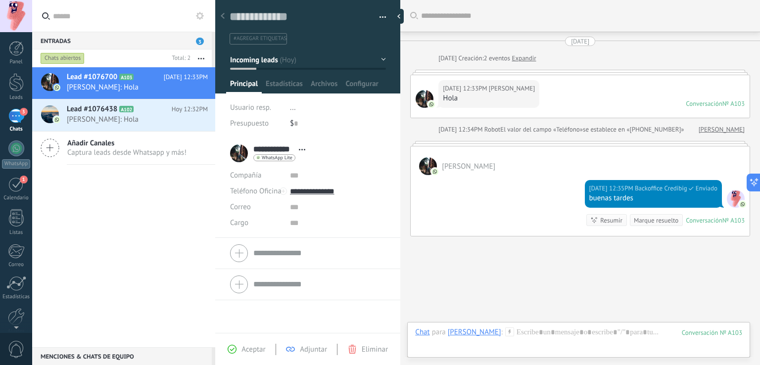
scroll to position [44, 0]
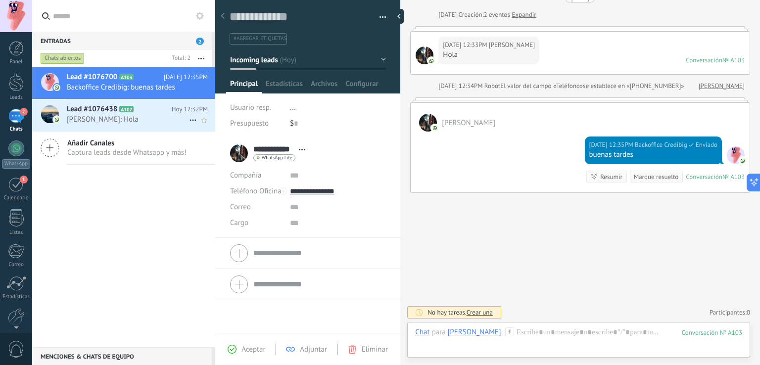
click at [137, 118] on span "Fernando Durso: Hola" at bounding box center [128, 119] width 122 height 9
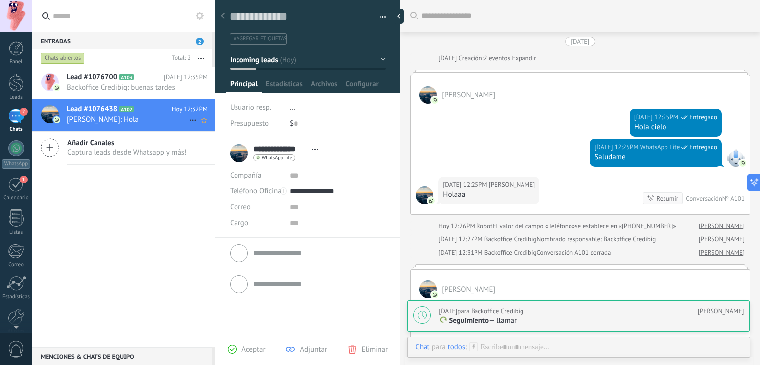
scroll to position [301, 0]
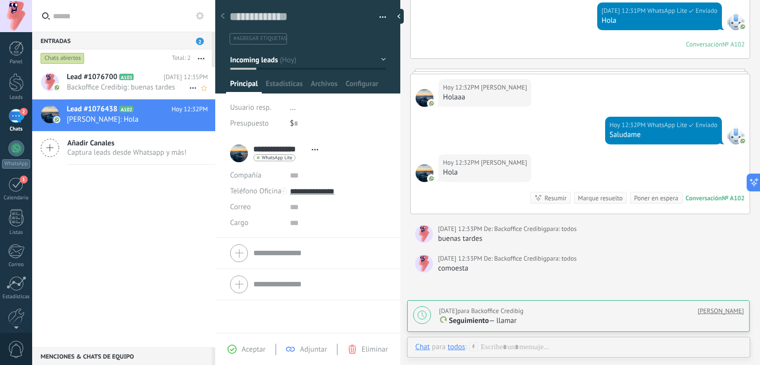
click at [140, 88] on span "Backoffice Credibig: buenas tardes" at bounding box center [128, 87] width 122 height 9
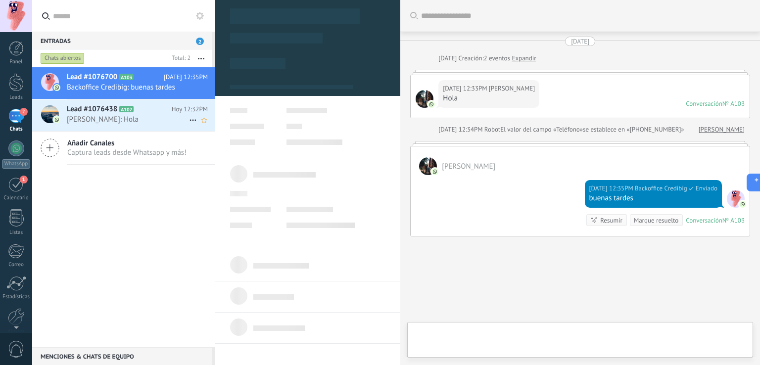
scroll to position [43, 0]
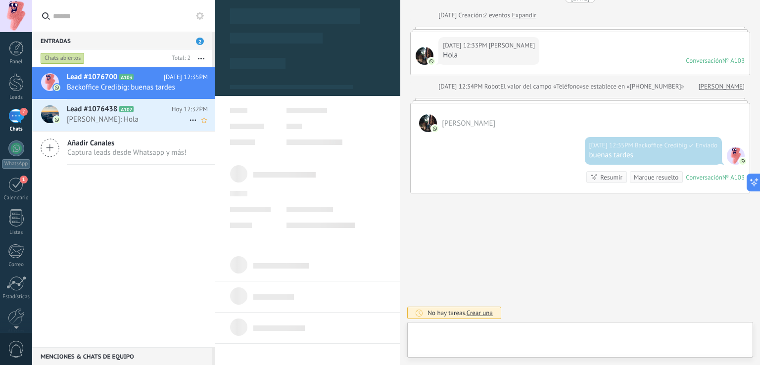
click at [148, 109] on h2 "Lead #1076438 A102" at bounding box center [119, 109] width 105 height 10
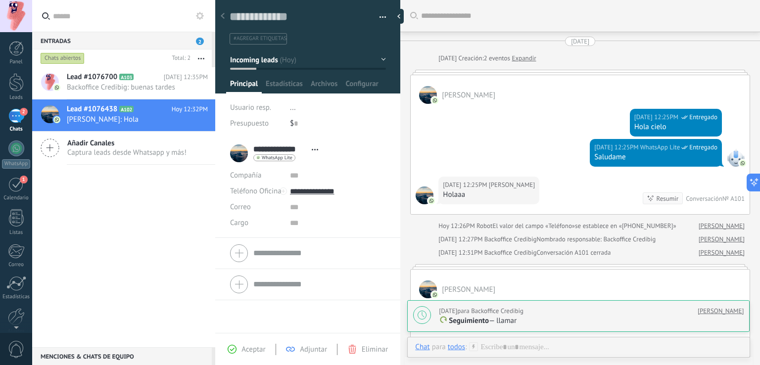
scroll to position [301, 0]
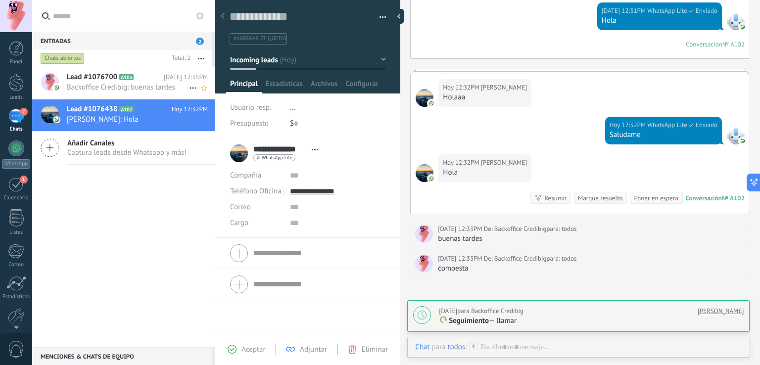
click at [114, 88] on span "Backoffice Credibig: buenas tardes" at bounding box center [128, 87] width 122 height 9
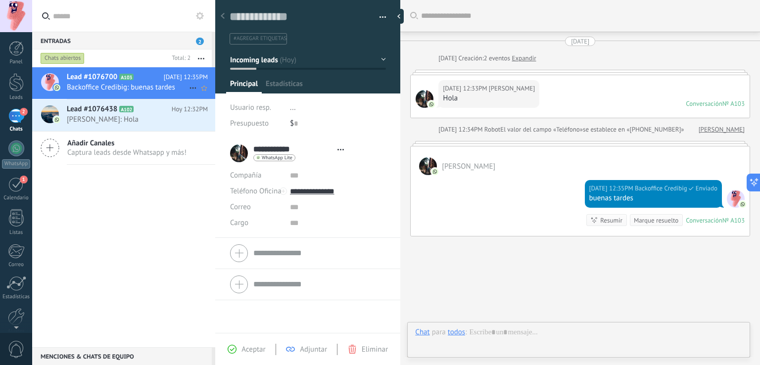
type textarea "**********"
click at [601, 99] on div "Hoy 12:33PM Trey Barrera Hola Conversación № A103 Conversación № A103" at bounding box center [580, 96] width 339 height 43
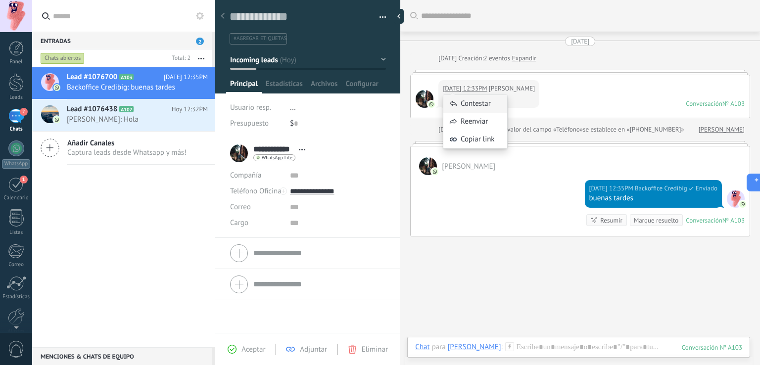
click at [473, 105] on div "Contestar" at bounding box center [476, 104] width 64 height 18
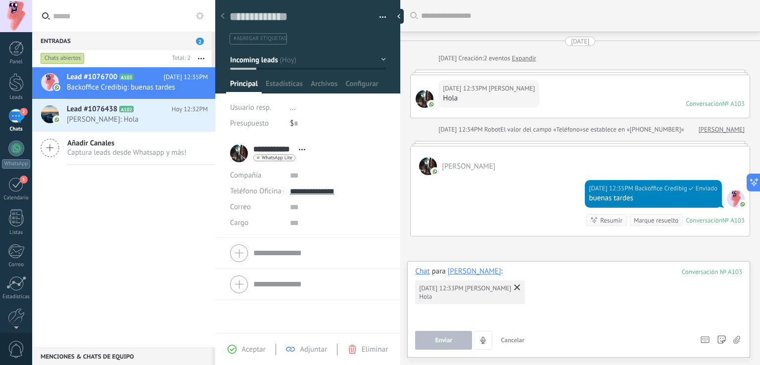
scroll to position [44, 0]
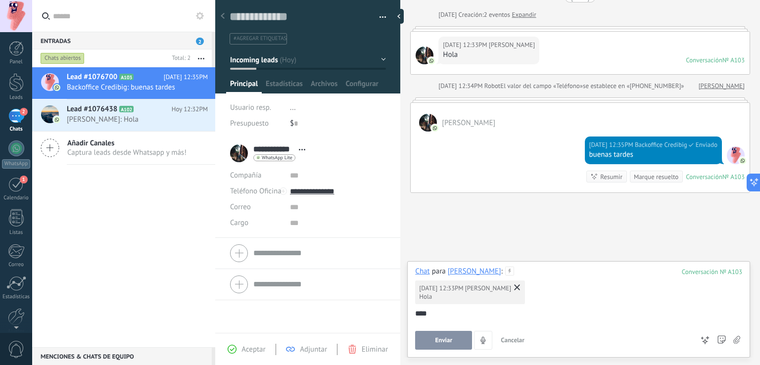
click at [446, 343] on span "Enviar" at bounding box center [444, 340] width 17 height 7
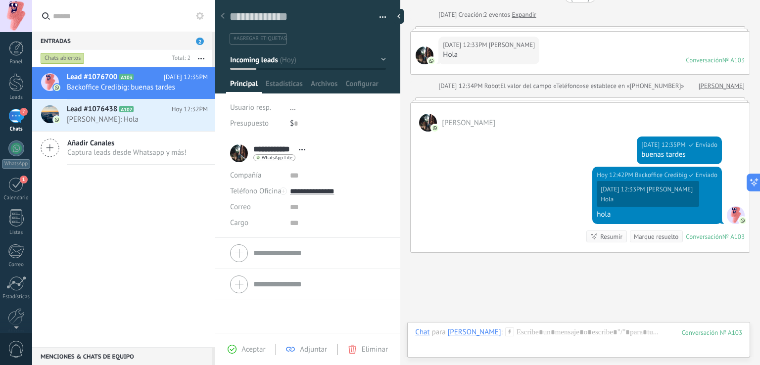
scroll to position [103, 0]
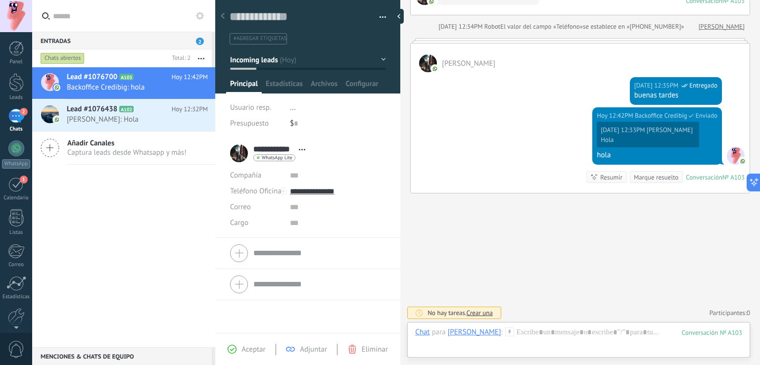
click at [696, 220] on div "Buscar Carga más Hoy Hoy Creación: 2 eventos Expandir Hoy 12:33PM Trey Barrera …" at bounding box center [580, 131] width 360 height 469
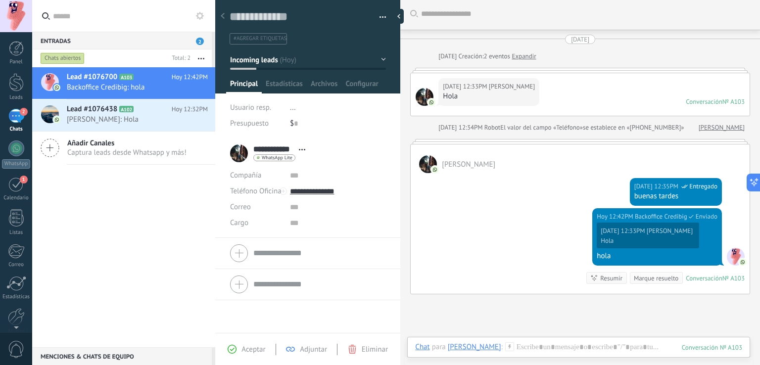
scroll to position [0, 0]
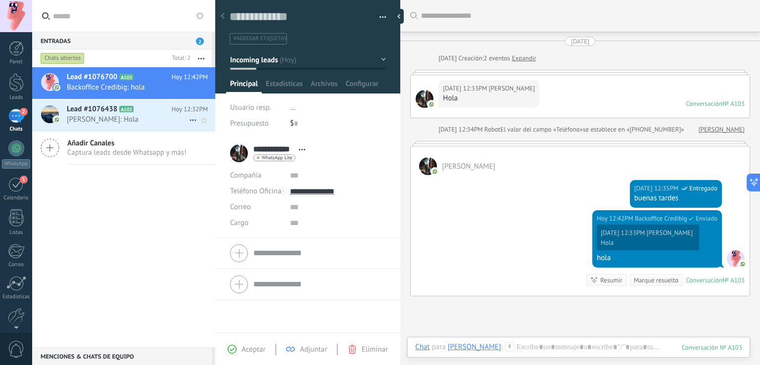
click at [143, 117] on span "Fernando Durso: Hola" at bounding box center [128, 119] width 122 height 9
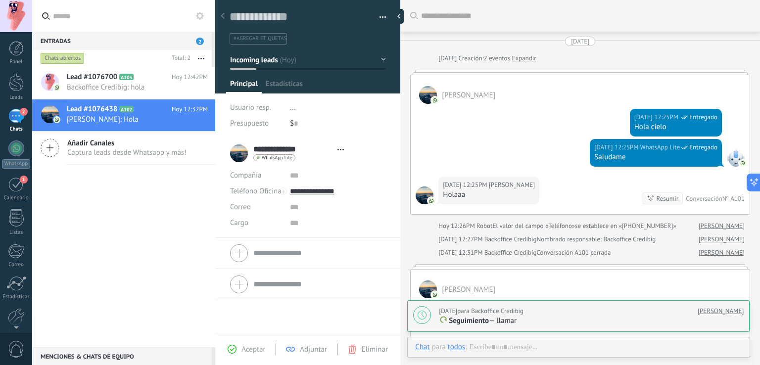
type textarea "**********"
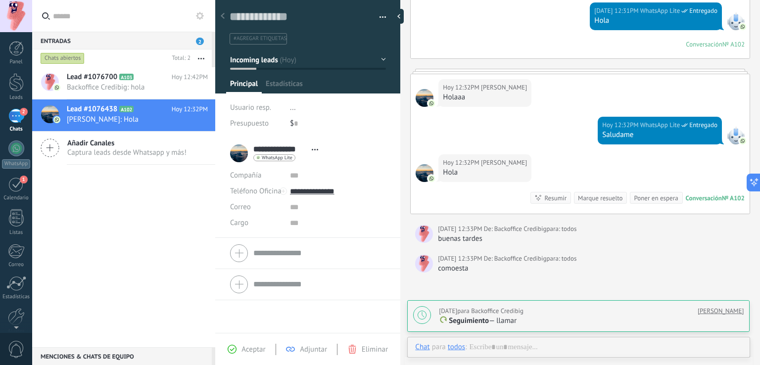
scroll to position [14, 0]
click at [485, 103] on div "Contestar" at bounding box center [476, 102] width 64 height 18
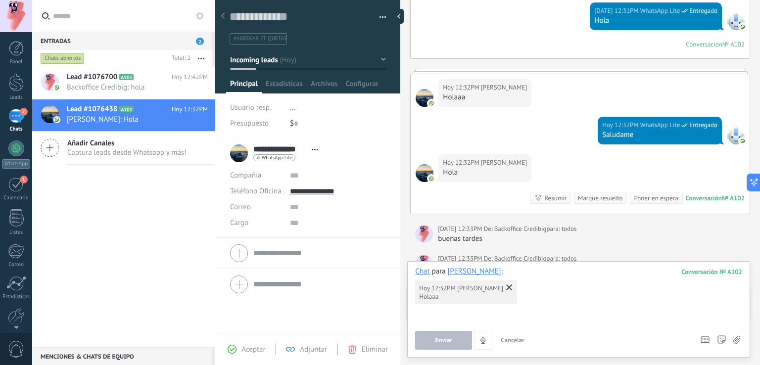
scroll to position [415, 0]
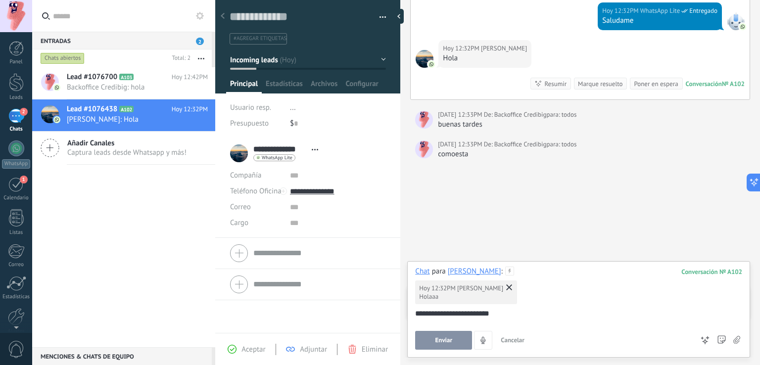
click at [431, 331] on div "Enviar Cancelar Rastrear clics en links ? Reducir links largos y rastrear clics…" at bounding box center [554, 340] width 278 height 19
click at [439, 340] on span "Enviar" at bounding box center [444, 340] width 17 height 7
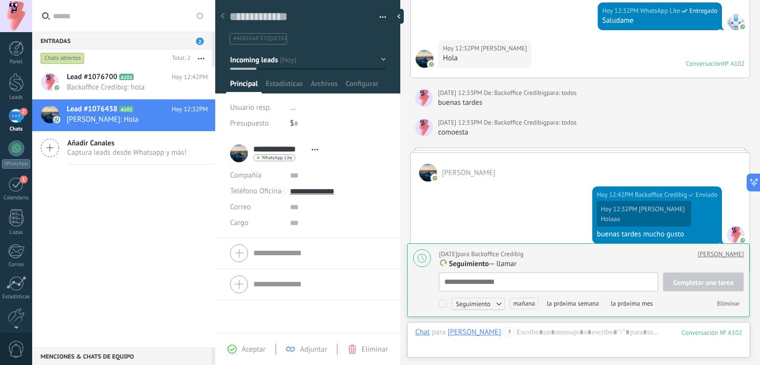
scroll to position [10, 0]
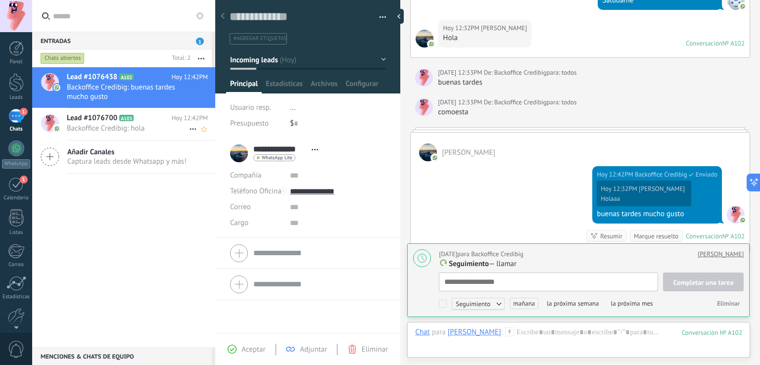
click at [151, 121] on h2 "Lead #1076700 A103" at bounding box center [119, 118] width 105 height 10
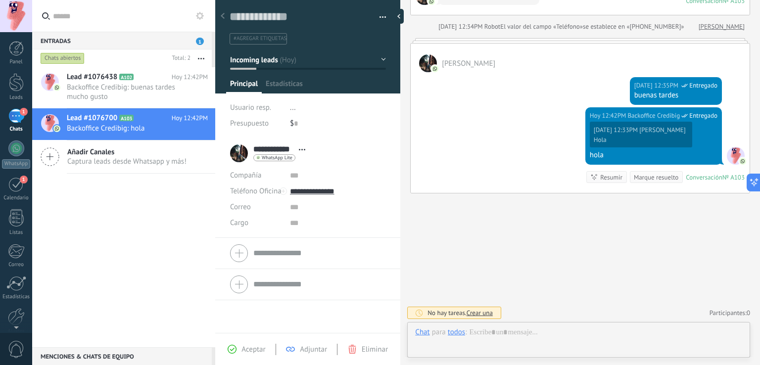
scroll to position [14, 0]
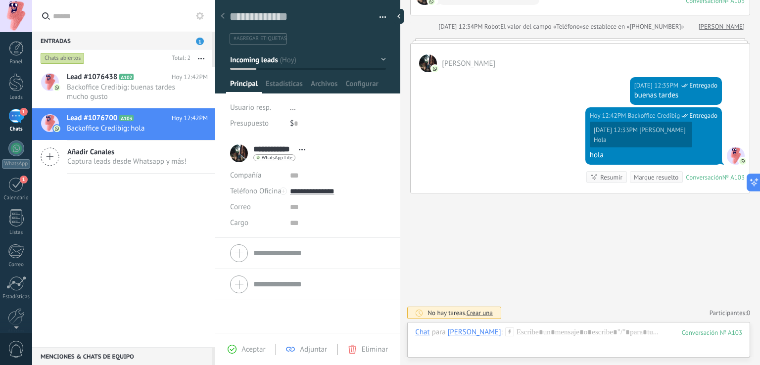
click at [723, 272] on div "Buscar Carga más Hoy Hoy Creación: 2 eventos Expandir Hoy 12:33PM Trey Barrera …" at bounding box center [580, 131] width 360 height 469
click at [167, 88] on span "Backoffice Credibig: buenas tardes mucho gusto" at bounding box center [128, 92] width 122 height 19
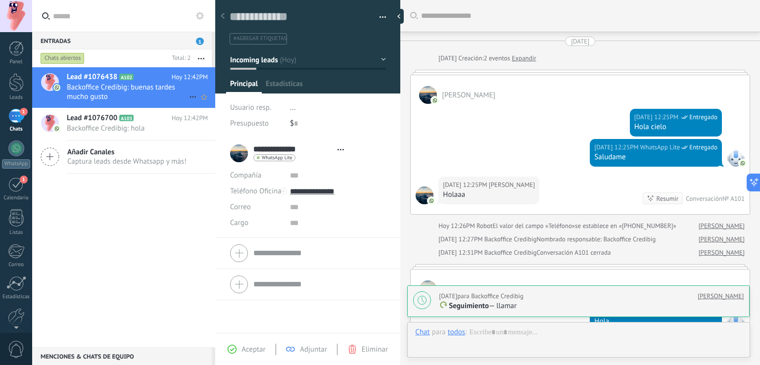
type textarea "**********"
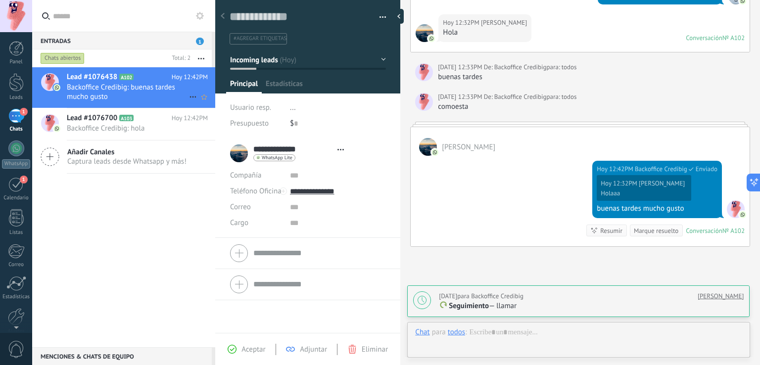
scroll to position [14, 0]
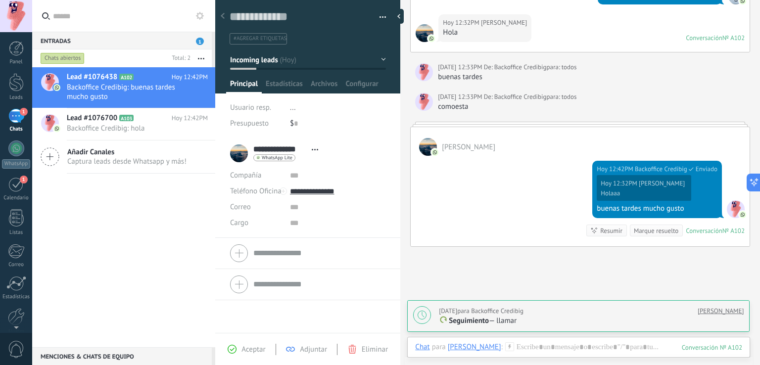
click at [689, 105] on div "comoesta" at bounding box center [591, 107] width 307 height 10
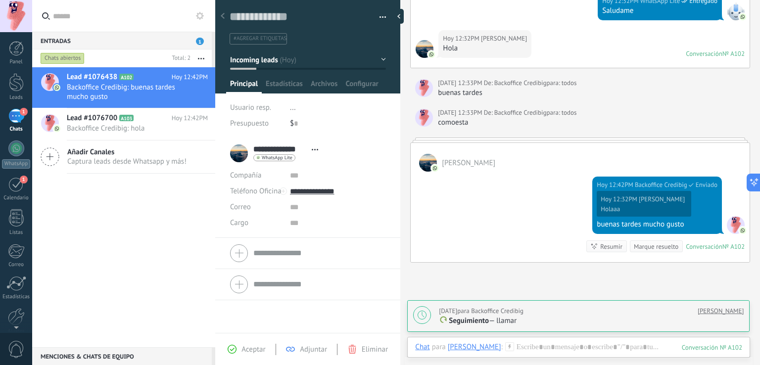
scroll to position [432, 0]
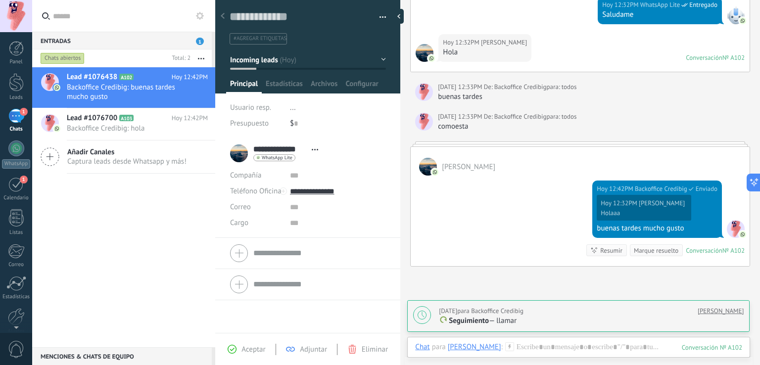
click at [576, 149] on div "[PERSON_NAME]" at bounding box center [580, 161] width 339 height 29
click at [567, 143] on div at bounding box center [580, 144] width 340 height 5
click at [451, 167] on span "[PERSON_NAME]" at bounding box center [468, 166] width 53 height 9
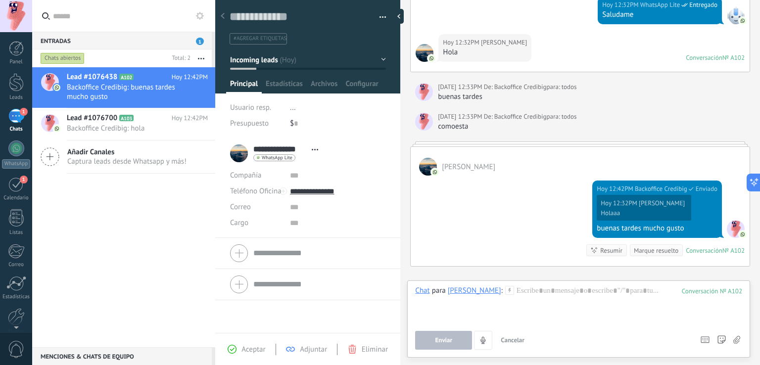
click at [752, 136] on div "Buscar Carga más Hoy Hoy Creación: 2 eventos Expandir Fernando Durso Hoy 12:25P…" at bounding box center [580, 20] width 360 height 905
drag, startPoint x: 756, startPoint y: 136, endPoint x: 760, endPoint y: 84, distance: 52.6
click at [752, 84] on div "Buscar Carga más Hoy Hoy Creación: 2 eventos Expandir Fernando Durso Hoy 12:25P…" at bounding box center [580, 182] width 360 height 365
click at [672, 122] on div "comoesta" at bounding box center [591, 127] width 307 height 10
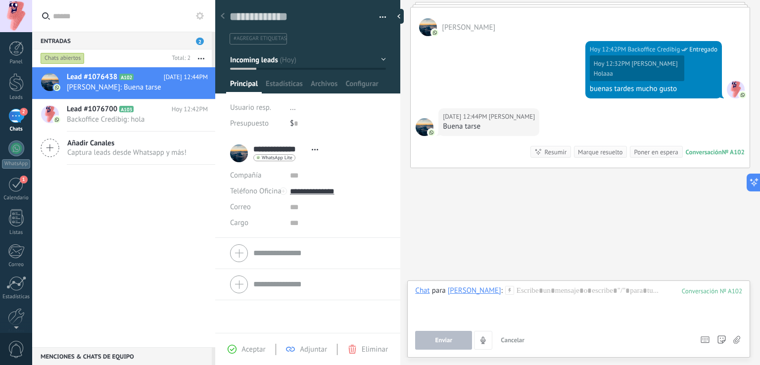
scroll to position [580, 0]
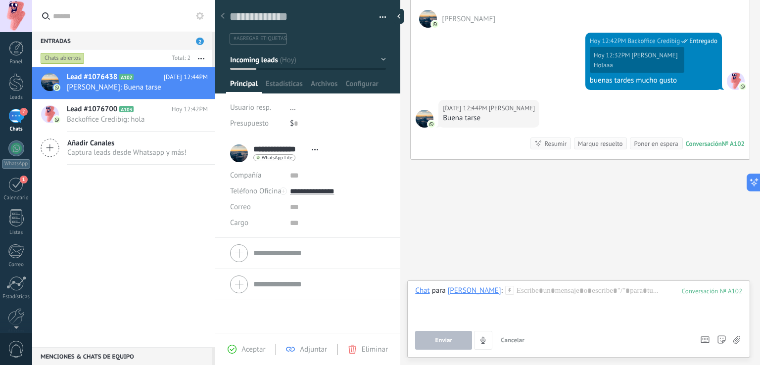
click at [511, 105] on span "[PERSON_NAME]" at bounding box center [512, 108] width 46 height 10
click at [447, 348] on button "Enviar" at bounding box center [443, 340] width 57 height 19
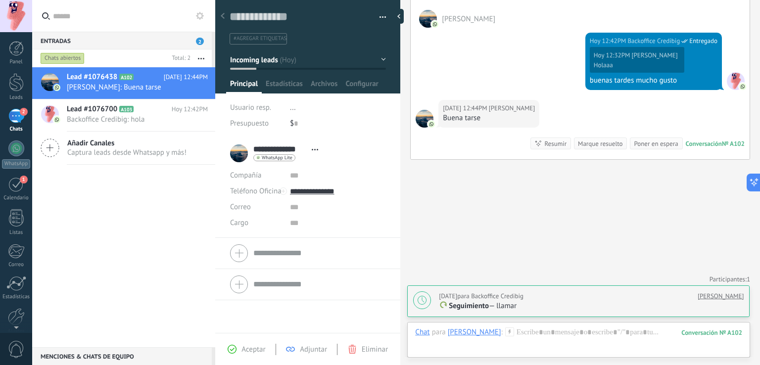
type textarea "**********"
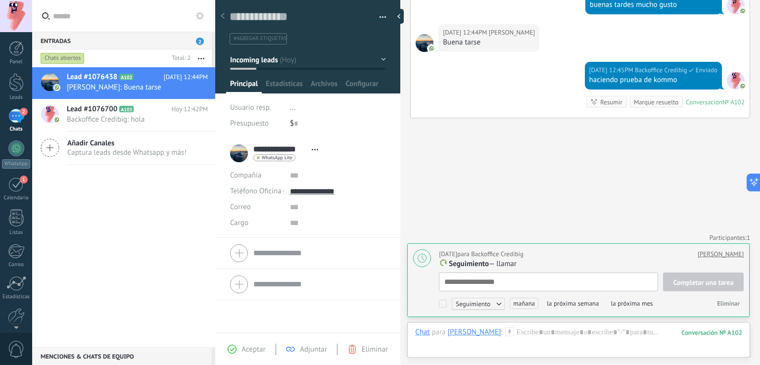
scroll to position [10, 0]
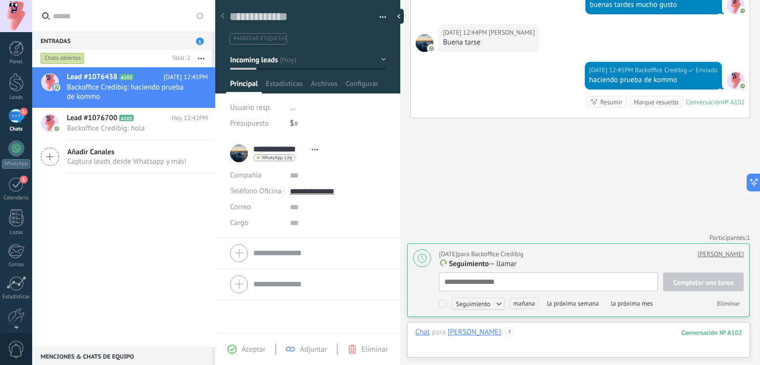
drag, startPoint x: 447, startPoint y: 348, endPoint x: 500, endPoint y: 103, distance: 250.6
click at [500, 103] on div "Buscar Carga más Hoy Hoy Creación: 2 eventos Expandir Fernando Durso Hoy 12:25P…" at bounding box center [580, 182] width 360 height 365
click at [506, 334] on icon at bounding box center [509, 332] width 9 height 9
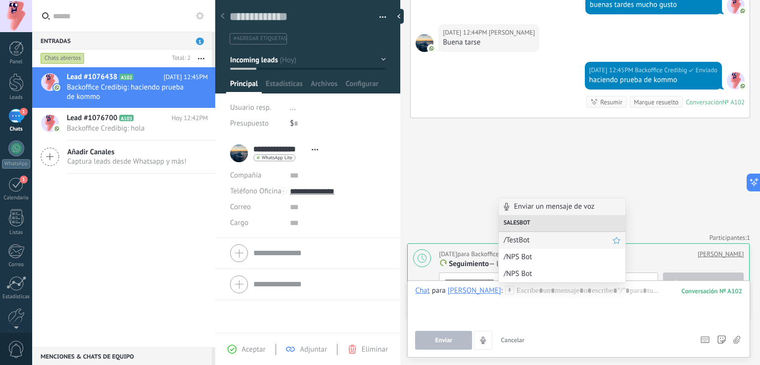
click at [522, 239] on span "/TestBot" at bounding box center [558, 240] width 109 height 9
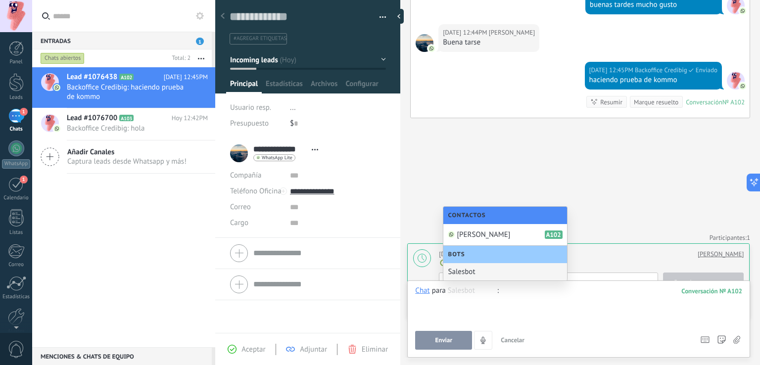
click at [552, 266] on div "Salesbot" at bounding box center [506, 271] width 124 height 17
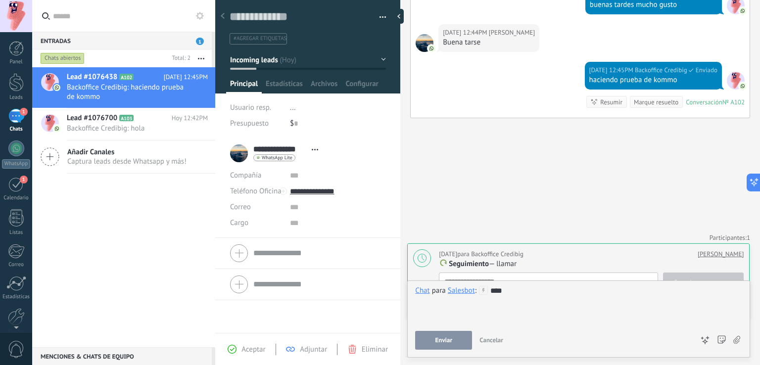
click at [456, 341] on button "Enviar" at bounding box center [443, 340] width 57 height 19
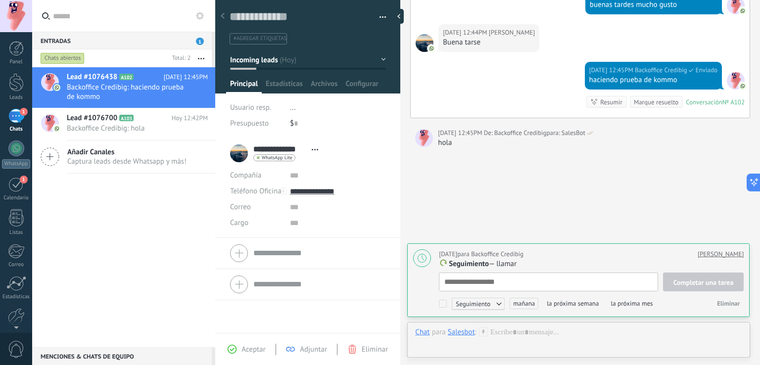
click at [472, 333] on div "Salesbot" at bounding box center [461, 332] width 27 height 9
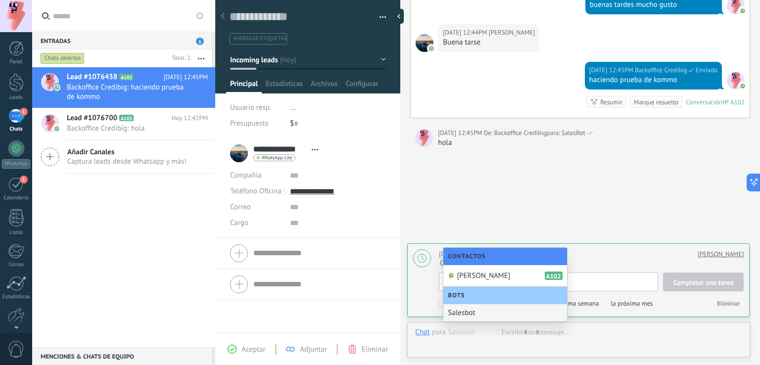
click at [478, 309] on div "Salesbot" at bounding box center [506, 312] width 124 height 17
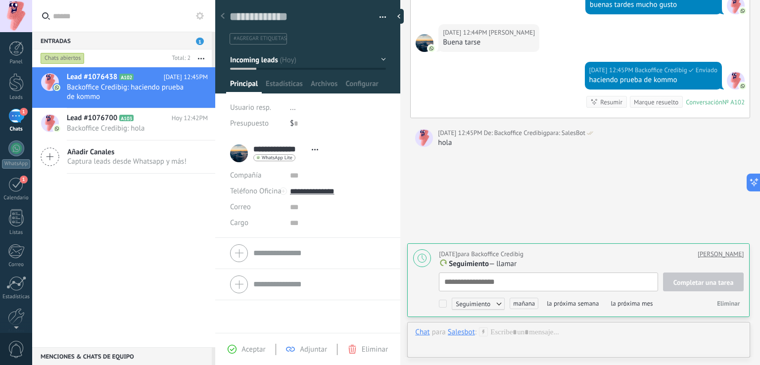
click at [481, 335] on icon at bounding box center [483, 332] width 9 height 9
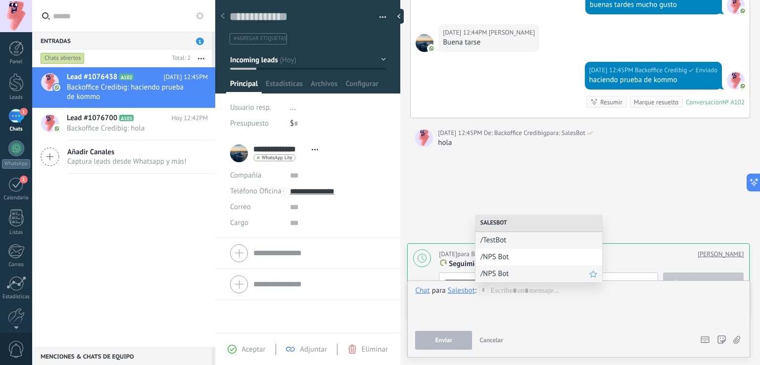
click at [510, 274] on span "/NPS Bot" at bounding box center [535, 273] width 109 height 9
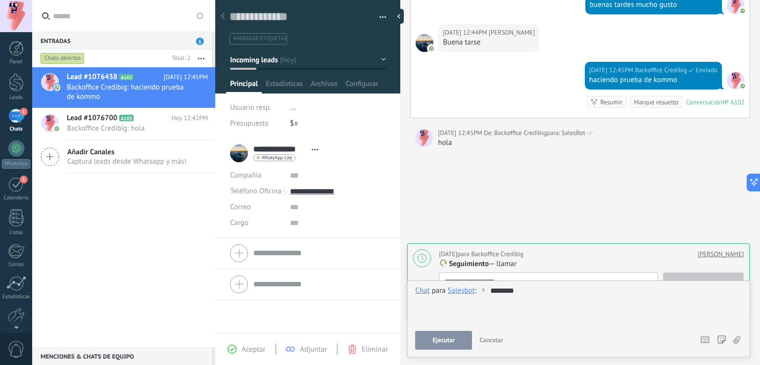
click at [418, 341] on button "Ejecutar" at bounding box center [443, 340] width 57 height 19
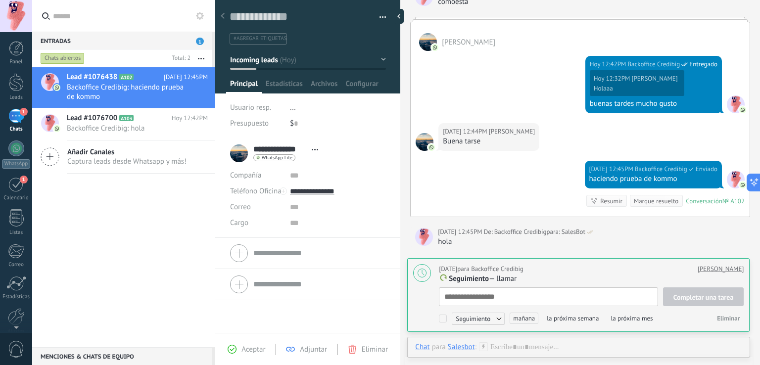
scroll to position [558, 0]
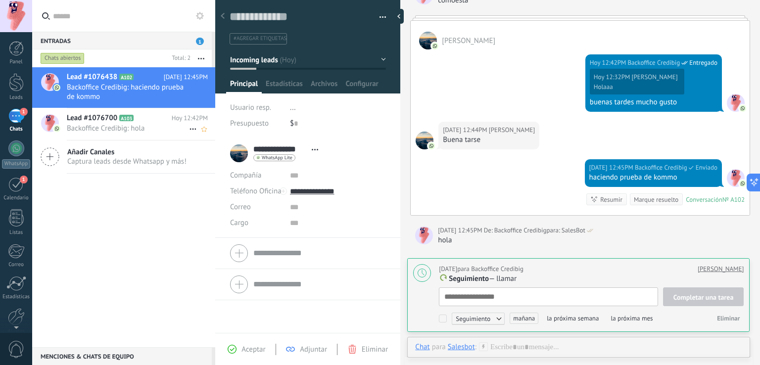
click at [100, 126] on span "Backoffice Credibig: hola" at bounding box center [128, 128] width 122 height 9
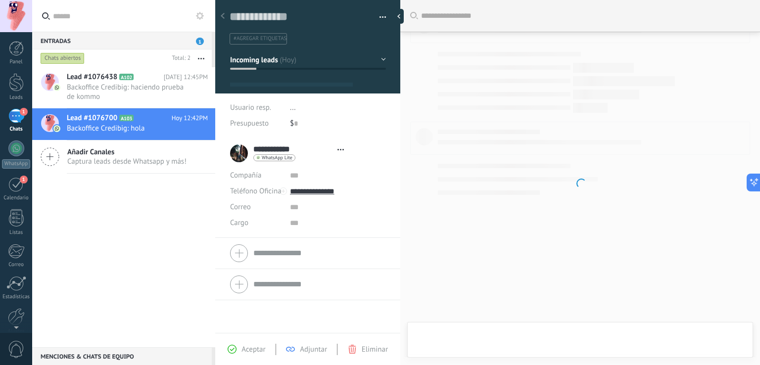
scroll to position [103, 0]
type textarea "**********"
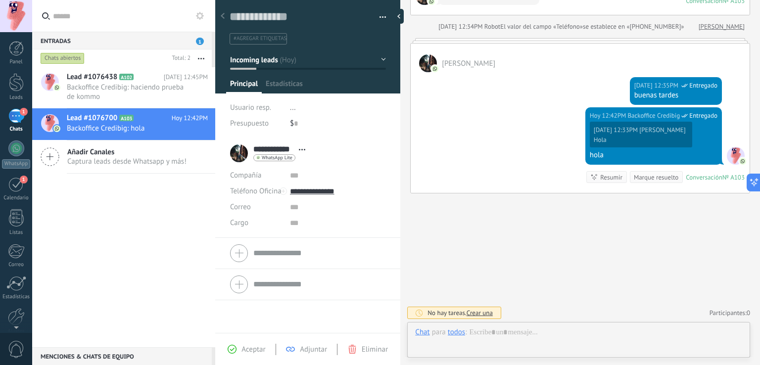
scroll to position [14, 0]
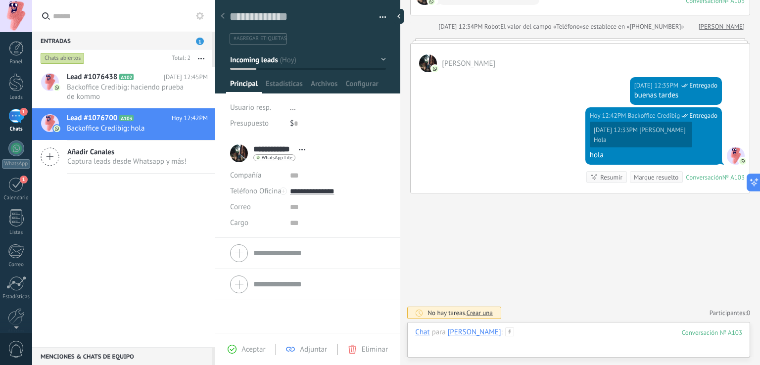
click at [648, 333] on div at bounding box center [578, 343] width 327 height 30
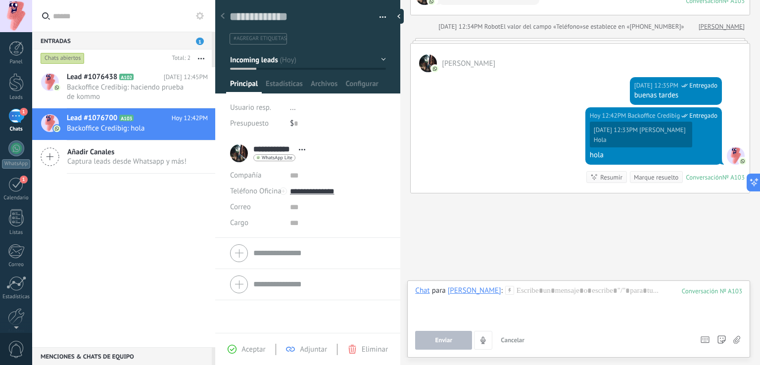
click at [295, 348] on div "Adjuntar" at bounding box center [306, 349] width 41 height 9
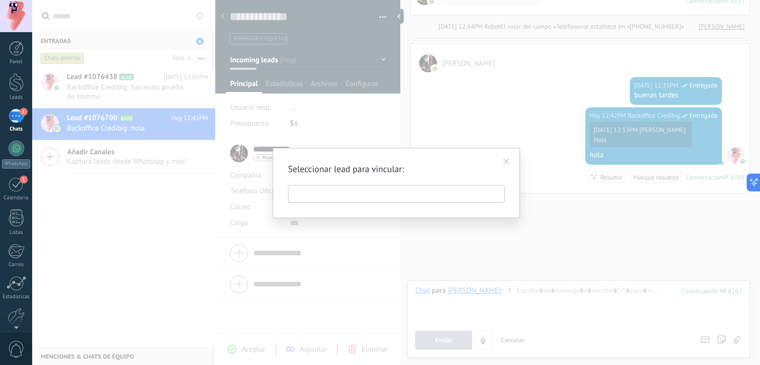
click at [372, 191] on input "text" at bounding box center [396, 194] width 217 height 18
type input "*"
click at [509, 159] on span at bounding box center [506, 161] width 6 height 7
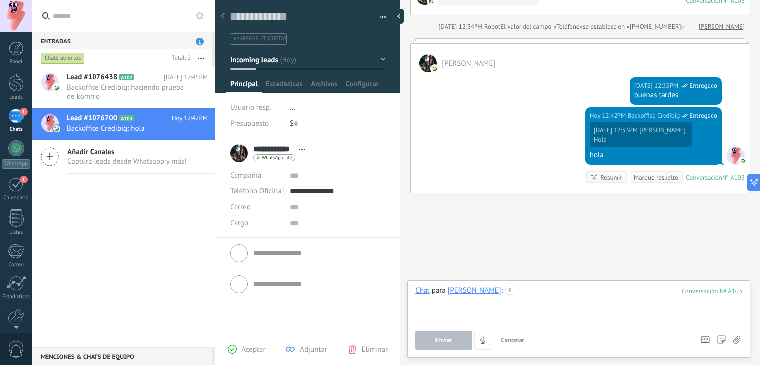
click at [521, 288] on div at bounding box center [578, 305] width 327 height 38
click at [446, 336] on button "Enviar" at bounding box center [443, 340] width 57 height 19
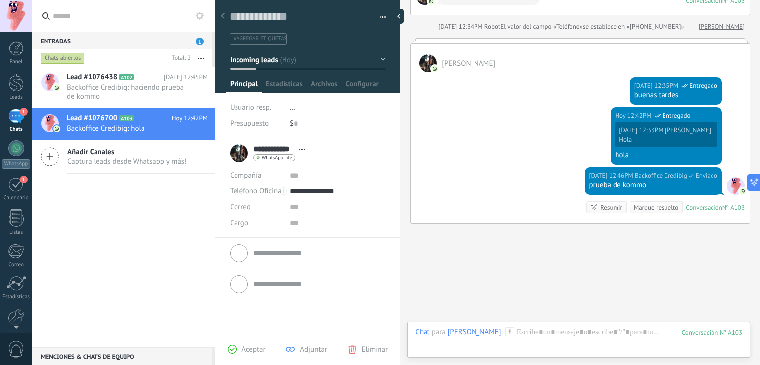
scroll to position [133, 0]
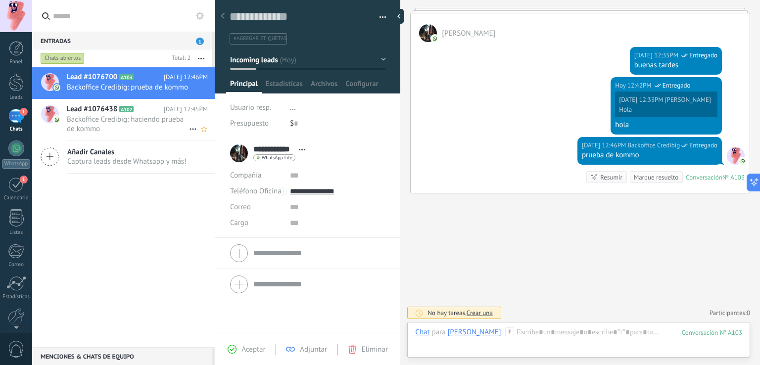
click at [147, 134] on span "Backoffice Credibig: haciendo prueba de kommo" at bounding box center [128, 124] width 122 height 19
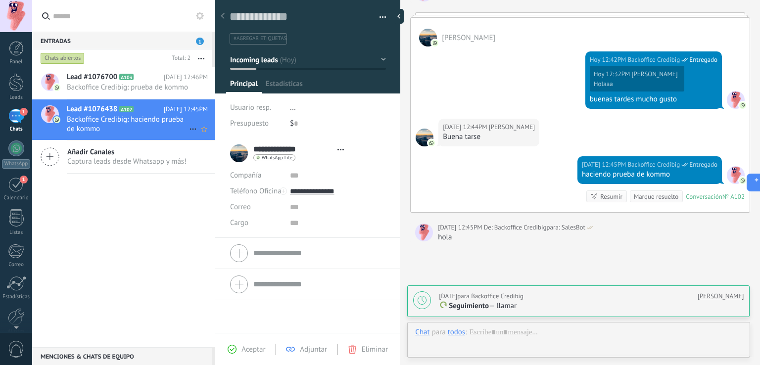
scroll to position [14, 0]
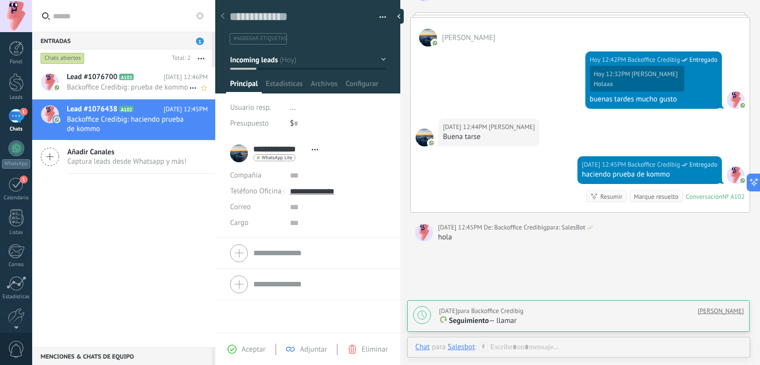
click at [136, 92] on span "Backoffice Credibig: prueba de kommo" at bounding box center [128, 87] width 122 height 9
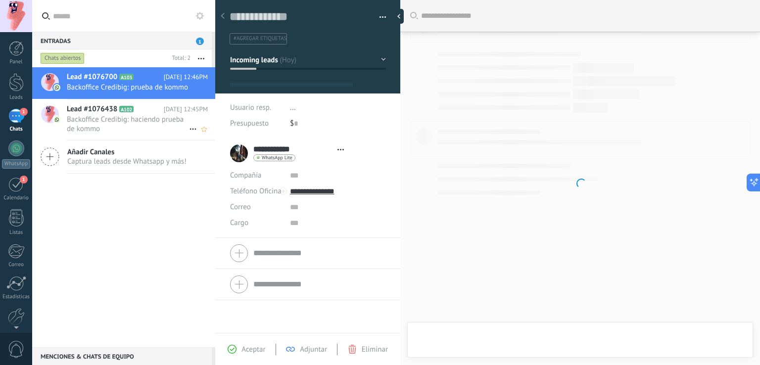
click at [143, 124] on span "Backoffice Credibig: haciendo prueba de kommo" at bounding box center [128, 124] width 122 height 19
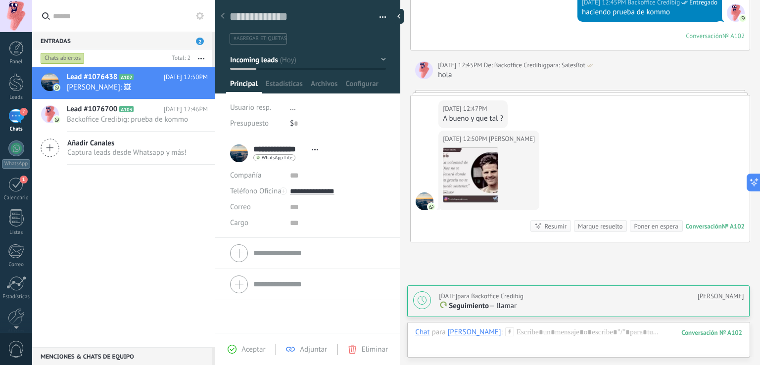
scroll to position [805, 0]
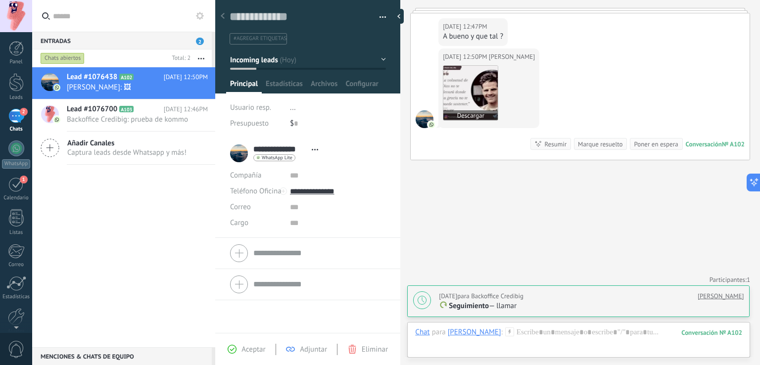
click at [479, 96] on img at bounding box center [471, 93] width 54 height 54
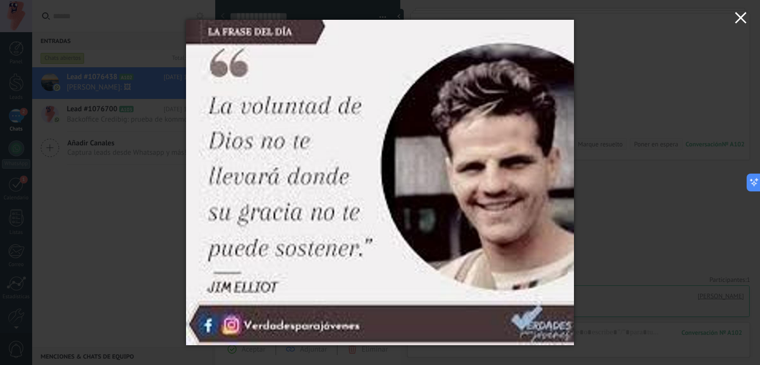
click at [746, 21] on icon "button" at bounding box center [741, 18] width 12 height 12
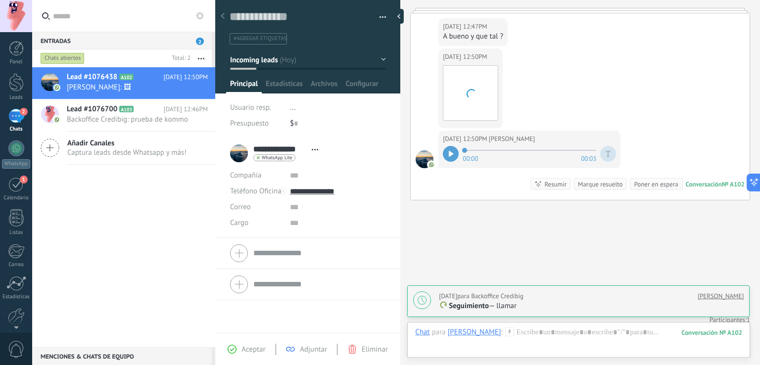
scroll to position [845, 0]
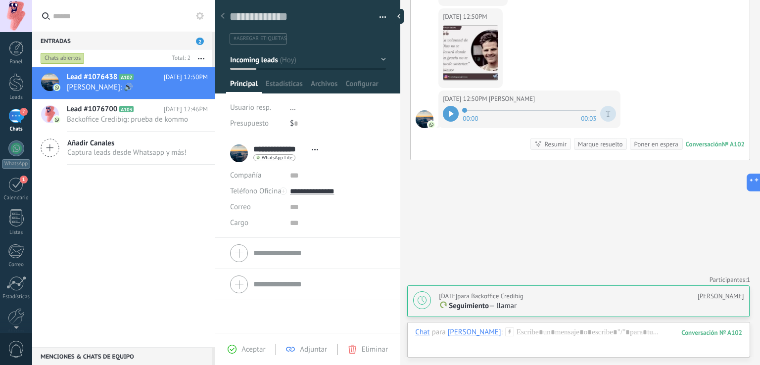
click at [445, 111] on div at bounding box center [451, 114] width 16 height 16
click at [509, 94] on span "[PERSON_NAME]" at bounding box center [512, 99] width 46 height 10
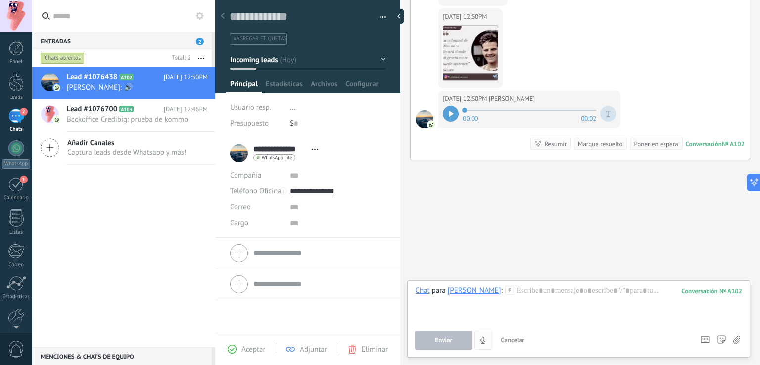
click at [486, 337] on icon "4" at bounding box center [483, 341] width 8 height 8
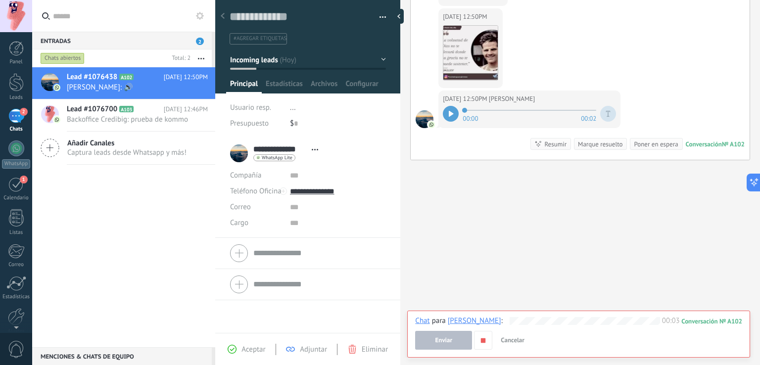
click at [451, 344] on span "Enviar" at bounding box center [444, 340] width 17 height 7
click at [475, 343] on button "button" at bounding box center [483, 340] width 18 height 19
click at [446, 338] on span "Enviar" at bounding box center [444, 340] width 17 height 7
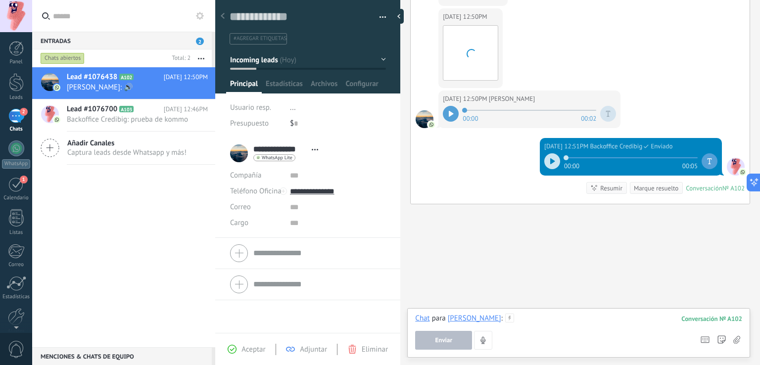
scroll to position [10, 0]
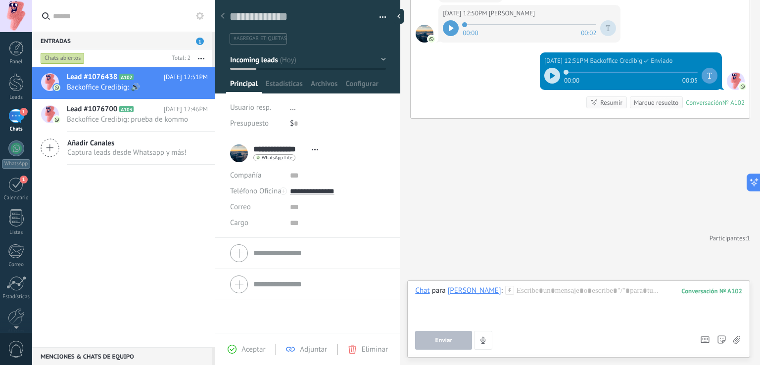
click at [545, 74] on div at bounding box center [553, 76] width 16 height 16
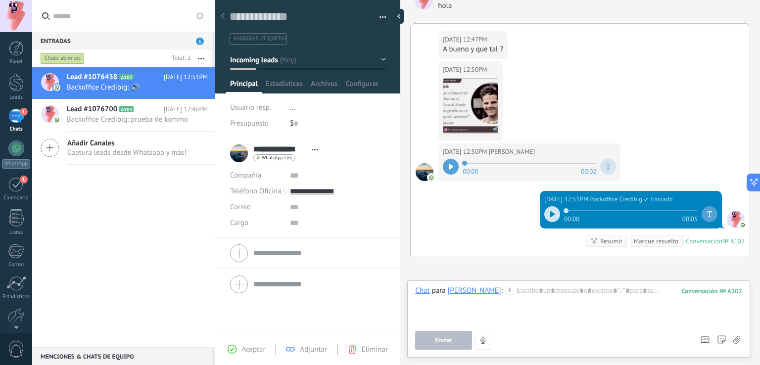
scroll to position [812, 0]
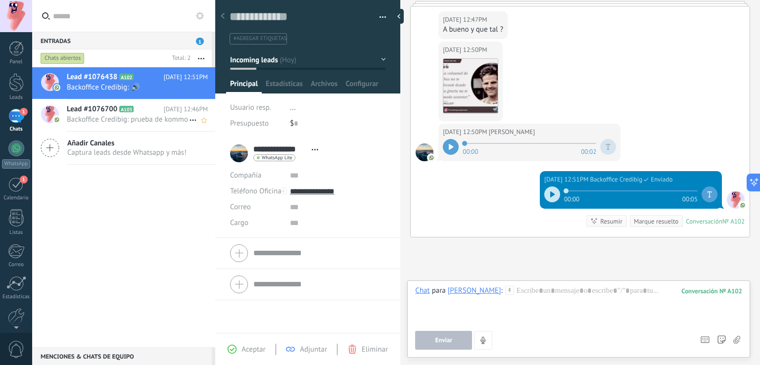
click at [139, 114] on icon at bounding box center [142, 109] width 10 height 10
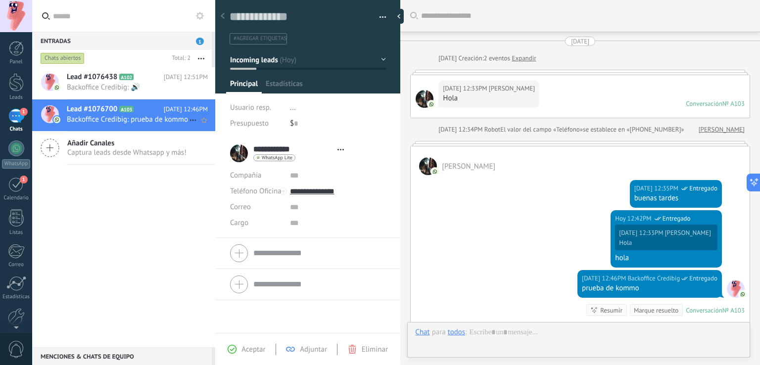
type textarea "**********"
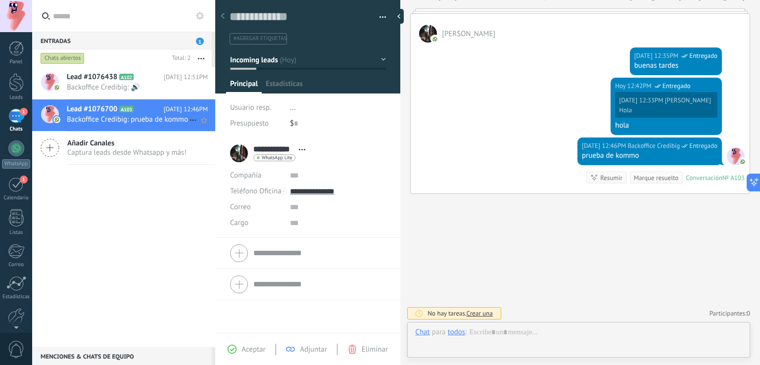
scroll to position [14, 0]
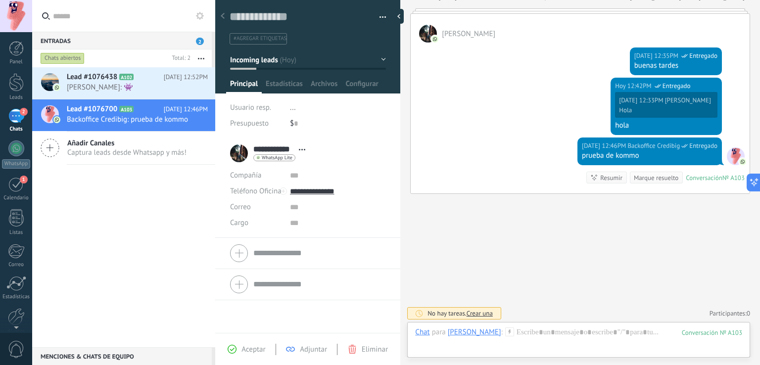
scroll to position [14, 0]
click at [131, 90] on span "[PERSON_NAME]: 👾" at bounding box center [128, 87] width 122 height 9
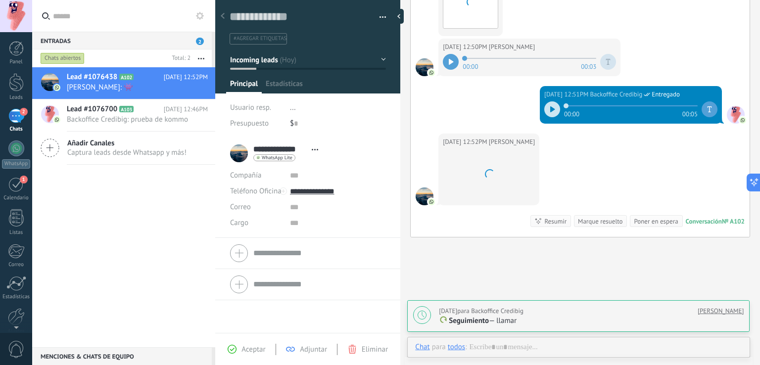
scroll to position [14, 0]
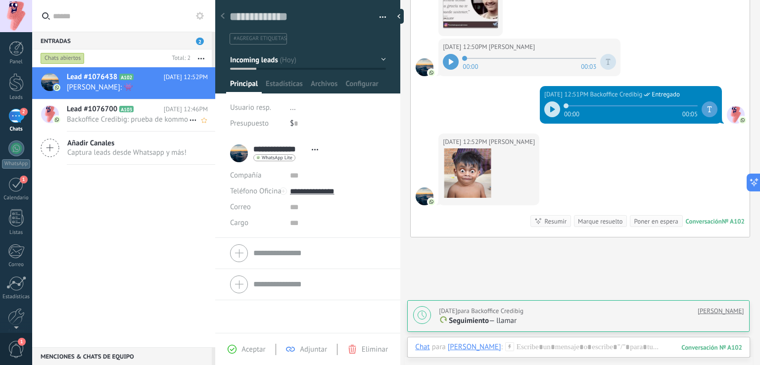
click at [150, 121] on span "Backoffice Credibig: prueba de kommo" at bounding box center [128, 119] width 122 height 9
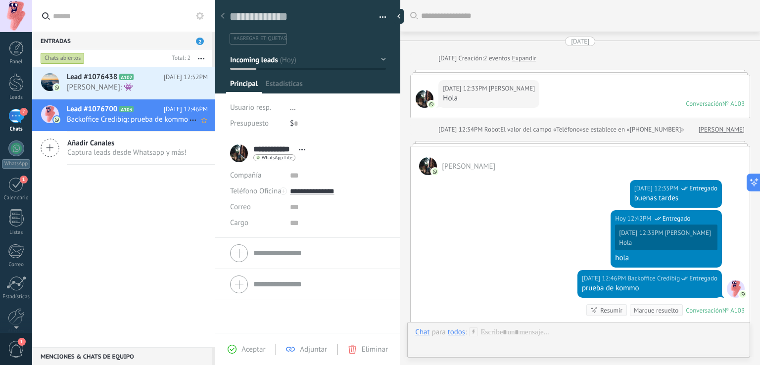
scroll to position [133, 0]
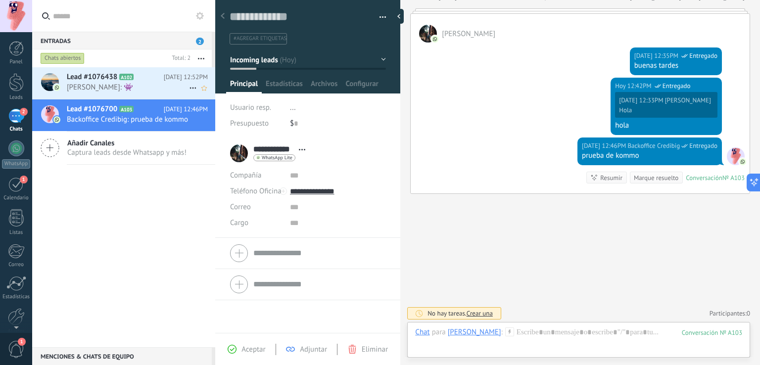
click at [159, 83] on span "[PERSON_NAME]: 👾" at bounding box center [128, 87] width 122 height 9
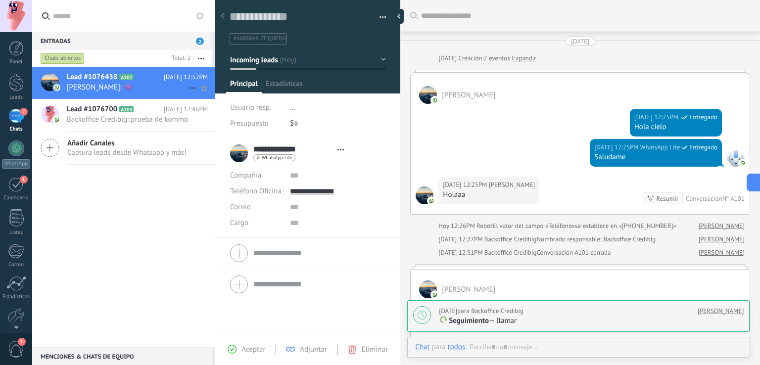
type textarea "**********"
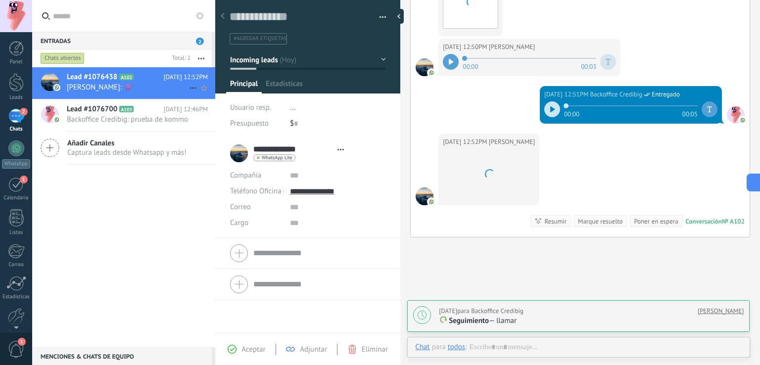
scroll to position [14, 0]
